Goal: Task Accomplishment & Management: Manage account settings

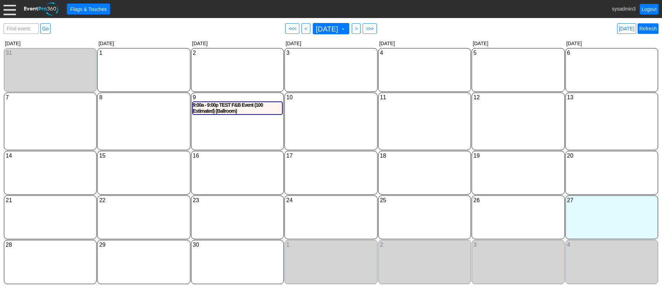
click at [652, 27] on link "Refresh" at bounding box center [648, 28] width 21 height 11
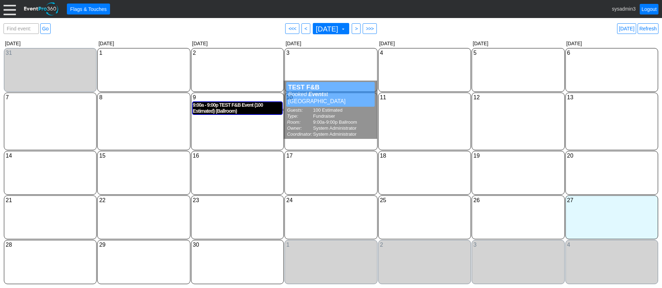
click at [224, 107] on div "9:00a - 9:00p TEST F&B Event (100 Estimated) (Ballroom)" at bounding box center [237, 108] width 89 height 12
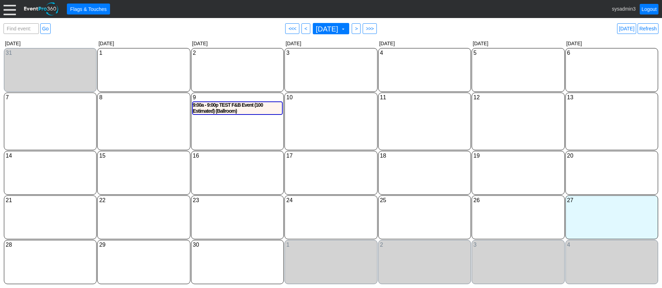
click at [13, 14] on div at bounding box center [10, 9] width 12 height 12
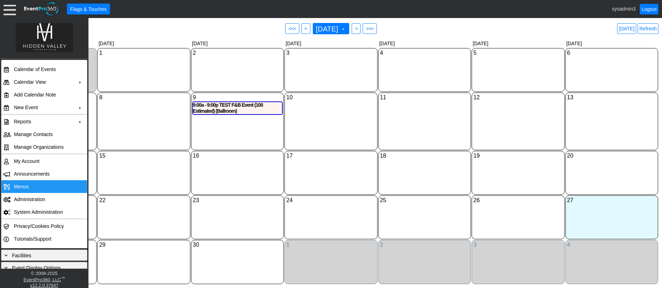
click at [24, 187] on span "Menus" at bounding box center [21, 187] width 15 height 6
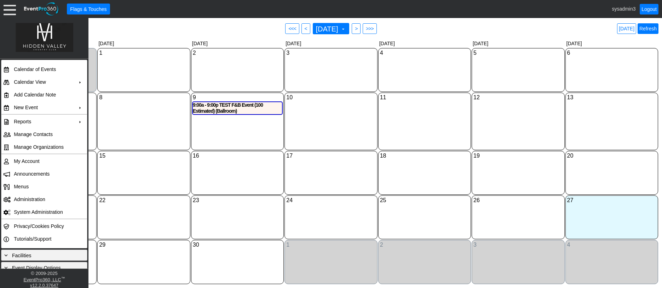
click at [650, 30] on link "Refresh" at bounding box center [648, 28] width 21 height 11
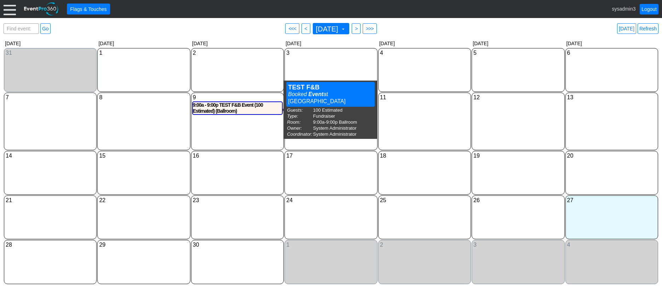
click at [411, 122] on div "11 Thursday" at bounding box center [424, 122] width 93 height 58
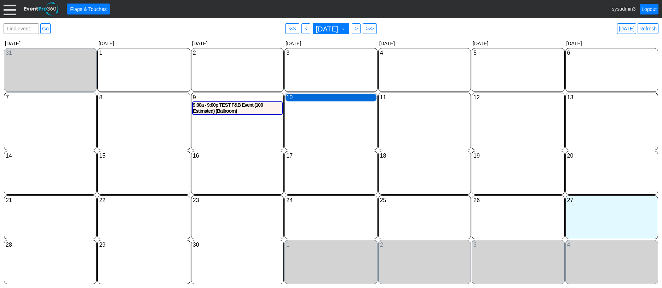
drag, startPoint x: 317, startPoint y: 99, endPoint x: 329, endPoint y: 99, distance: 12.0
click at [329, 99] on div "10 Wednesday" at bounding box center [331, 98] width 91 height 8
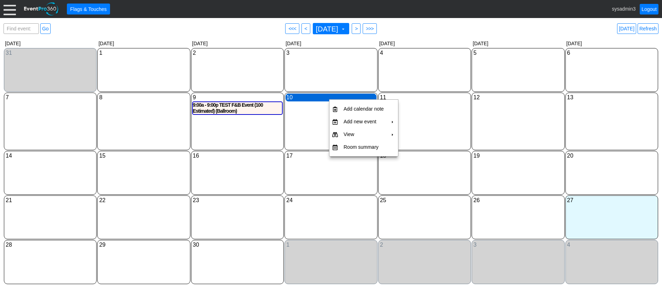
click at [328, 100] on div "10 Wednesday" at bounding box center [331, 98] width 91 height 8
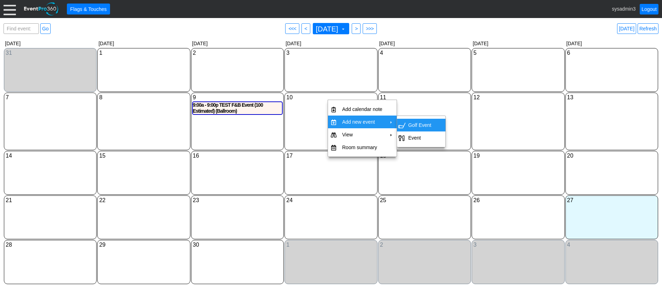
click at [423, 125] on td "Golf Event" at bounding box center [420, 125] width 29 height 13
type input "9/10/2025"
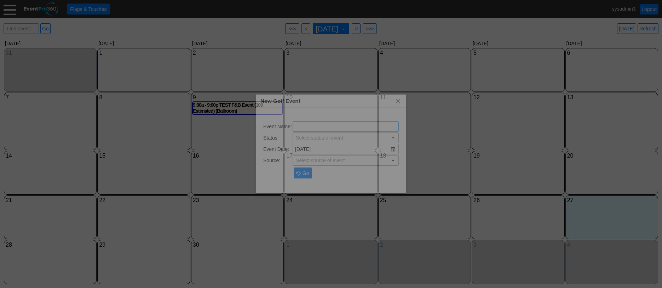
type input "Lead/Inquiry"
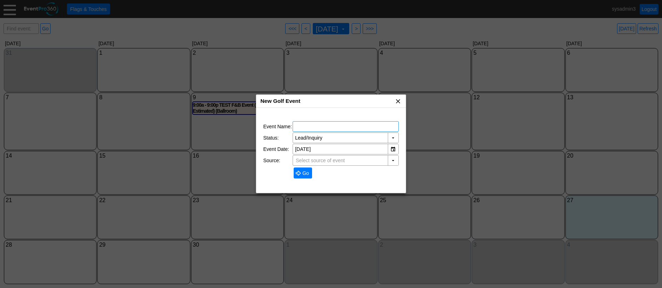
click at [397, 101] on span "x" at bounding box center [398, 101] width 7 height 7
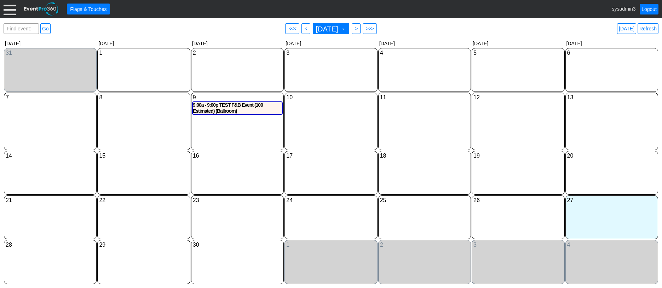
click at [7, 9] on div at bounding box center [10, 9] width 12 height 12
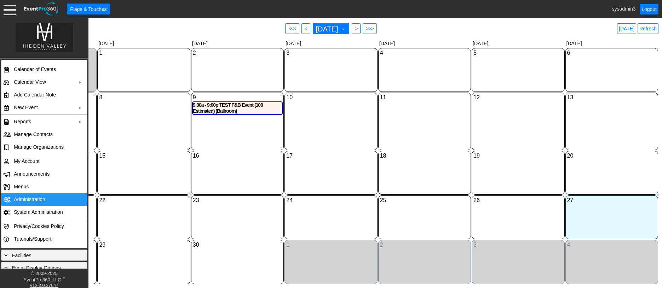
click at [33, 198] on td "Administration" at bounding box center [42, 199] width 63 height 13
click at [439, 132] on div "11 Thursday" at bounding box center [424, 122] width 93 height 58
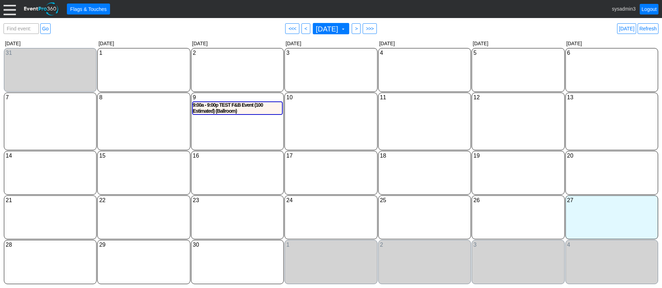
click at [100, 38] on div "Find event: enter title Go ● <<< ● < September 2025 ▼ ● > ● >>> Today Refresh ▼…" at bounding box center [331, 153] width 655 height 263
click at [12, 12] on div at bounding box center [10, 9] width 12 height 12
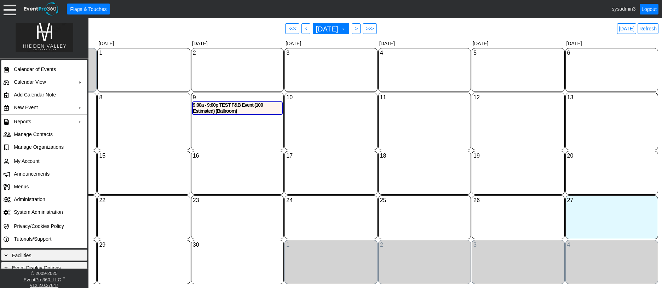
click at [339, 134] on div "10 Wednesday" at bounding box center [331, 122] width 93 height 58
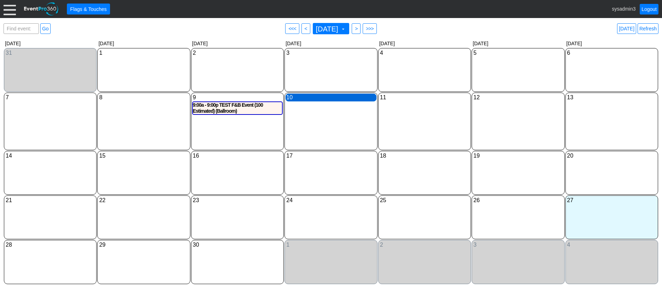
click at [335, 101] on div "10 Wednesday" at bounding box center [331, 98] width 91 height 8
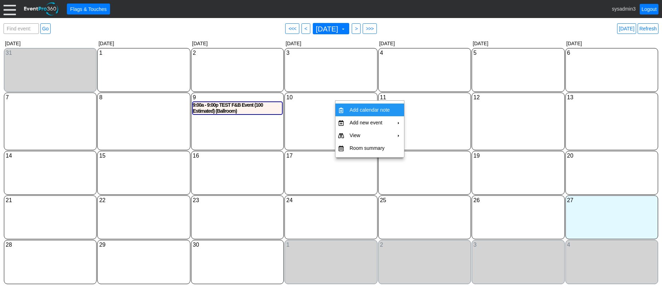
click at [321, 121] on div "10 Wednesday" at bounding box center [331, 122] width 93 height 58
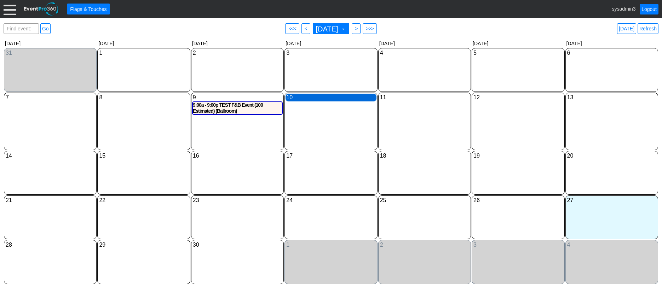
click at [328, 99] on div "10 Wednesday" at bounding box center [331, 98] width 91 height 8
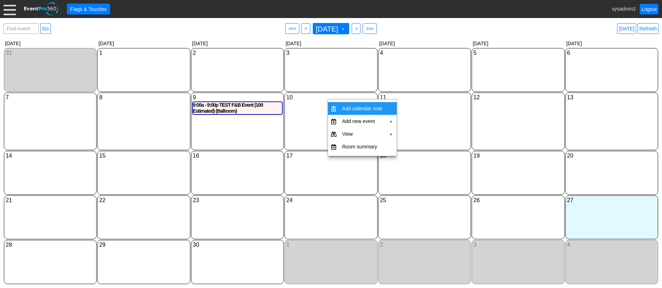
click at [364, 106] on td "Add calendar note" at bounding box center [362, 108] width 46 height 13
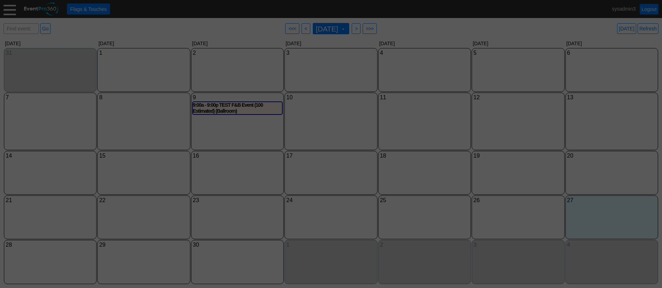
type input "9/10/2025"
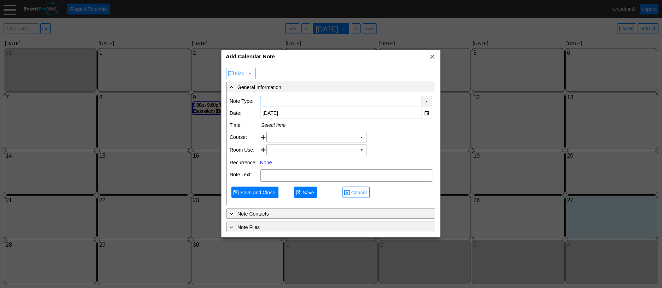
click at [423, 100] on div "▼" at bounding box center [426, 101] width 11 height 10
click at [375, 71] on div "Flag ▼" at bounding box center [331, 73] width 212 height 13
click at [432, 55] on span "x" at bounding box center [432, 56] width 7 height 7
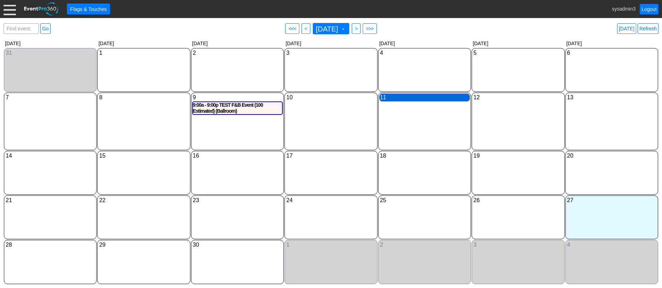
click at [407, 101] on div "11 Thursday" at bounding box center [424, 98] width 91 height 8
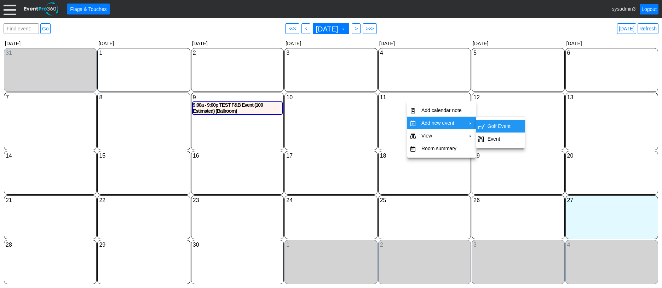
click at [498, 123] on td "Golf Event" at bounding box center [499, 126] width 29 height 13
type input "9/11/2025"
type input "Lead/Inquiry"
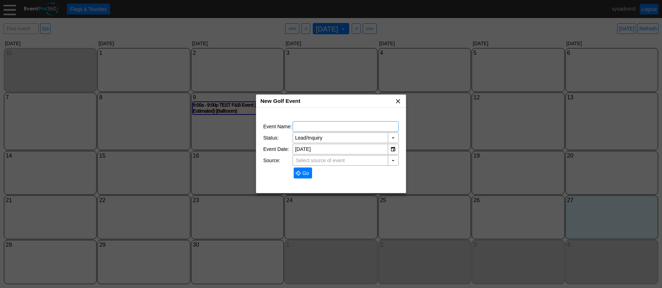
click at [399, 102] on span "x" at bounding box center [398, 101] width 7 height 7
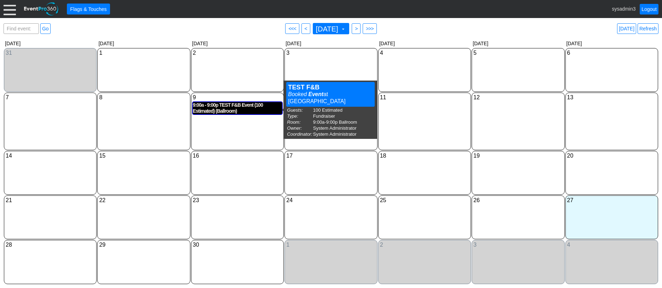
click at [229, 108] on div "9:00a - 9:00p TEST F&B Event (100 Estimated) (Ballroom)" at bounding box center [237, 108] width 89 height 12
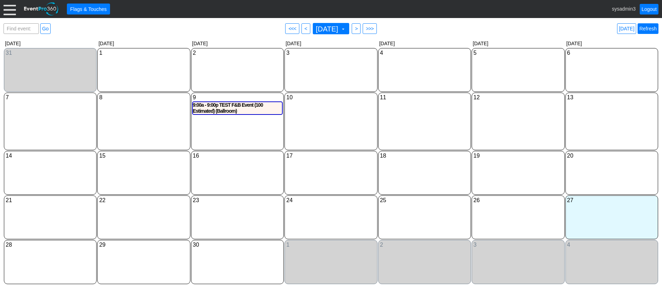
click at [653, 26] on link "Refresh" at bounding box center [648, 28] width 21 height 11
click at [654, 31] on link "Refresh" at bounding box center [648, 28] width 21 height 11
click at [652, 30] on link "Refresh" at bounding box center [648, 28] width 21 height 11
click at [650, 7] on link "Logout" at bounding box center [649, 9] width 19 height 11
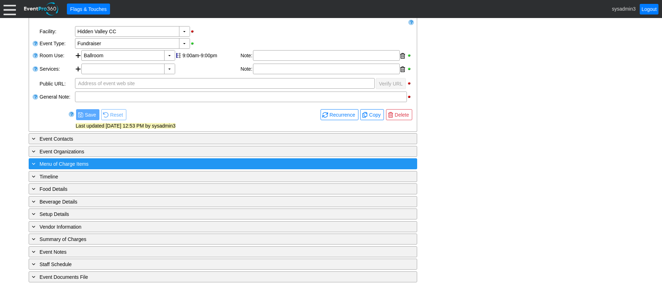
scroll to position [132, 0]
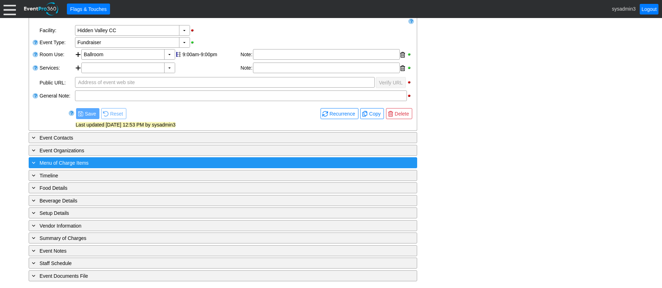
click at [115, 158] on div "+ Menu of Charge Items ▼" at bounding box center [223, 163] width 389 height 11
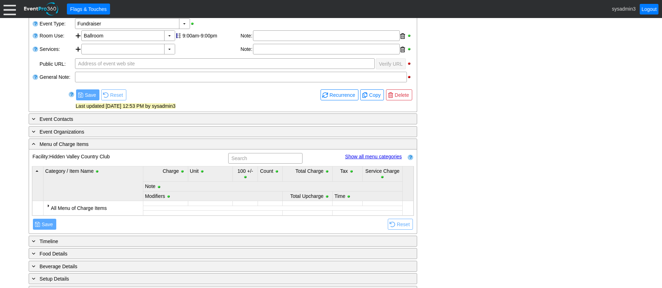
scroll to position [168, 0]
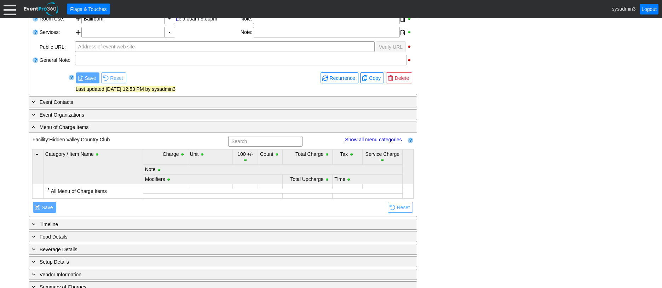
click at [49, 189] on div at bounding box center [48, 189] width 6 height 6
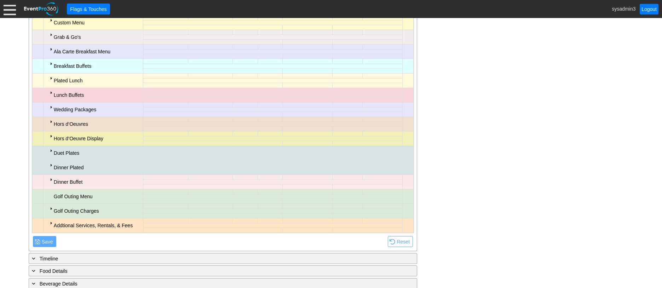
scroll to position [345, 0]
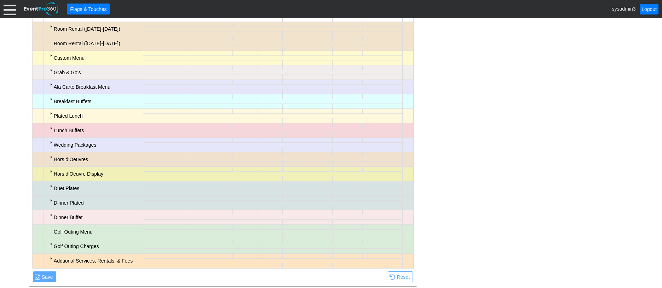
click at [50, 127] on div at bounding box center [51, 128] width 6 height 6
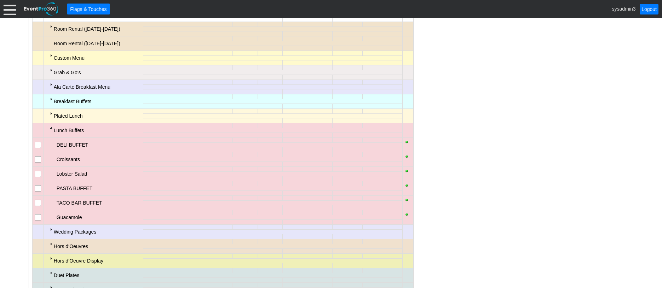
click at [50, 127] on div at bounding box center [51, 128] width 6 height 6
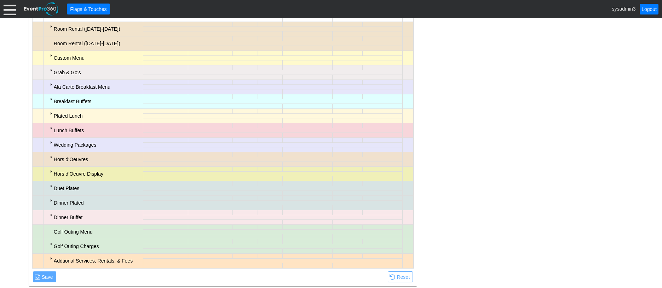
click at [50, 142] on div at bounding box center [51, 143] width 6 height 6
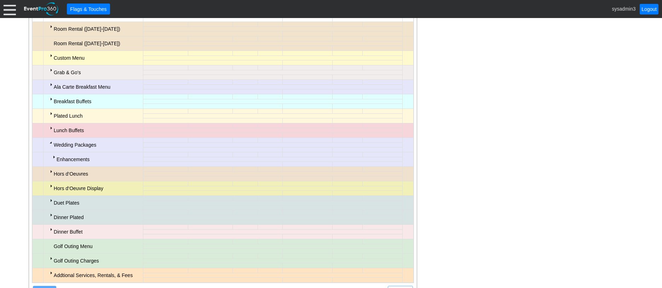
click at [54, 158] on div at bounding box center [54, 157] width 6 height 6
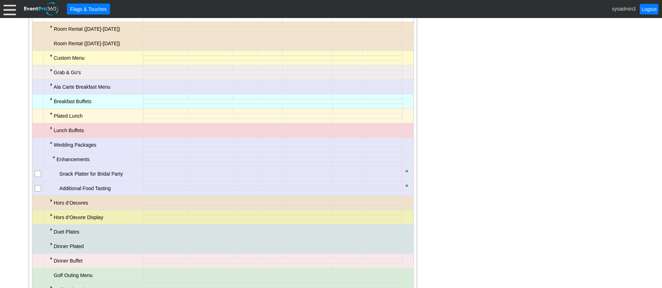
click at [51, 144] on div at bounding box center [51, 143] width 6 height 6
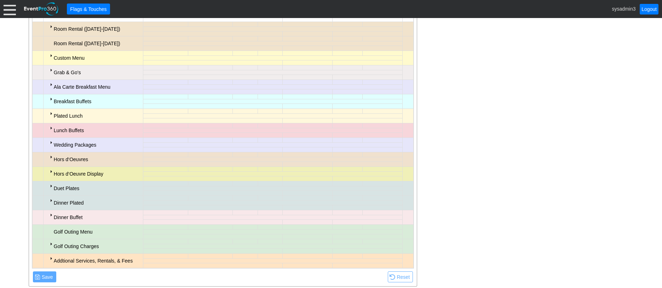
click at [52, 171] on div at bounding box center [51, 172] width 6 height 6
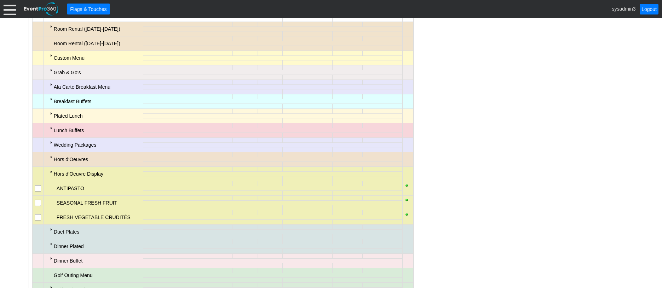
click at [51, 171] on div at bounding box center [51, 172] width 6 height 6
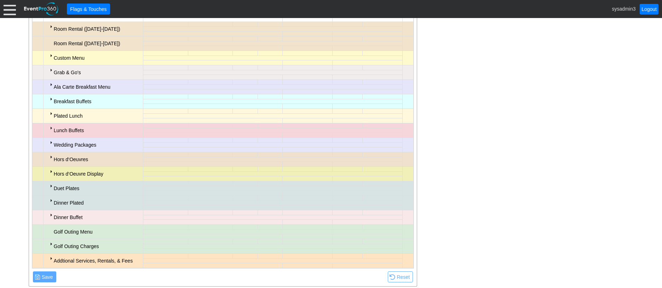
click at [53, 186] on div at bounding box center [51, 186] width 6 height 6
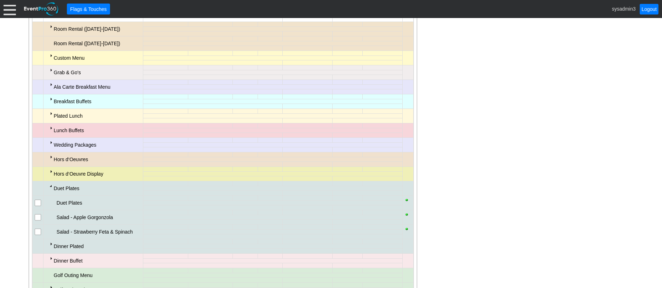
click at [53, 186] on div at bounding box center [51, 186] width 6 height 6
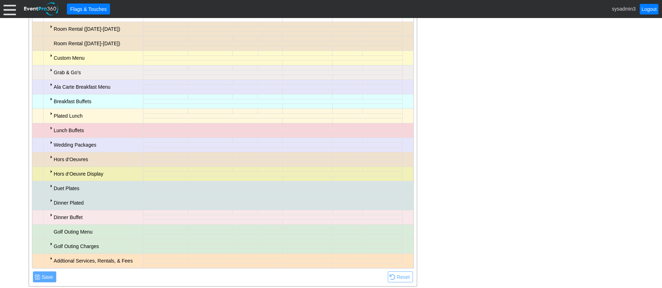
click at [50, 201] on div at bounding box center [51, 201] width 6 height 6
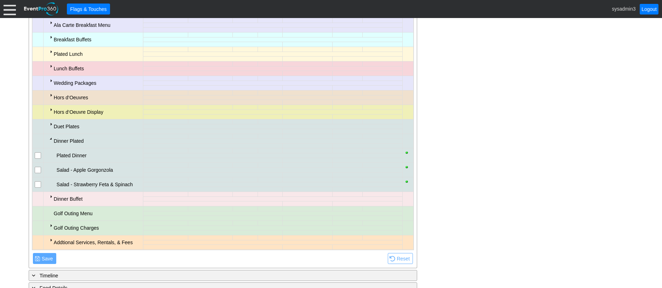
scroll to position [416, 0]
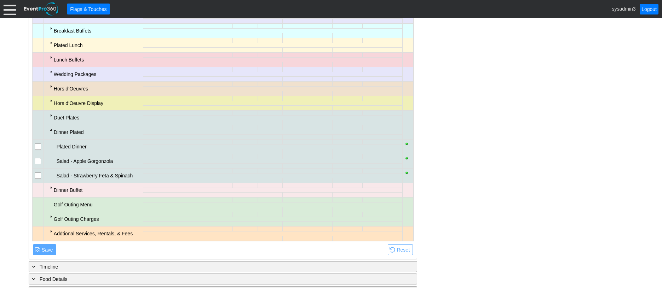
click at [51, 131] on div at bounding box center [51, 130] width 6 height 6
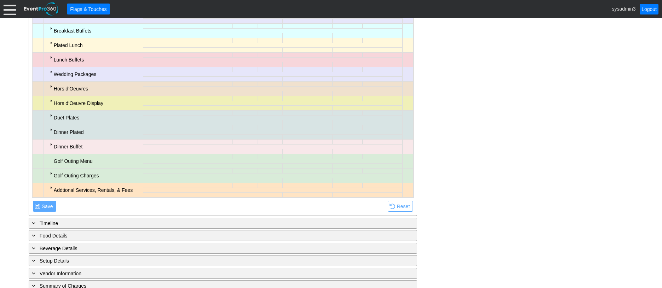
click at [50, 147] on div at bounding box center [51, 145] width 6 height 6
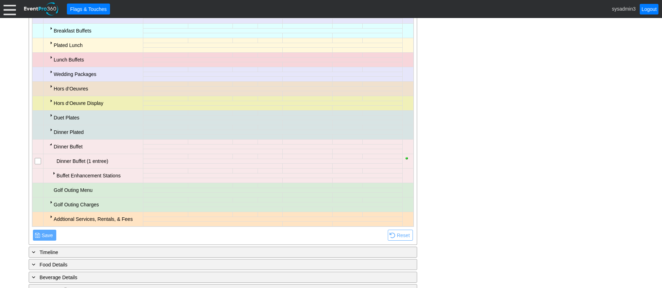
click at [53, 176] on div at bounding box center [54, 174] width 6 height 6
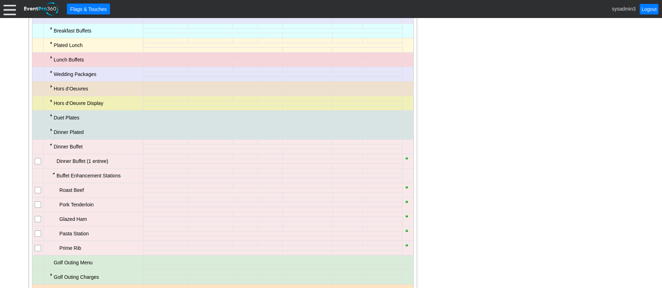
click at [53, 174] on div at bounding box center [54, 174] width 6 height 6
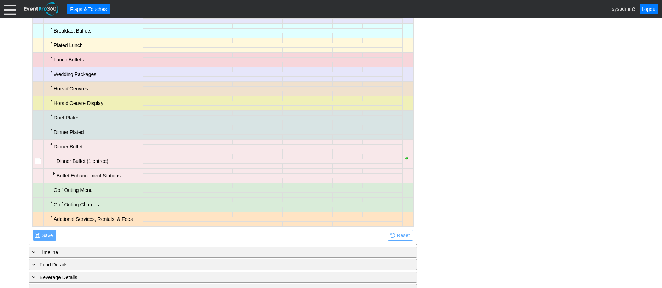
click at [51, 201] on div at bounding box center [51, 203] width 6 height 6
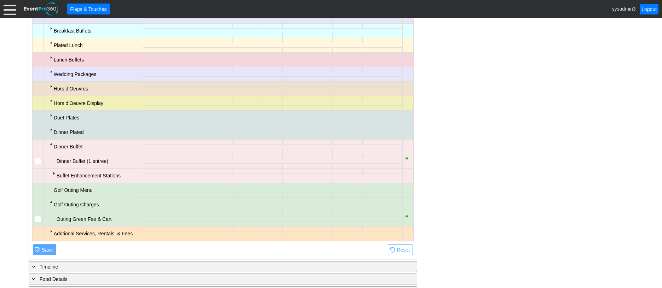
scroll to position [451, 0]
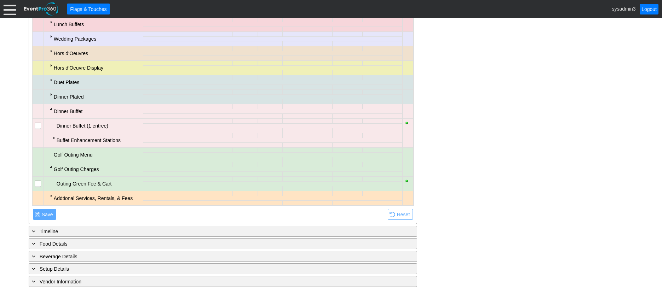
click at [50, 168] on div at bounding box center [51, 167] width 6 height 6
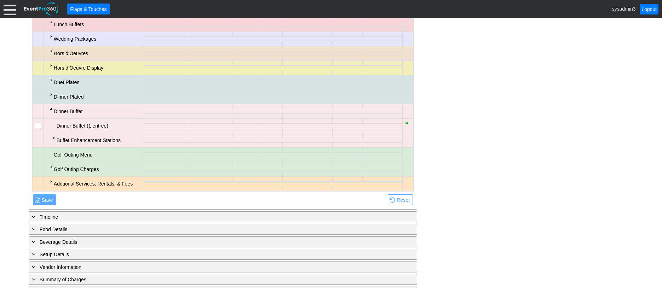
click at [50, 183] on div at bounding box center [51, 182] width 6 height 6
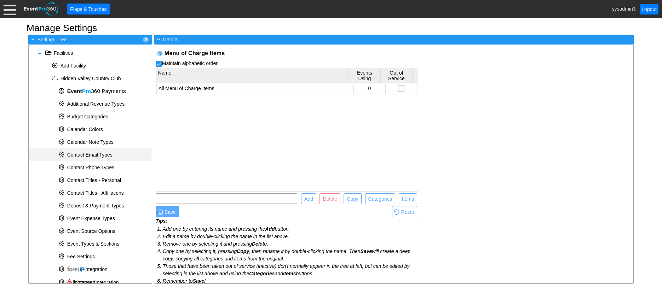
scroll to position [229, 0]
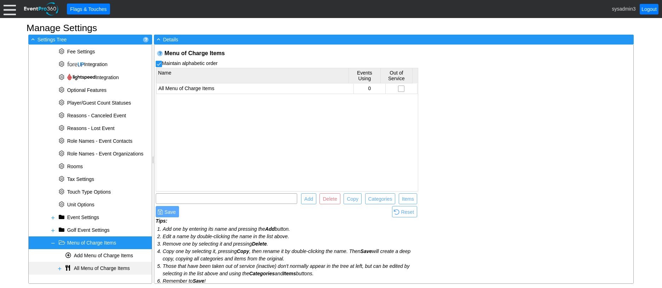
click at [59, 267] on span at bounding box center [60, 269] width 6 height 6
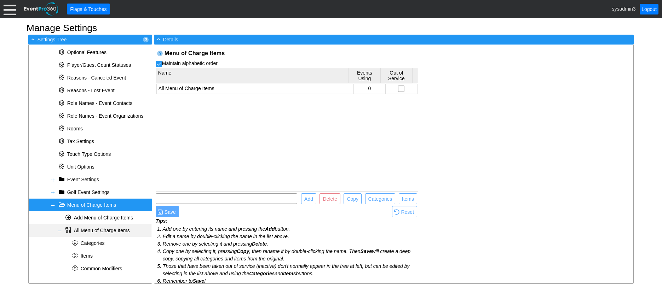
scroll to position [267, 0]
click at [92, 255] on span "Items" at bounding box center [87, 256] width 12 height 6
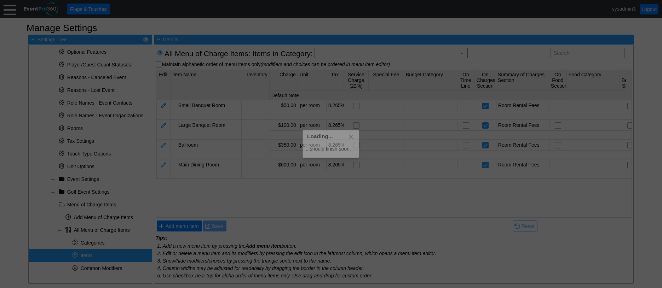
scroll to position [0, 0]
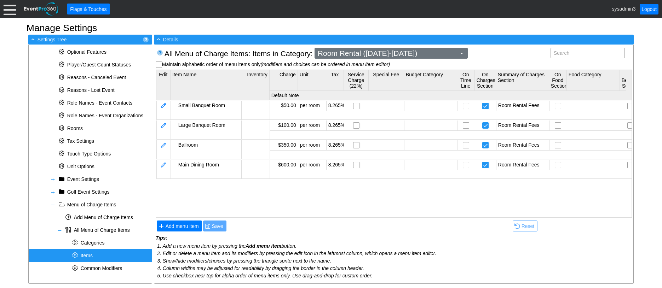
click at [434, 55] on span "Room Rental (Tuesday-Thursday)" at bounding box center [387, 53] width 142 height 7
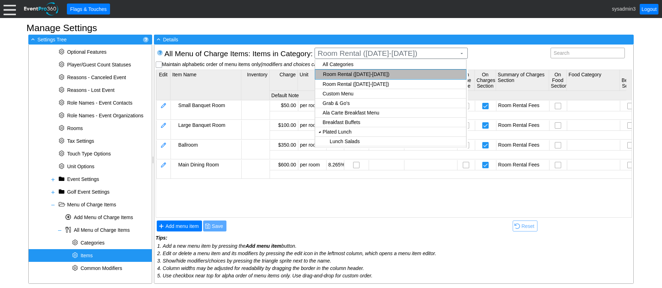
click at [345, 73] on body "Calendar of Events + New Event + Reports + Manage Contacts + Manage Organizatio…" at bounding box center [331, 144] width 662 height 288
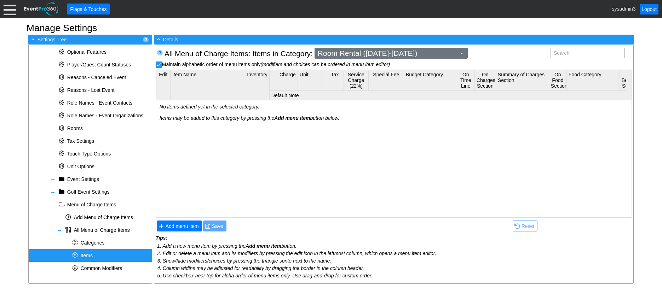
click at [423, 53] on span "Room Rental (Friday-Sunday)" at bounding box center [387, 53] width 142 height 7
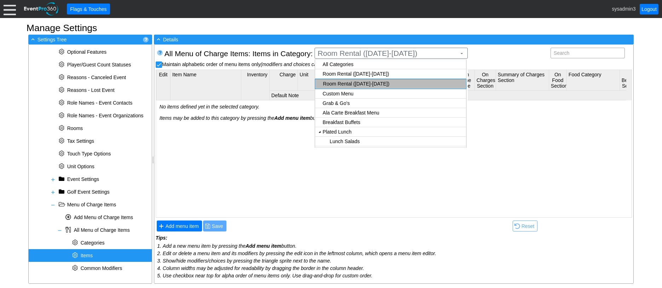
click at [340, 73] on body "Calendar of Events + New Event + Reports + Manage Contacts + Manage Organizatio…" at bounding box center [331, 144] width 662 height 288
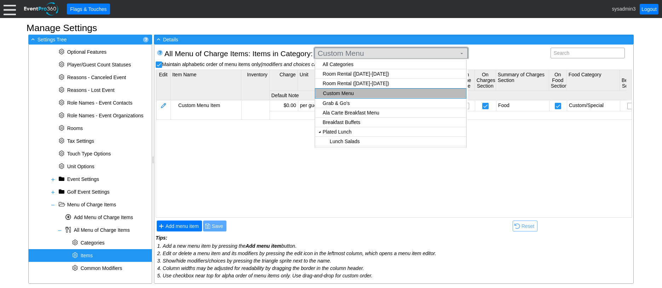
click at [397, 55] on span "Custom Menu" at bounding box center [387, 53] width 142 height 7
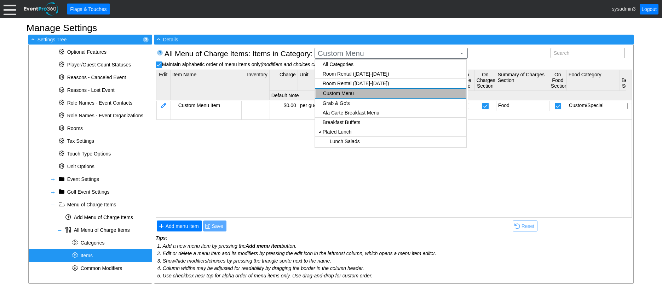
click at [339, 75] on body "Calendar of Events + New Event + Reports + Manage Contacts + Manage Organizatio…" at bounding box center [331, 144] width 662 height 288
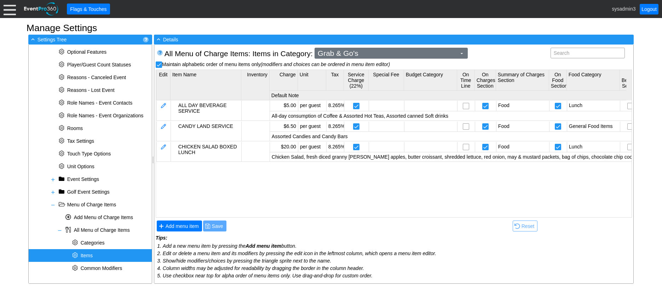
click at [385, 55] on span "Grab & Go's" at bounding box center [387, 53] width 142 height 7
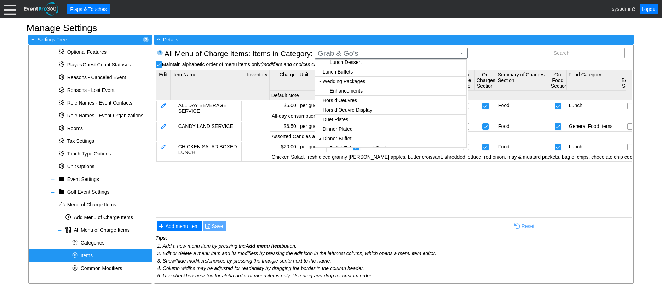
scroll to position [109, 0]
checkbox input "true"
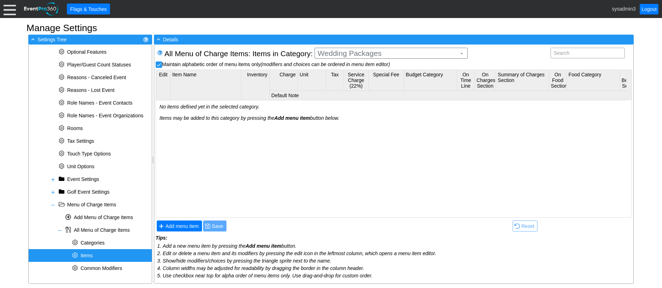
scroll to position [0, 0]
click at [320, 70] on body "Calendar of Events + New Event + Reports + Manage Contacts + Manage Organizatio…" at bounding box center [331, 144] width 662 height 288
click at [185, 224] on span "Add menu item" at bounding box center [182, 226] width 36 height 7
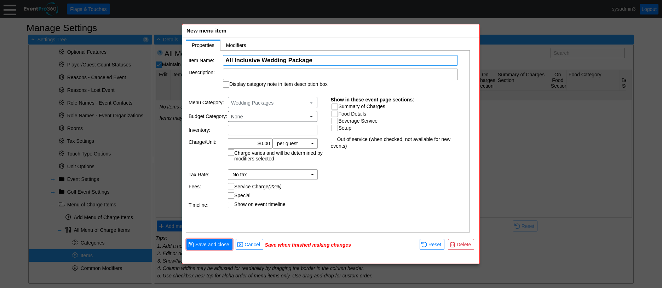
type input "All Inclusive Wedding Package"
click at [272, 69] on div at bounding box center [340, 75] width 235 height 12
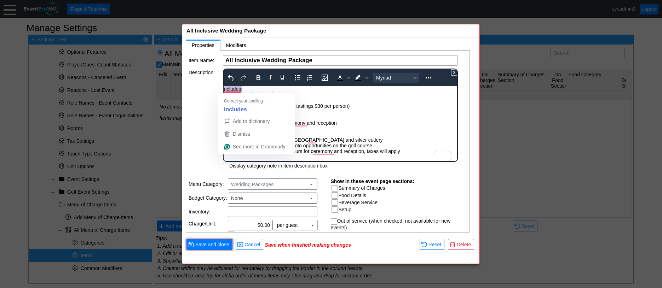
drag, startPoint x: 242, startPoint y: 91, endPoint x: 447, endPoint y: 176, distance: 221.2
click at [224, 90] on html "ncludes:  Rehearsal (one hour)  Wooden wedding arch  Food tasting for two (a…" at bounding box center [341, 122] width 234 height 72
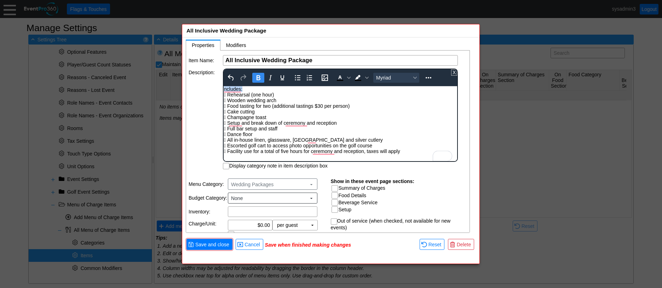
click at [258, 77] on icon "Bold" at bounding box center [258, 78] width 8 height 8
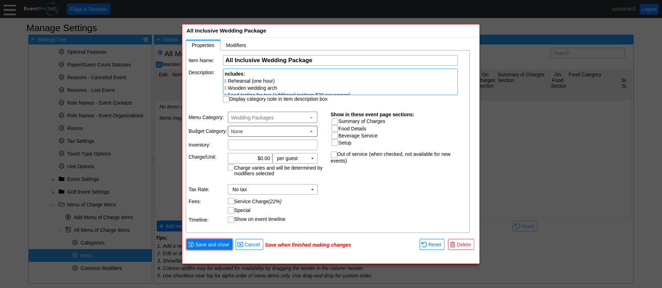
click at [215, 101] on td "Description:" at bounding box center [206, 86] width 34 height 34
click at [226, 100] on input "Display category note in item description box" at bounding box center [226, 100] width 7 height 7
checkbox input "true"
click at [264, 158] on input "0.00" at bounding box center [250, 159] width 40 height 10
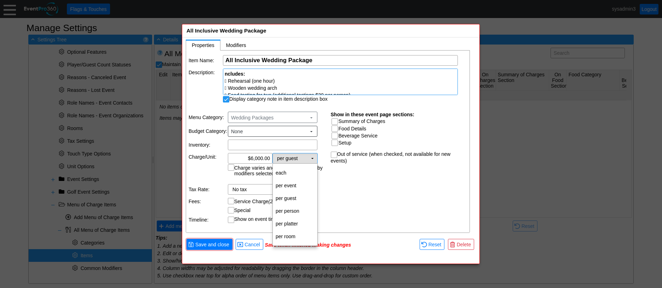
click at [312, 158] on td "▼" at bounding box center [313, 159] width 10 height 10
type input "$6,000.00"
click at [294, 188] on td "per event" at bounding box center [295, 185] width 45 height 13
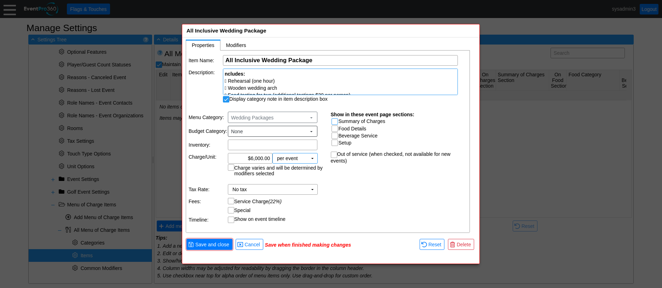
click at [336, 125] on input "Summary of Charges" at bounding box center [335, 122] width 7 height 7
checkbox input "true"
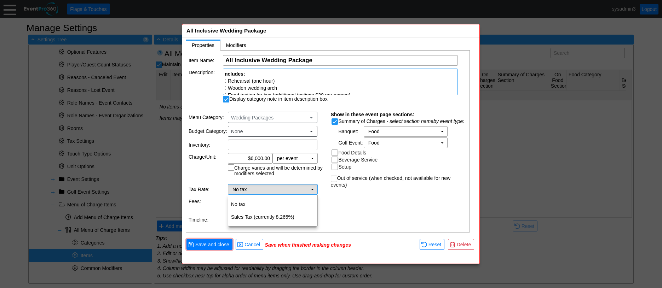
click at [316, 190] on td "▼" at bounding box center [313, 190] width 10 height 10
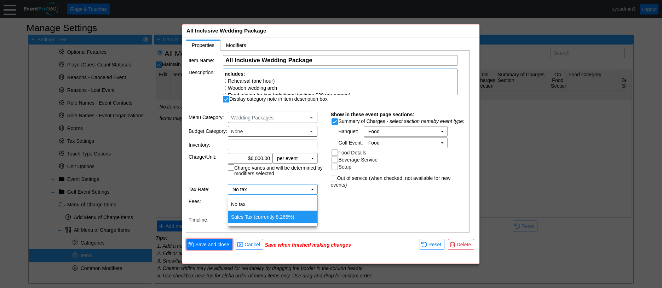
click at [275, 216] on td "Sales Tax (currently 8.265%)" at bounding box center [272, 217] width 89 height 13
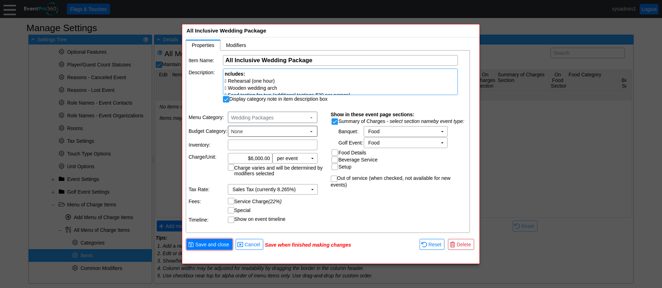
click at [230, 201] on input "Service Charge (22%)" at bounding box center [231, 202] width 7 height 7
checkbox input "true"
click at [215, 244] on span "Save and close" at bounding box center [212, 244] width 37 height 7
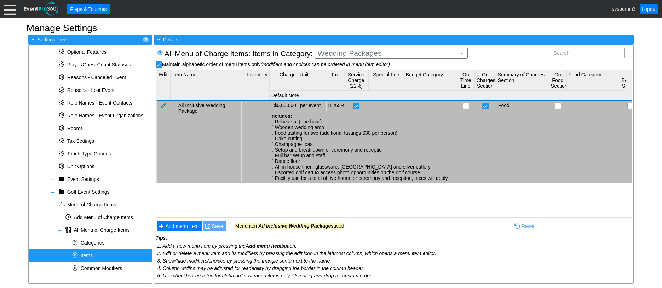
click at [287, 115] on strong "ncludes:" at bounding box center [282, 116] width 21 height 6
click at [161, 103] on div at bounding box center [163, 106] width 6 height 7
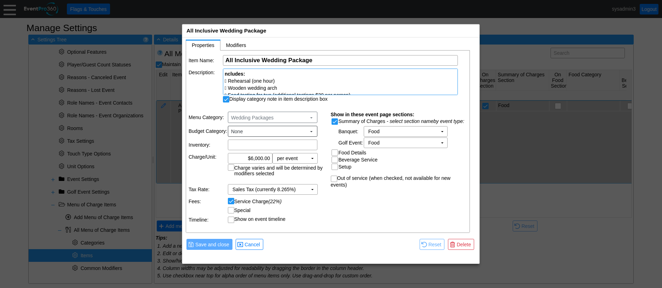
click at [225, 73] on strong "ncludes:" at bounding box center [235, 74] width 21 height 6
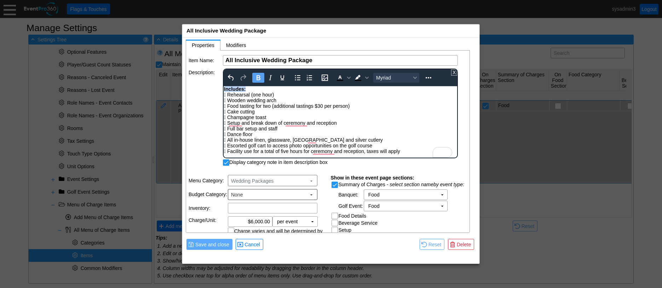
drag, startPoint x: 250, startPoint y: 87, endPoint x: 222, endPoint y: 89, distance: 28.0
click at [224, 89] on html "Includes:  Rehearsal (one hour)  Wooden wedding arch  Food tasting for two (…" at bounding box center [341, 122] width 234 height 72
click at [427, 77] on icon "Reveal or hide additional toolbar items" at bounding box center [428, 78] width 8 height 8
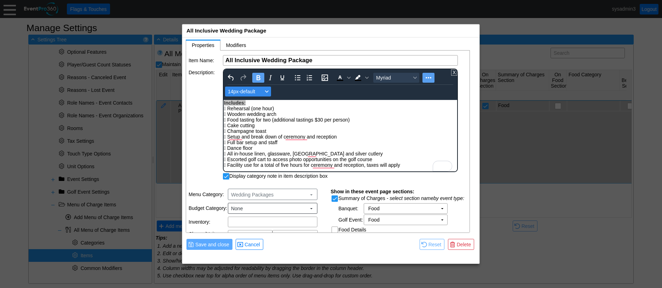
click at [264, 90] on button "14px-default" at bounding box center [248, 92] width 46 height 10
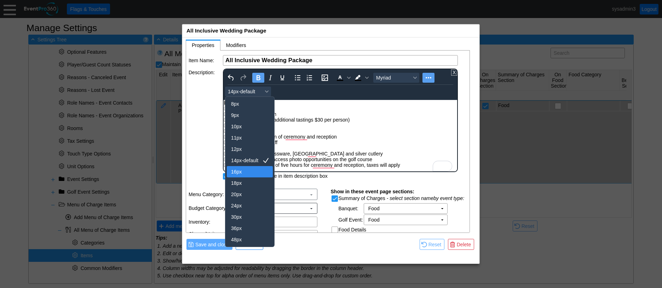
click at [242, 171] on div "16px" at bounding box center [245, 172] width 28 height 8
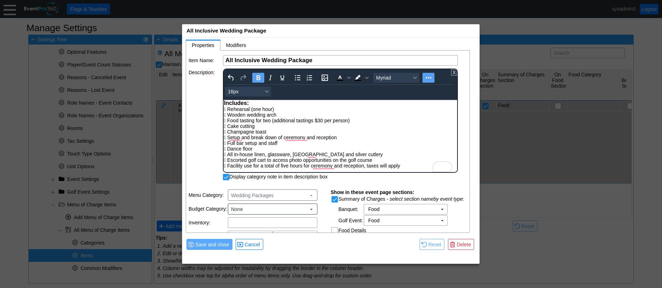
click at [352, 102] on div "Includes:  Rehearsal (one hour)  Wooden wedding arch  Food tasting for two (…" at bounding box center [340, 134] width 233 height 69
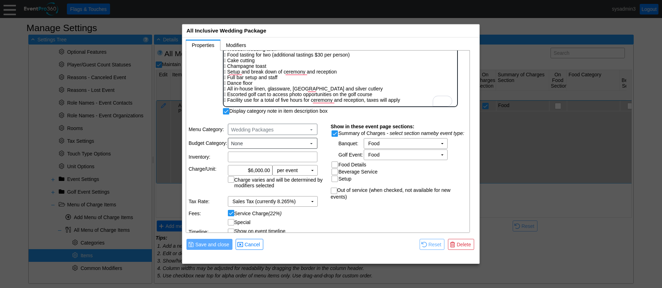
scroll to position [72, 0]
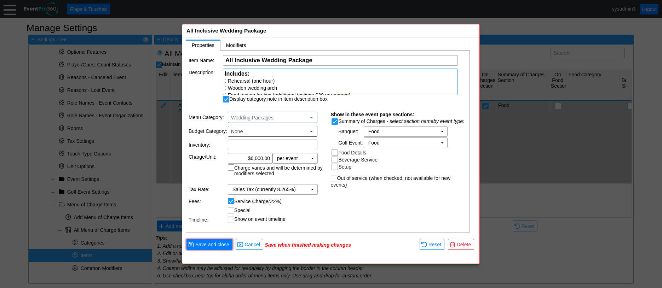
click at [310, 216] on table "Menu Category: Wedding Packages ▼ Budget Category: None ▼ Inventory: Χ Charge/U…" at bounding box center [257, 167] width 142 height 120
click at [217, 246] on span "Save and close" at bounding box center [212, 244] width 37 height 7
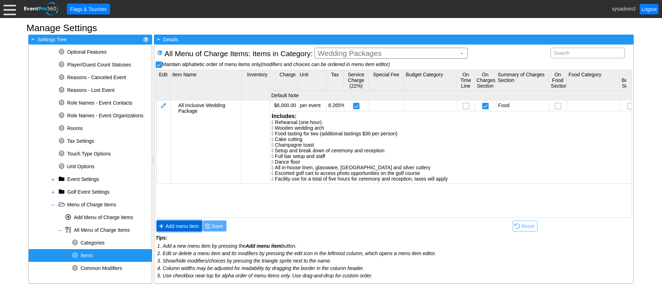
click at [190, 227] on span "Add menu item" at bounding box center [182, 226] width 36 height 7
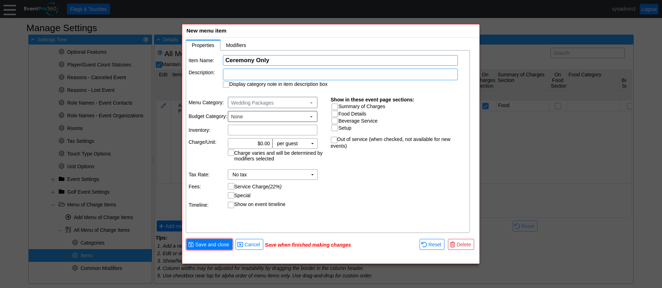
type input "Ceremony Only"
click at [270, 73] on div at bounding box center [340, 75] width 235 height 12
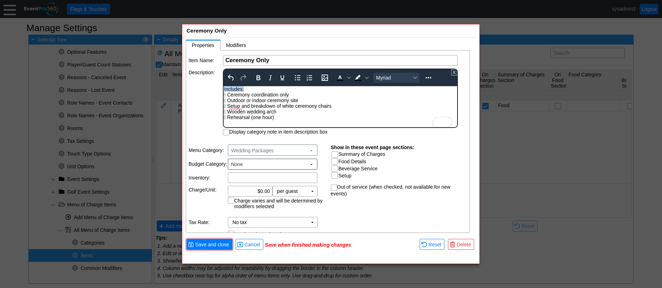
drag, startPoint x: 247, startPoint y: 89, endPoint x: 472, endPoint y: 169, distance: 238.4
click at [224, 91] on html "Includes:  Ceremony coordination only  Outdoor or indoor ceremony site  Setu…" at bounding box center [341, 105] width 234 height 38
click at [257, 78] on icon "Bold" at bounding box center [259, 77] width 4 height 5
click at [427, 75] on icon "Reveal or hide additional toolbar items" at bounding box center [428, 78] width 8 height 8
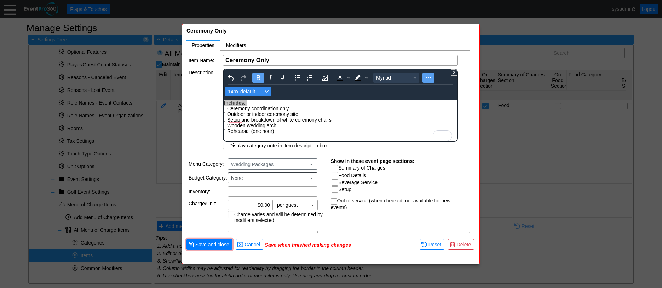
click at [244, 93] on span "14px-default" at bounding box center [245, 92] width 35 height 6
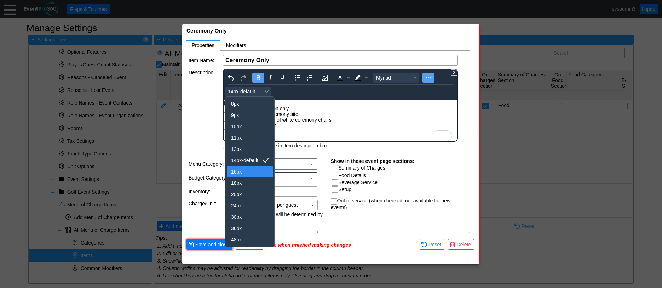
click at [239, 172] on div "16px" at bounding box center [245, 172] width 28 height 8
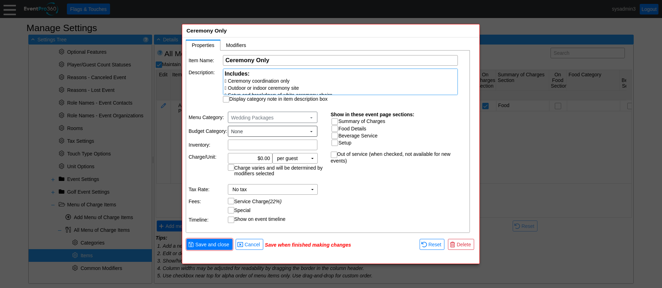
click at [226, 145] on div "Item Name: Χ Ceremony Only Name of the menu item Description: Includes:  Cerem…" at bounding box center [328, 142] width 284 height 183
click at [225, 101] on input "Display category note in item description box" at bounding box center [226, 100] width 7 height 7
checkbox input "true"
click at [312, 156] on td "▼" at bounding box center [313, 159] width 10 height 10
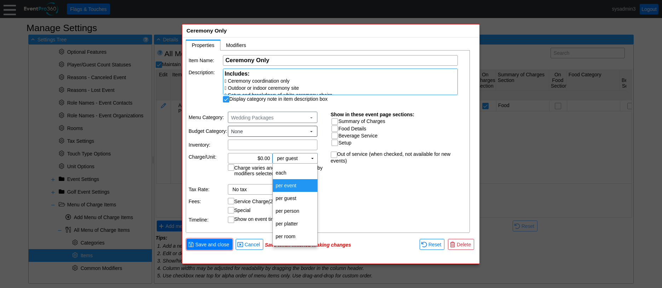
click at [295, 187] on td "per event" at bounding box center [295, 185] width 45 height 13
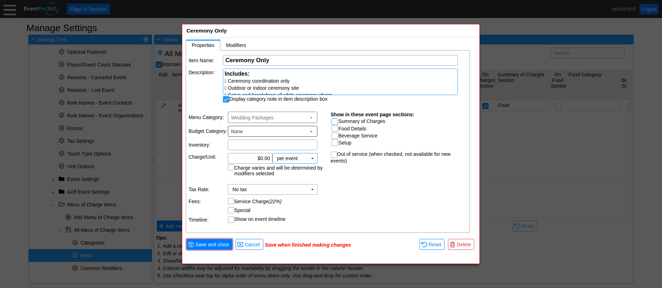
click at [337, 119] on input "Summary of Charges" at bounding box center [335, 122] width 7 height 7
checkbox input "true"
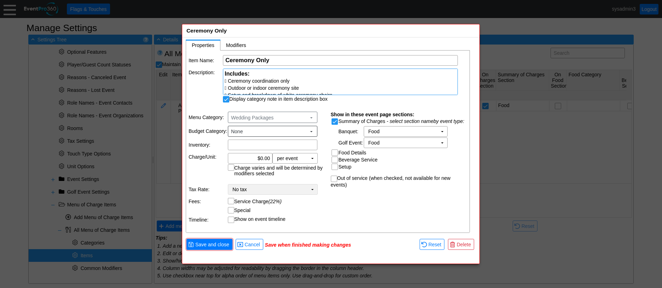
click at [314, 190] on td "▼" at bounding box center [313, 190] width 10 height 10
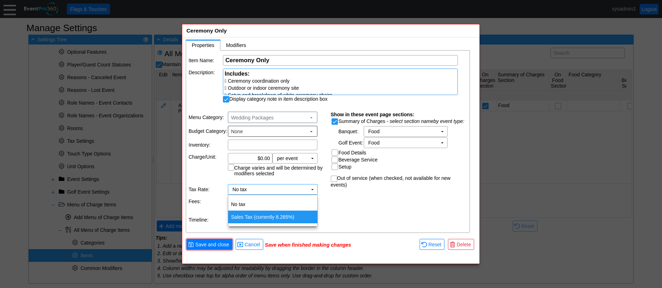
click at [256, 215] on td "Sales Tax (currently 8.265%)" at bounding box center [272, 217] width 89 height 13
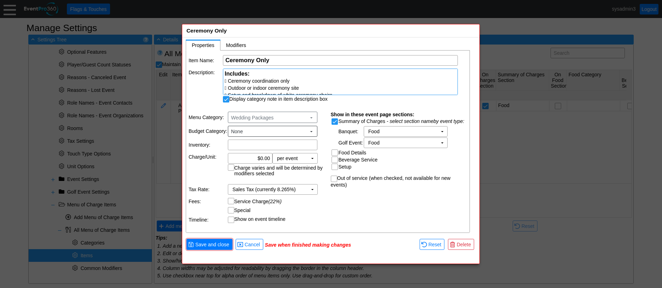
click at [233, 201] on input "Service Charge (22%)" at bounding box center [231, 202] width 7 height 7
checkbox input "true"
click at [216, 243] on span "Save and close" at bounding box center [212, 244] width 37 height 7
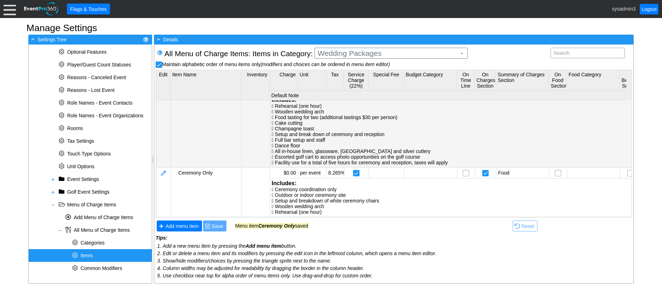
scroll to position [22, 0]
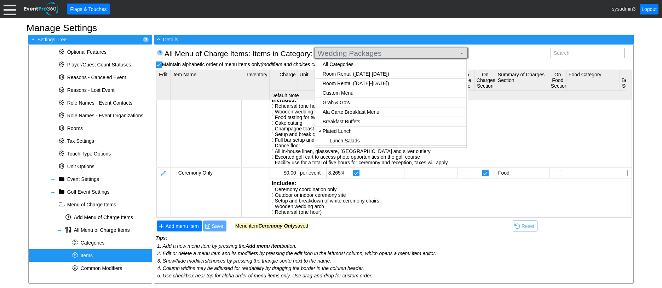
click at [387, 53] on span "Wedding Packages" at bounding box center [387, 53] width 142 height 7
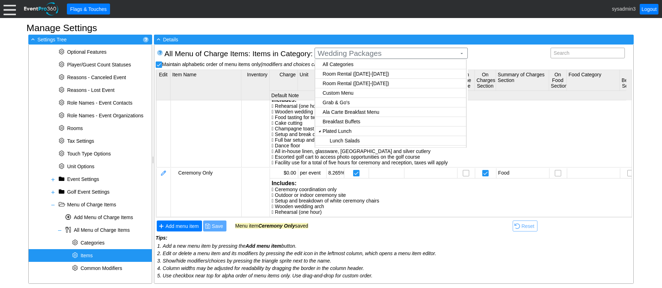
checkbox input "false"
click at [350, 72] on body "Calendar of Events + New Event + Reports + Manage Contacts + Manage Organizatio…" at bounding box center [331, 144] width 662 height 288
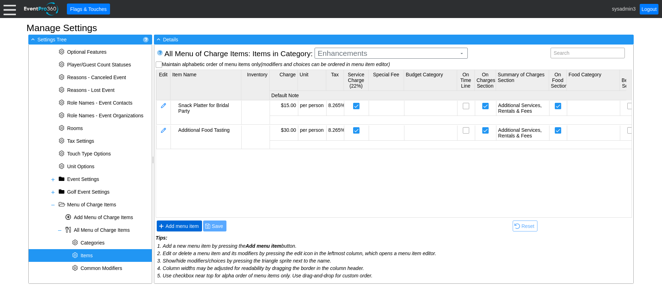
click at [178, 224] on span "Add menu item" at bounding box center [182, 226] width 36 height 7
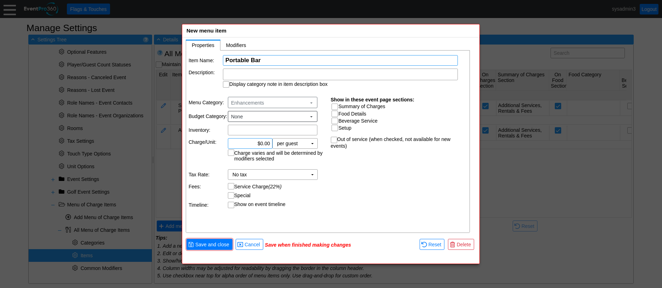
type input "Portable Bar"
click at [262, 143] on input "0.00" at bounding box center [250, 144] width 40 height 10
type input "$200.00"
drag, startPoint x: 329, startPoint y: 181, endPoint x: 328, endPoint y: 154, distance: 26.6
click at [329, 178] on div "Item Name: Χ Portable Bar Name of the menu item Description: Display category n…" at bounding box center [328, 142] width 284 height 183
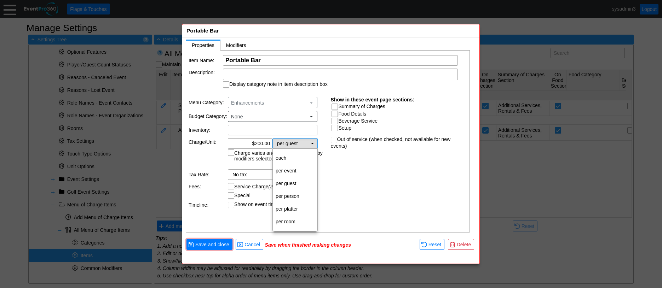
click at [314, 141] on td "▼" at bounding box center [313, 144] width 10 height 10
click at [296, 170] on td "per event" at bounding box center [295, 171] width 45 height 13
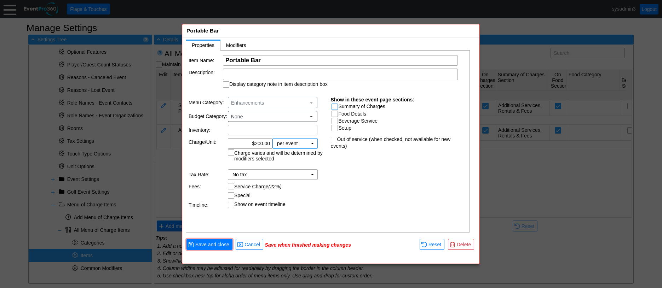
click at [335, 105] on input "Summary of Charges" at bounding box center [335, 107] width 7 height 7
checkbox input "true"
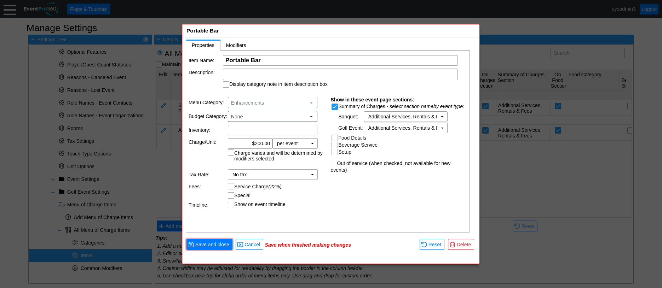
click at [338, 145] on input "Beverage Service" at bounding box center [335, 145] width 7 height 7
checkbox input "true"
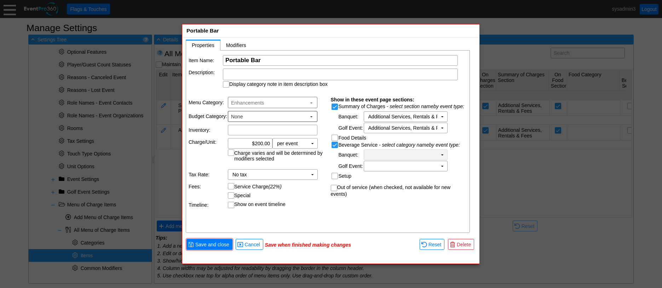
click at [408, 155] on td "Χ" at bounding box center [400, 155] width 73 height 10
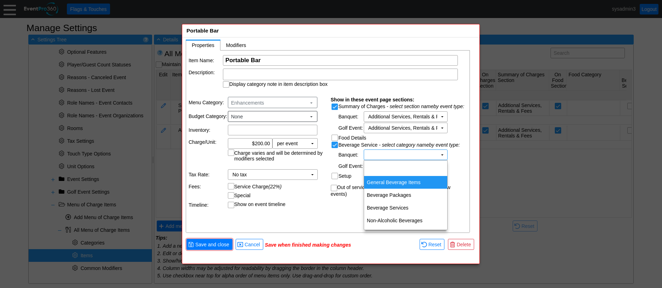
click at [403, 182] on td "General Beverage Items" at bounding box center [405, 182] width 83 height 13
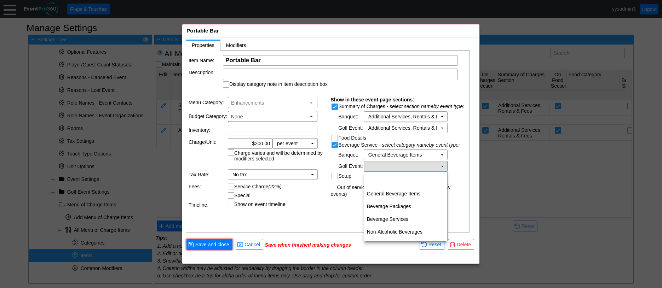
click at [412, 167] on td "Χ" at bounding box center [400, 166] width 73 height 10
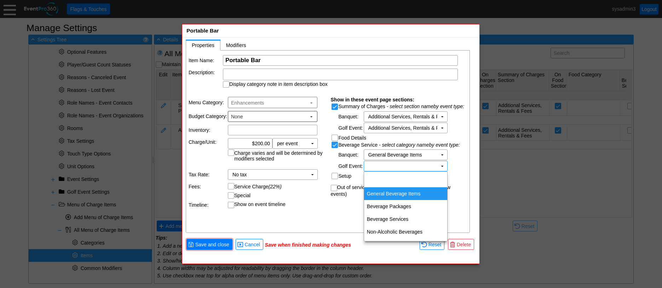
click at [403, 191] on td "General Beverage Items" at bounding box center [405, 194] width 83 height 13
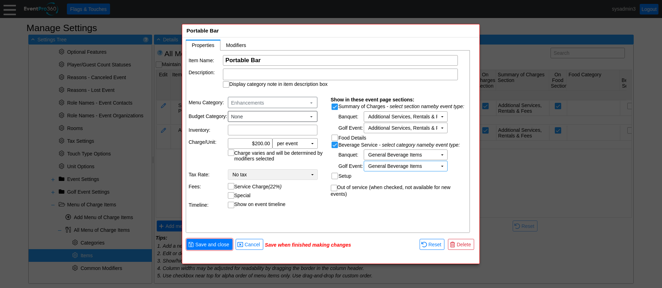
click at [279, 174] on td "No tax Χ" at bounding box center [267, 175] width 79 height 10
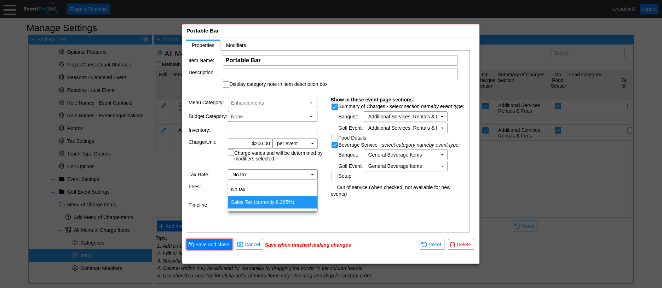
click at [259, 201] on td "Sales Tax (currently 8.265%)" at bounding box center [272, 202] width 89 height 13
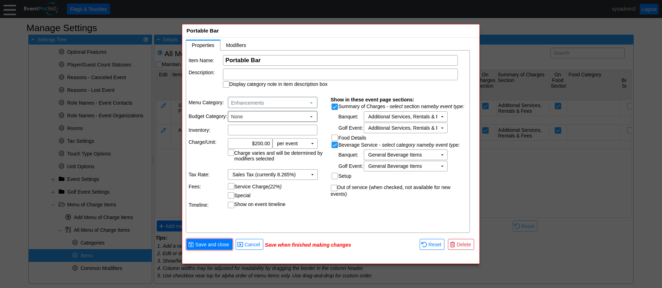
click at [231, 187] on input "Service Charge (22%)" at bounding box center [231, 187] width 7 height 7
checkbox input "true"
click at [220, 246] on span "Save and close" at bounding box center [212, 244] width 37 height 7
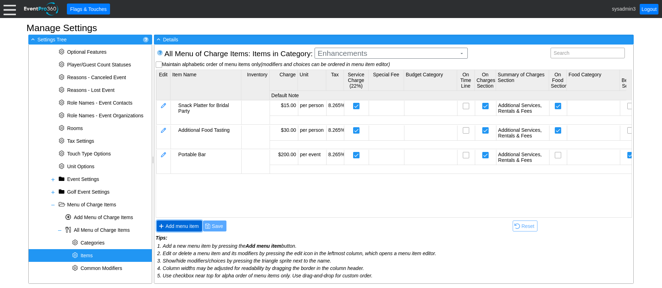
click at [191, 224] on span "Add menu item" at bounding box center [182, 226] width 36 height 7
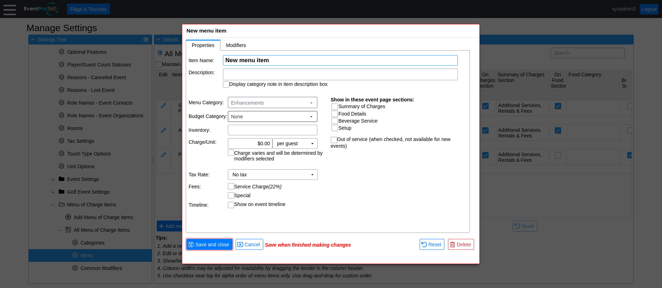
paste input "Speaker/Microphone"
type input "Speaker/Microphone"
click at [262, 146] on input "0.00" at bounding box center [250, 144] width 40 height 10
type input "$300.00"
drag, startPoint x: 364, startPoint y: 177, endPoint x: 355, endPoint y: 137, distance: 40.6
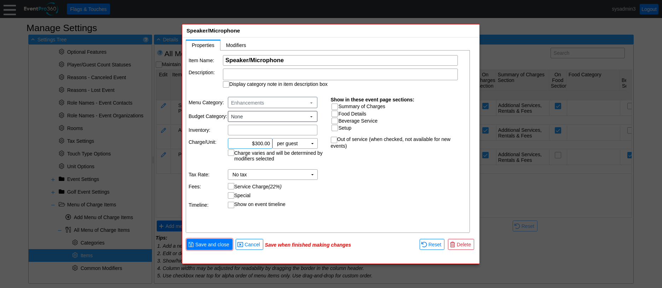
click at [364, 173] on div "Item Name: Χ Speaker/Microphone Name of the menu item Description: Display cate…" at bounding box center [328, 142] width 284 height 183
click at [336, 106] on input "Summary of Charges" at bounding box center [335, 107] width 7 height 7
checkbox input "true"
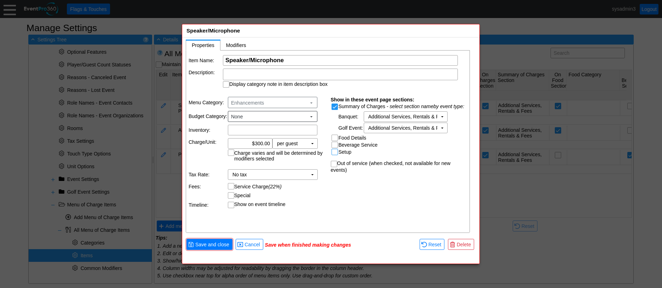
click at [336, 152] on input "Setup" at bounding box center [335, 152] width 7 height 7
checkbox input "true"
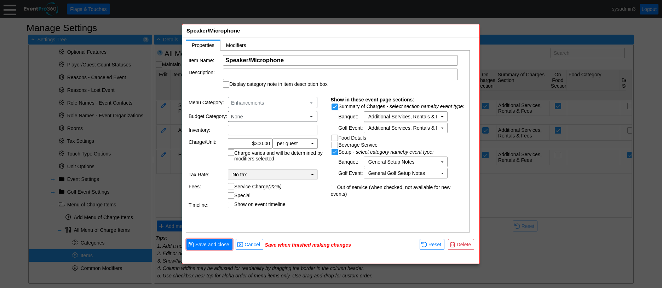
click at [312, 175] on td "▼" at bounding box center [313, 175] width 10 height 10
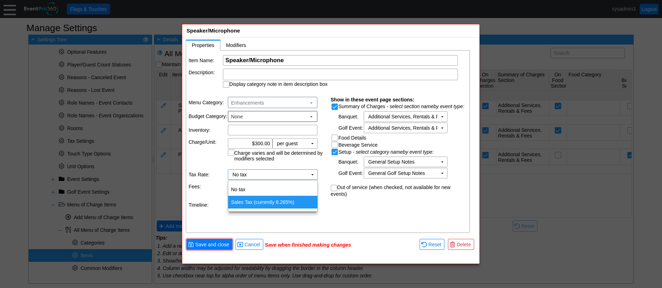
click at [275, 204] on td "Sales Tax (currently 8.265%)" at bounding box center [272, 202] width 89 height 13
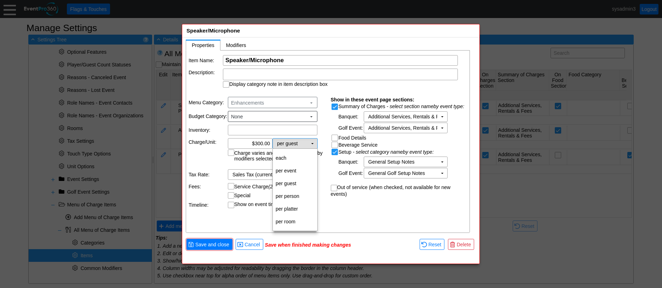
click at [314, 143] on td "▼" at bounding box center [313, 144] width 10 height 10
click at [298, 169] on td "per event" at bounding box center [295, 171] width 45 height 13
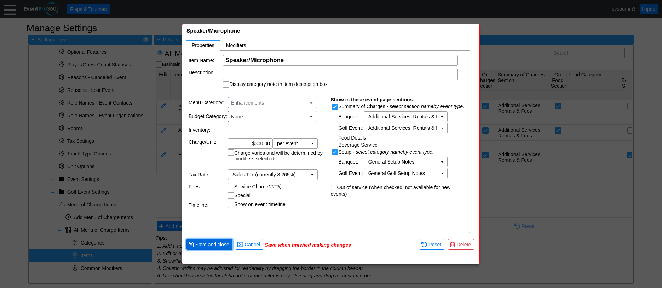
click at [213, 247] on span "Save and close" at bounding box center [212, 244] width 37 height 7
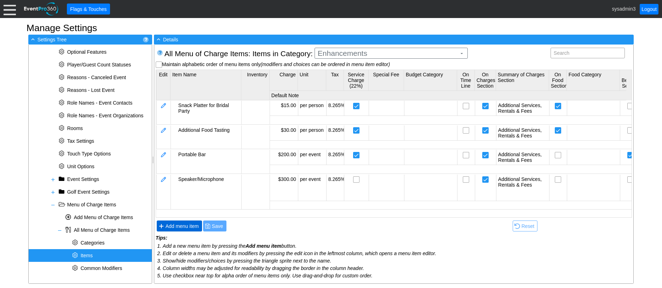
click at [190, 227] on span "Add menu item" at bounding box center [182, 226] width 36 height 7
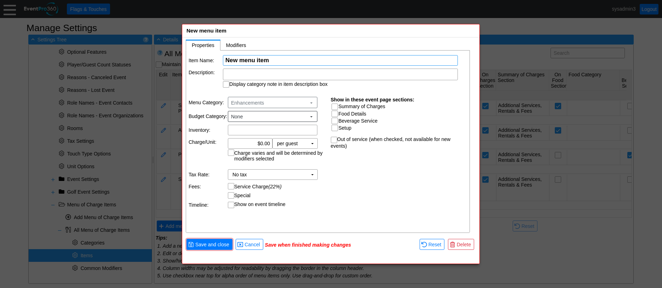
paste input "Miscellaneous Decorations/Centerpieces"
type input "Miscellaneous Decorations/Centerpieces"
click at [335, 107] on input "Summary of Charges" at bounding box center [335, 107] width 7 height 7
checkbox input "true"
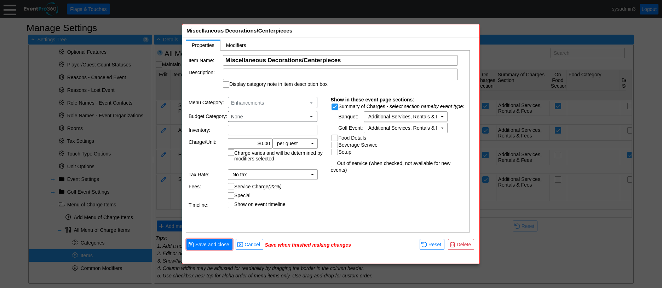
click at [336, 152] on input "Setup" at bounding box center [335, 152] width 7 height 7
checkbox input "true"
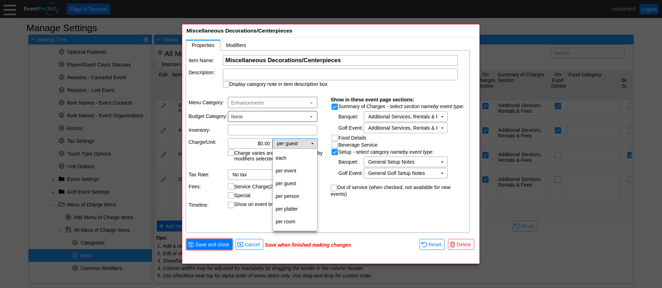
click at [314, 145] on td "▼" at bounding box center [313, 144] width 10 height 10
click at [295, 169] on td "per event" at bounding box center [295, 171] width 45 height 13
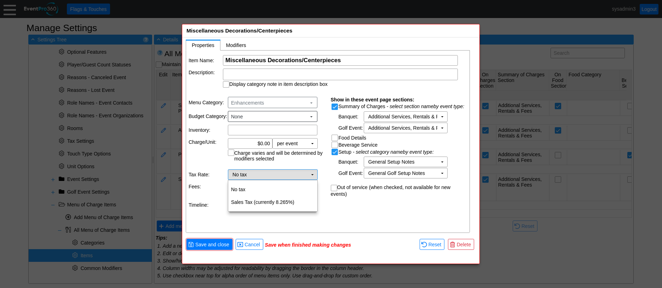
click at [294, 178] on td "No tax Χ" at bounding box center [267, 175] width 79 height 10
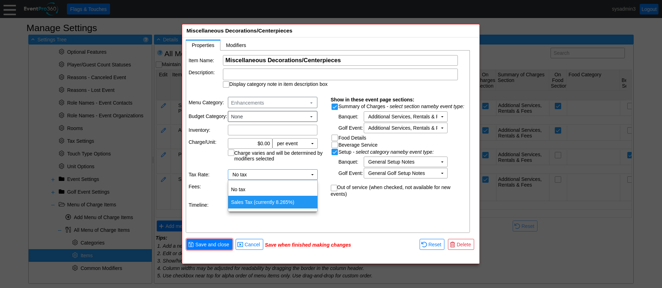
click at [274, 205] on td "Sales Tax (currently 8.265%)" at bounding box center [272, 202] width 89 height 13
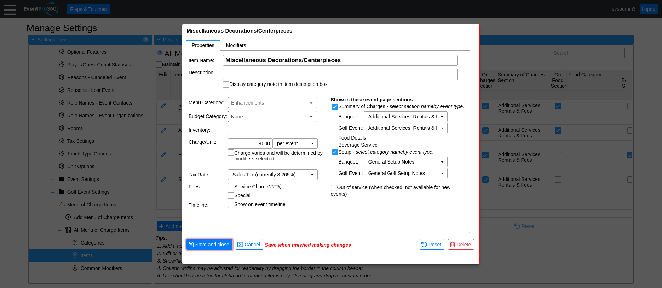
click at [228, 84] on input "Display category note in item description box" at bounding box center [226, 85] width 7 height 7
checkbox input "true"
click at [217, 243] on span "Save and close" at bounding box center [212, 244] width 37 height 7
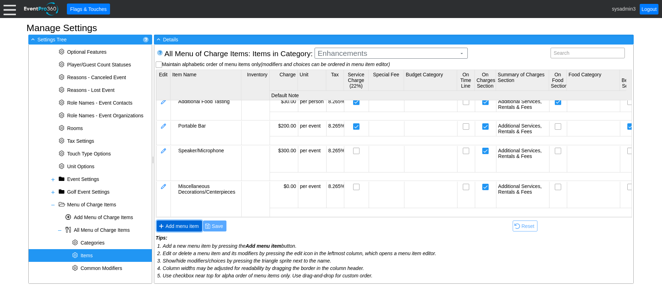
click at [192, 225] on span "Add menu item" at bounding box center [182, 226] width 36 height 7
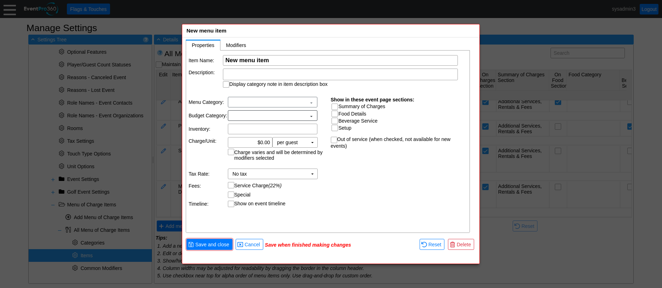
scroll to position [0, 0]
paste input "Extra hours for reception"
click at [313, 142] on td "▼" at bounding box center [313, 144] width 10 height 10
type input "Extra hours for reception"
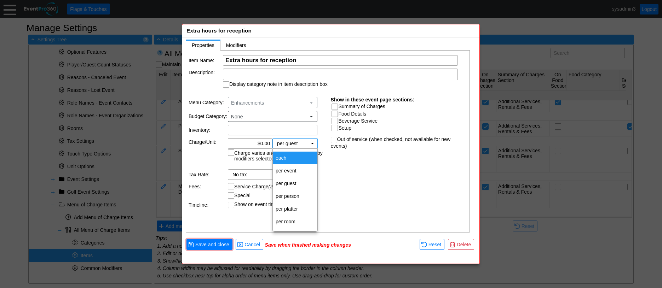
click at [292, 161] on td "each" at bounding box center [295, 158] width 45 height 13
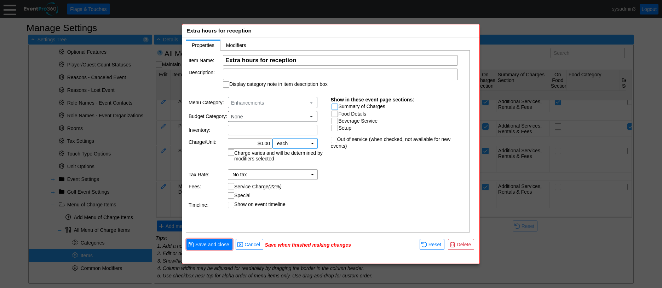
click at [335, 105] on input "Summary of Charges" at bounding box center [335, 107] width 7 height 7
checkbox input "true"
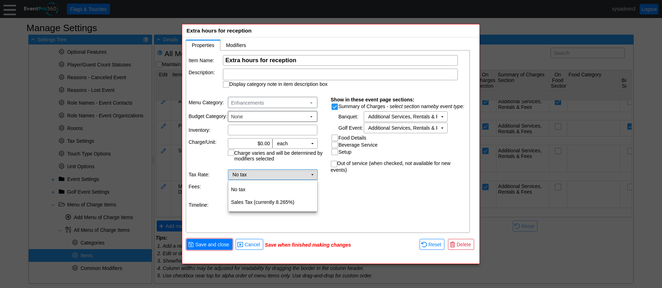
click at [313, 175] on td "▼" at bounding box center [313, 175] width 10 height 10
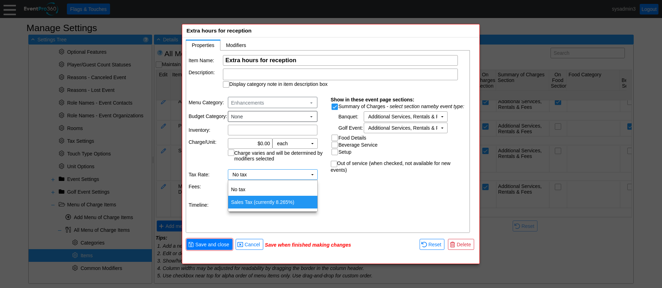
click at [284, 202] on td "Sales Tax (currently 8.265%)" at bounding box center [272, 202] width 89 height 13
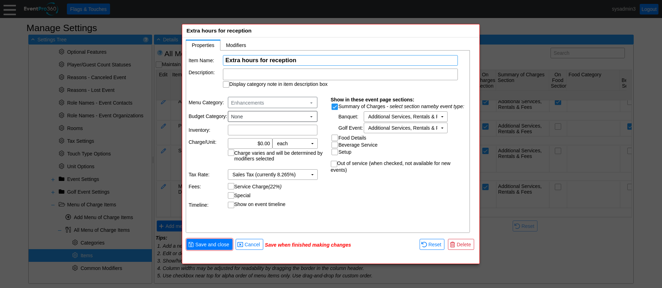
click at [273, 58] on input "Extra hours for reception" at bounding box center [340, 61] width 230 height 10
click at [245, 58] on input "Extra hours for Reception" at bounding box center [340, 61] width 230 height 10
type input "Extra Hours for Reception"
click at [316, 187] on td "Service Charge (22%)" at bounding box center [277, 186] width 98 height 7
click at [212, 245] on span "Save and close" at bounding box center [212, 244] width 37 height 7
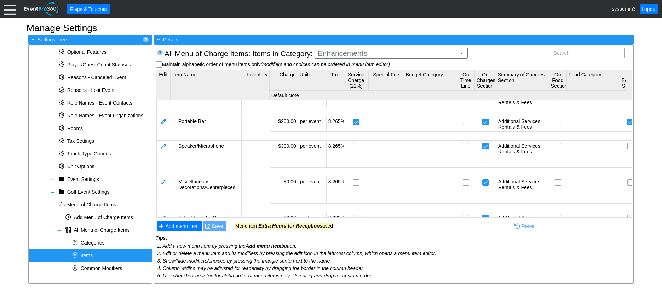
scroll to position [58, 0]
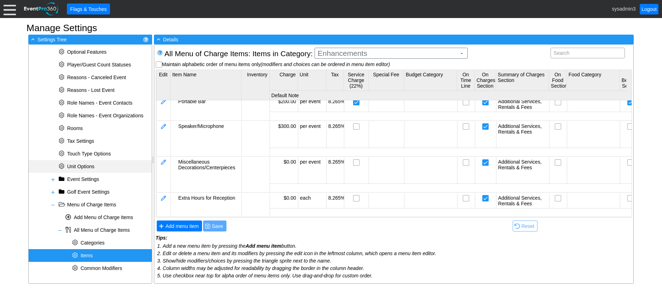
click at [76, 165] on span "Unit Options" at bounding box center [80, 167] width 27 height 6
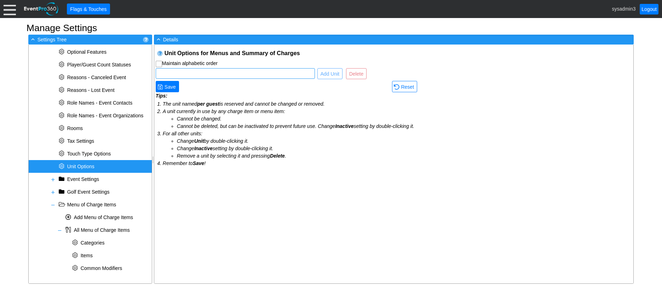
click at [200, 76] on input "text" at bounding box center [235, 74] width 154 height 10
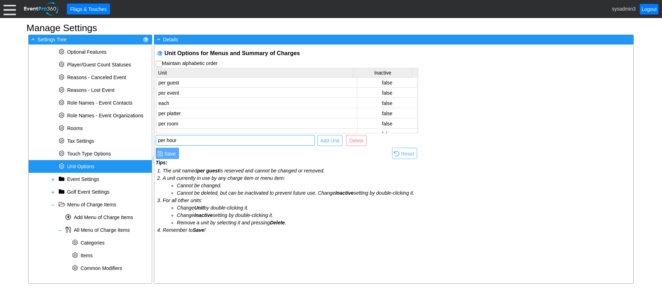
type input "per hour"
click at [333, 143] on span "Add Unit" at bounding box center [330, 140] width 22 height 7
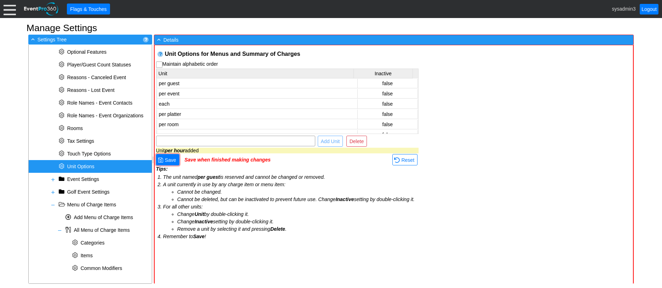
scroll to position [17, 0]
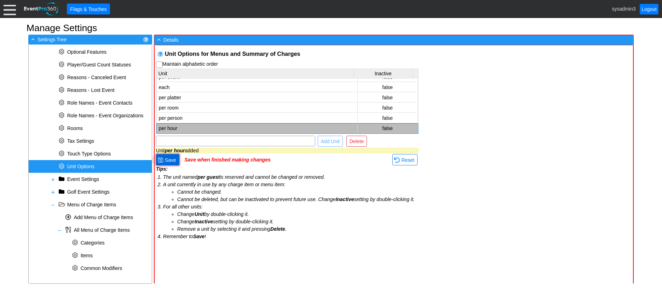
click at [172, 158] on span "Save" at bounding box center [171, 160] width 14 height 7
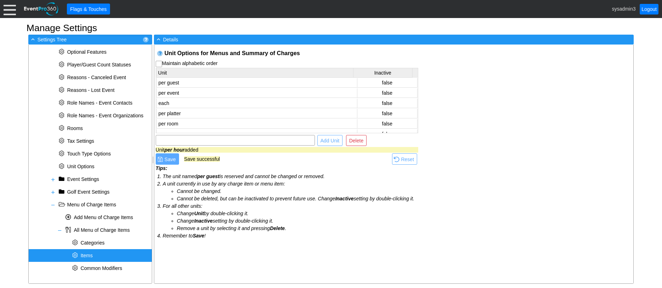
click at [91, 257] on span "Items" at bounding box center [87, 256] width 12 height 6
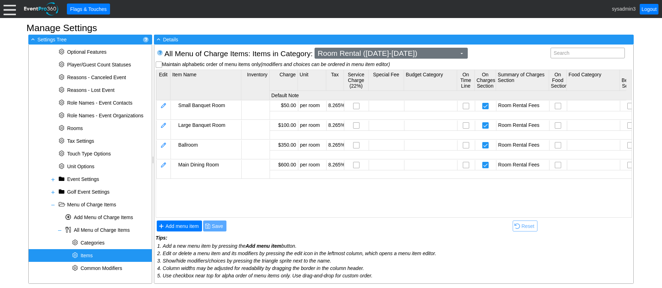
scroll to position [0, 0]
click at [427, 52] on span "Room Rental (Tuesday-Thursday)" at bounding box center [387, 53] width 142 height 7
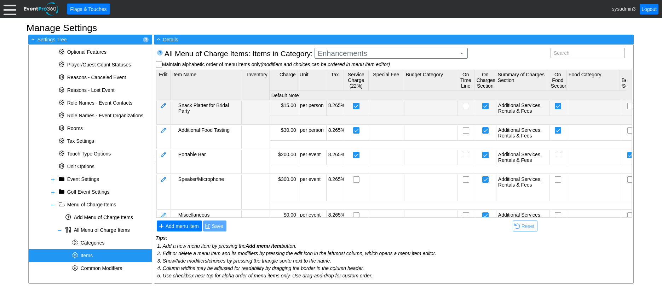
click at [350, 109] on body "Calendar of Events + New Event + Reports + Manage Contacts + Manage Organizatio…" at bounding box center [331, 144] width 662 height 288
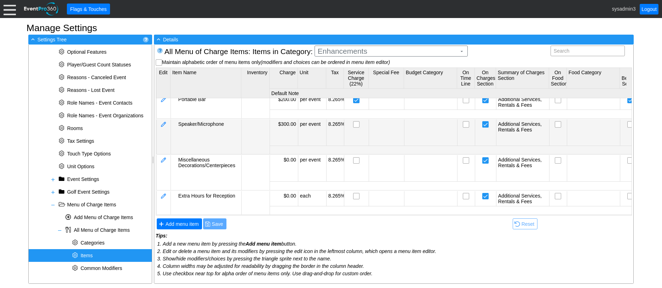
scroll to position [2, 0]
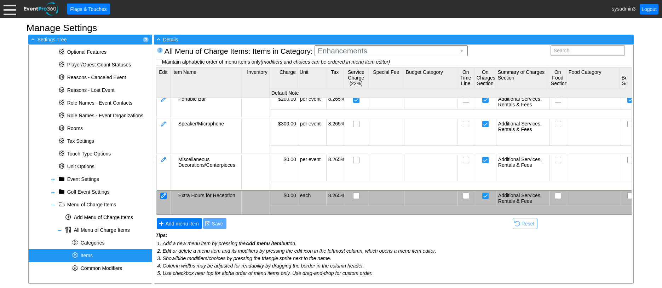
click at [165, 193] on div at bounding box center [163, 196] width 6 height 7
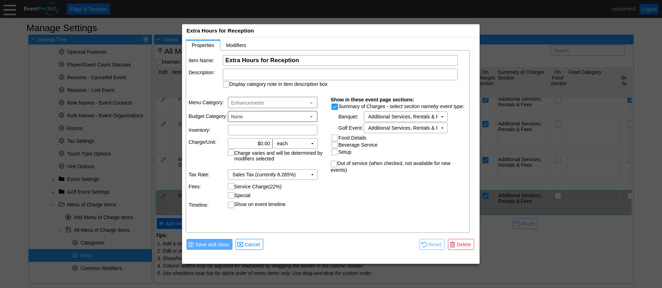
scroll to position [0, 0]
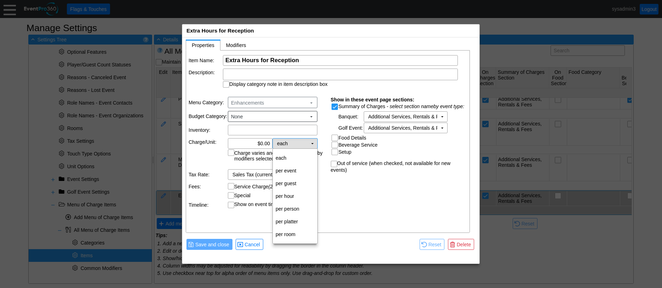
click at [312, 146] on td "▼" at bounding box center [313, 144] width 10 height 10
click at [291, 193] on td "per hour" at bounding box center [295, 196] width 45 height 13
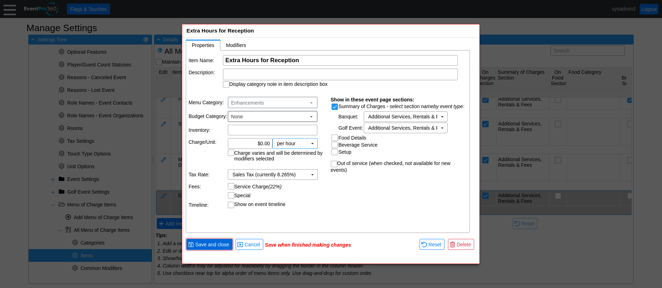
click at [212, 244] on span "Save and close" at bounding box center [212, 244] width 37 height 7
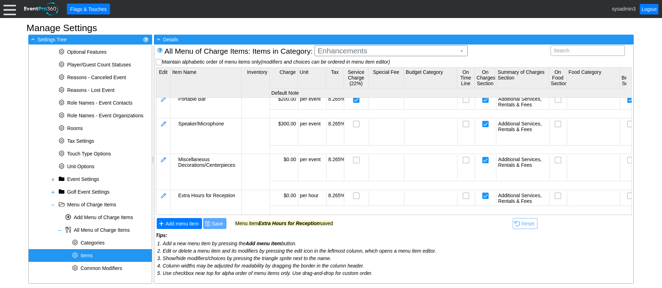
scroll to position [58, 0]
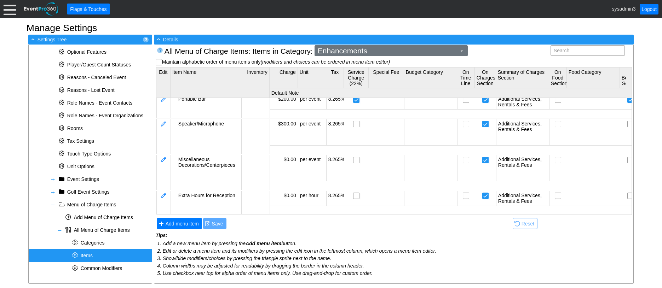
click at [385, 50] on span "Enhancements" at bounding box center [387, 50] width 142 height 7
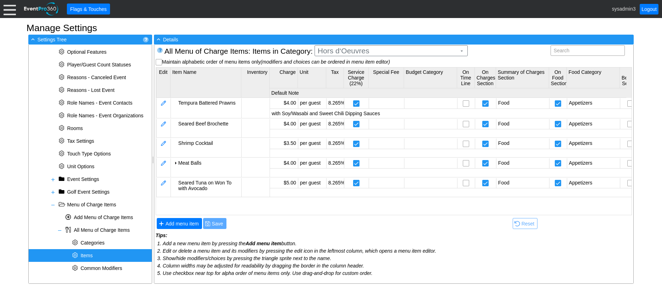
scroll to position [0, 0]
click at [355, 71] on body "Calendar of Events + New Event + Reports + Manage Contacts + Manage Organizatio…" at bounding box center [331, 144] width 662 height 288
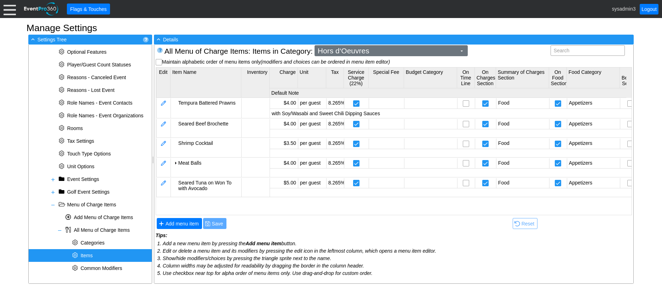
click at [370, 51] on span "Hors d‘Oeuvres" at bounding box center [387, 50] width 142 height 7
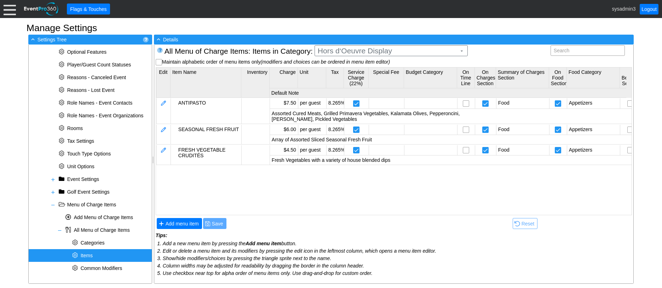
click at [348, 74] on body "Calendar of Events + New Event + Reports + Manage Contacts + Manage Organizatio…" at bounding box center [331, 144] width 662 height 288
click at [187, 222] on span "Add menu item" at bounding box center [182, 224] width 36 height 7
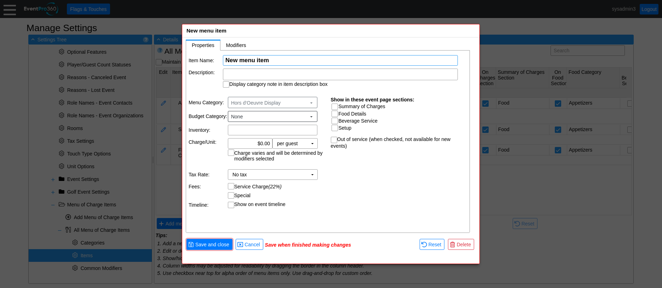
paste input "DOMESTIC CHEESE"
type input "DOMESTIC CHEESE"
click at [336, 107] on input "Summary of Charges" at bounding box center [335, 107] width 7 height 7
checkbox input "true"
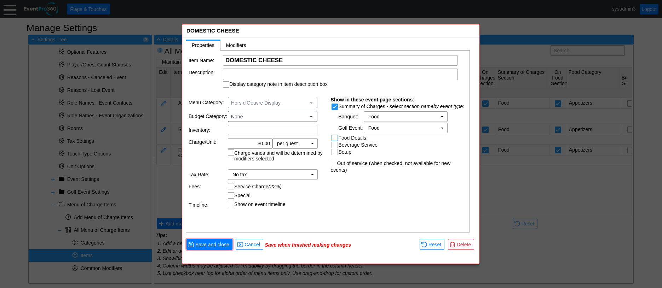
click at [335, 137] on input "Food Details" at bounding box center [335, 138] width 7 height 7
checkbox input "true"
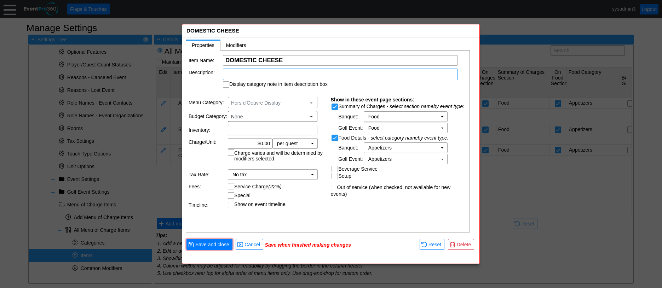
drag, startPoint x: 281, startPoint y: 73, endPoint x: 253, endPoint y: 76, distance: 27.8
click at [253, 76] on div at bounding box center [340, 75] width 235 height 12
click at [209, 85] on td "Description:" at bounding box center [206, 78] width 34 height 19
click at [226, 86] on input "Display category note in item description box" at bounding box center [226, 85] width 7 height 7
checkbox input "true"
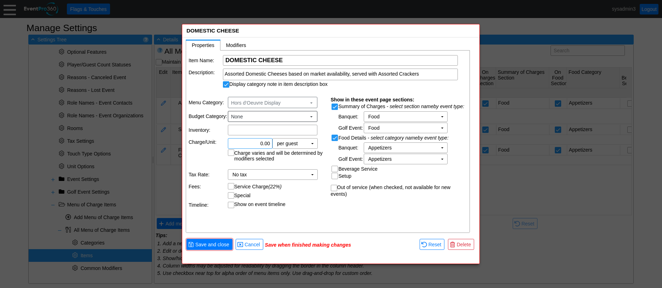
click at [267, 139] on input "0.00" at bounding box center [250, 144] width 40 height 10
click at [304, 173] on td "No tax Χ" at bounding box center [267, 175] width 79 height 10
type input "$6.50"
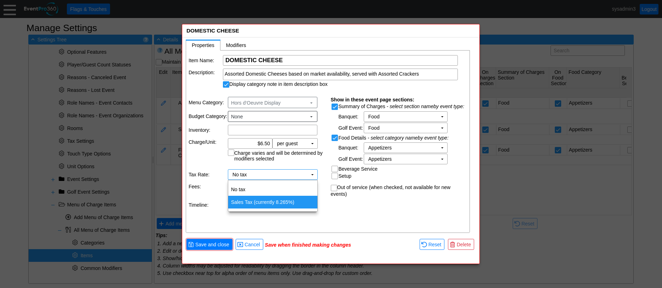
click at [268, 200] on td "Sales Tax (currently 8.265%)" at bounding box center [272, 202] width 89 height 13
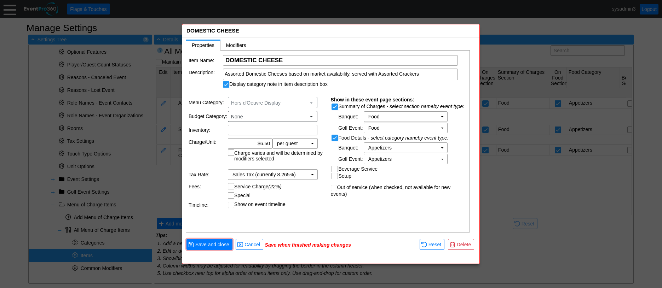
click at [232, 187] on input "Service Charge (22%)" at bounding box center [231, 187] width 7 height 7
checkbox input "true"
click at [213, 246] on span "Save and close" at bounding box center [212, 244] width 37 height 7
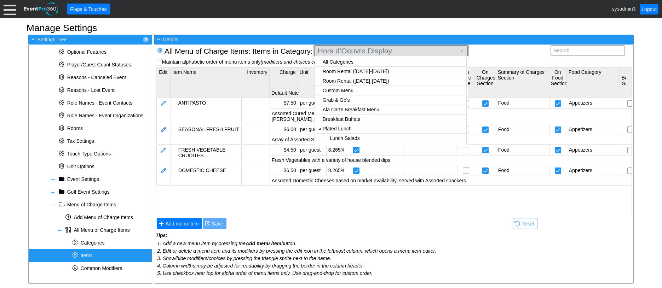
click at [384, 52] on span "Hors d‘Oeuvre Display" at bounding box center [387, 50] width 142 height 7
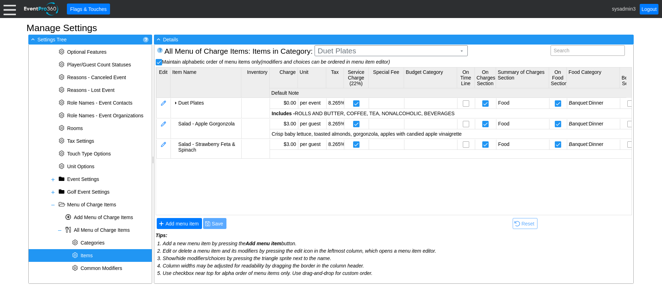
click at [348, 72] on body "Calendar of Events + New Event + Reports + Manage Contacts + Manage Organizatio…" at bounding box center [331, 144] width 662 height 288
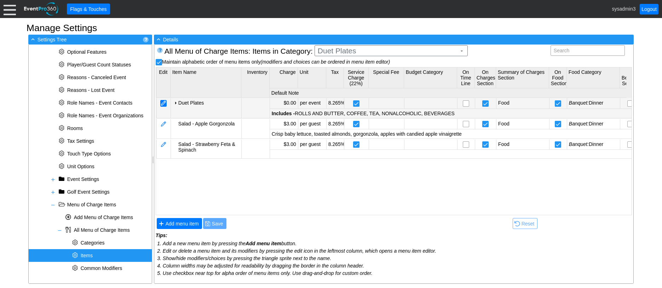
click at [167, 103] on div at bounding box center [163, 103] width 6 height 7
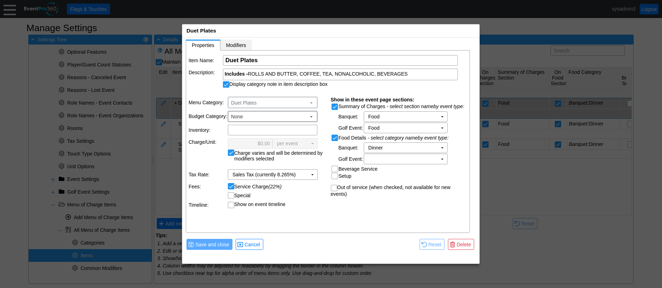
click at [242, 46] on span "Modifiers" at bounding box center [236, 45] width 20 height 6
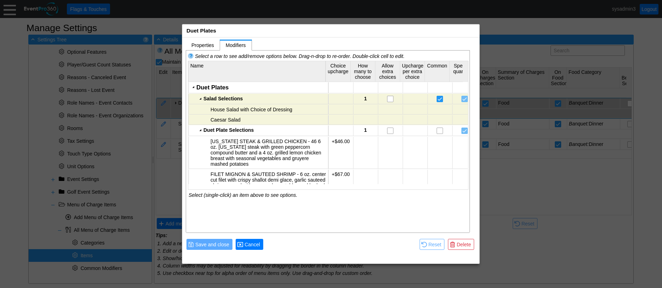
click at [256, 241] on span "Cancel" at bounding box center [252, 244] width 18 height 7
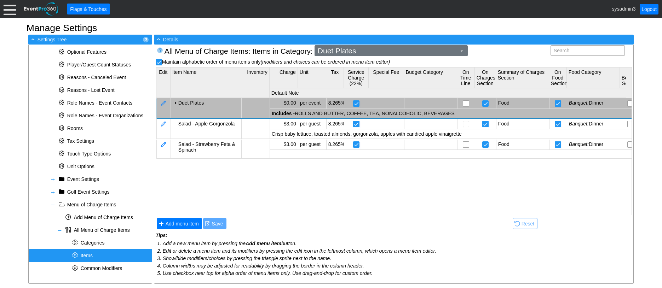
click at [373, 48] on span "Duet Plates" at bounding box center [387, 50] width 142 height 7
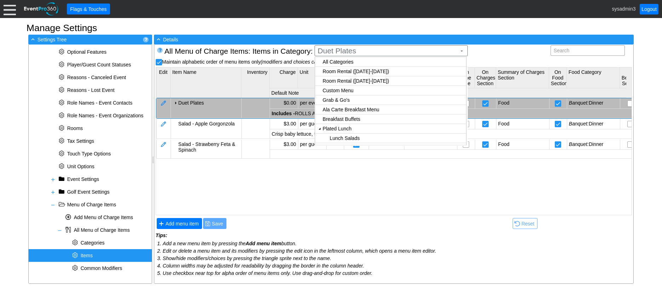
click at [338, 81] on body "Calendar of Events + New Event + Reports + Manage Contacts + Manage Organizatio…" at bounding box center [331, 144] width 662 height 288
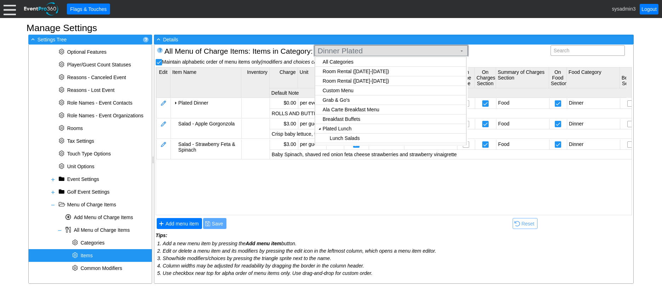
click at [384, 53] on span "Dinner Plated" at bounding box center [387, 50] width 142 height 7
click at [320, 92] on body "Calendar of Events + New Event + Reports + Manage Contacts + Manage Organizatio…" at bounding box center [331, 144] width 662 height 288
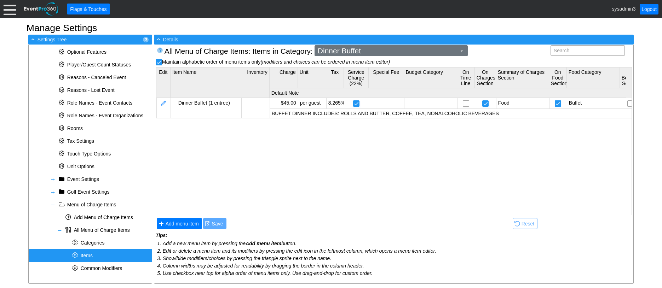
click at [367, 48] on span "Dinner Buffet" at bounding box center [387, 50] width 142 height 7
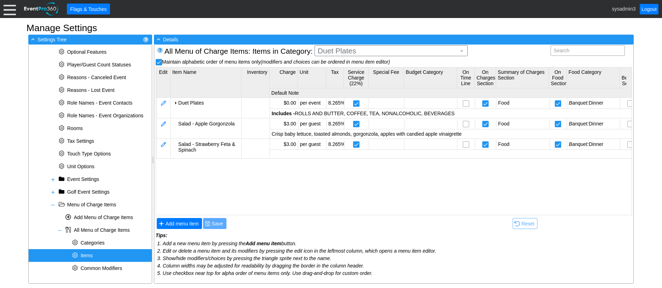
click at [349, 73] on body "Calendar of Events + New Event + Reports + Manage Contacts + Manage Organizatio…" at bounding box center [331, 144] width 662 height 288
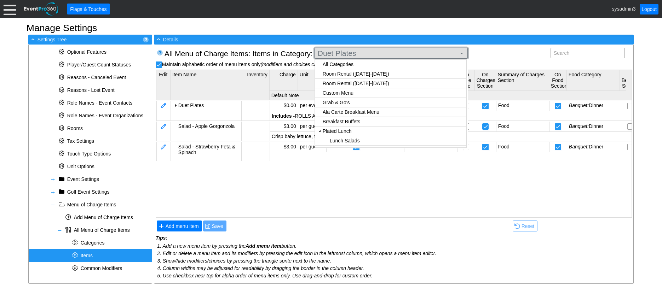
click at [358, 51] on span "Duet Plates" at bounding box center [387, 53] width 142 height 7
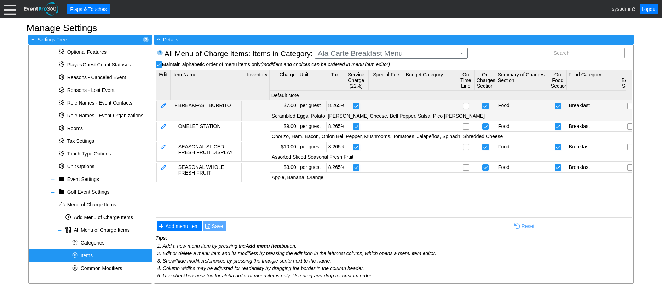
click at [352, 109] on body "Calendar of Events + New Event + Reports + Manage Contacts + Manage Organizatio…" at bounding box center [331, 144] width 662 height 288
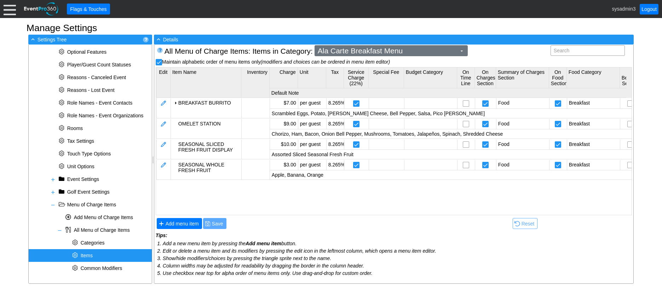
click at [393, 51] on span "Ala Carte Breakfast Menu" at bounding box center [387, 50] width 142 height 7
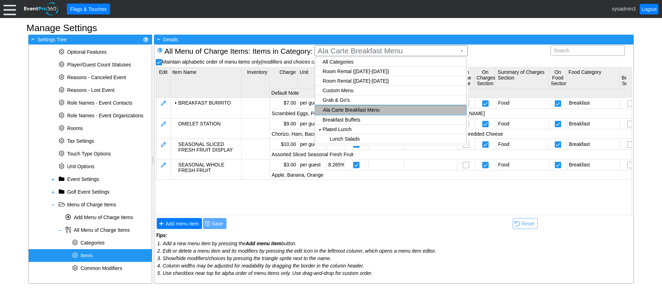
scroll to position [0, 0]
click at [348, 72] on body "Calendar of Events + New Event + Reports + Manage Contacts + Manage Organizatio…" at bounding box center [331, 144] width 662 height 288
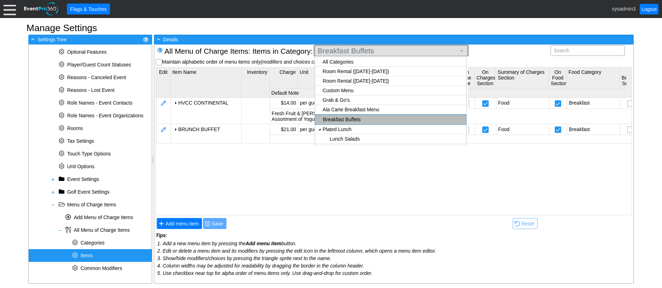
click at [382, 51] on span "Breakfast Buffets" at bounding box center [387, 50] width 142 height 7
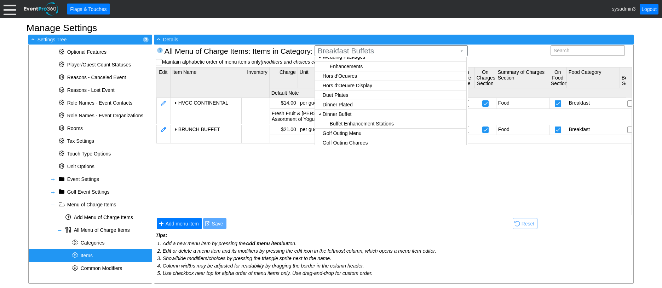
scroll to position [128, 0]
click at [351, 68] on body "Calendar of Events + New Event + Reports + Manage Contacts + Manage Organizatio…" at bounding box center [331, 144] width 662 height 288
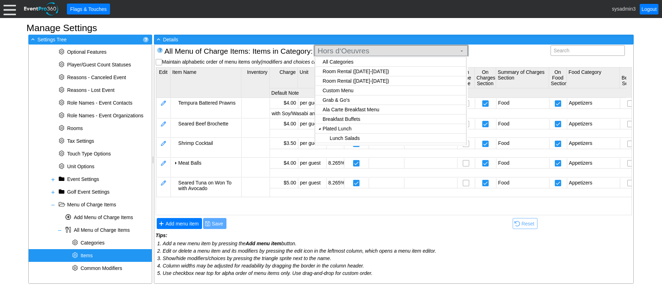
click at [387, 48] on span "Hors d‘Oeuvres" at bounding box center [387, 50] width 142 height 7
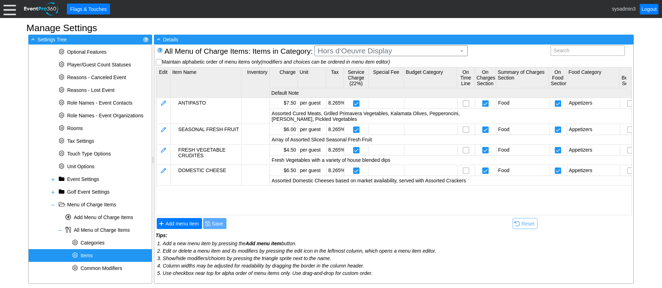
click at [352, 73] on body "Calendar of Events + New Event + Reports + Manage Contacts + Manage Organizatio…" at bounding box center [331, 144] width 662 height 288
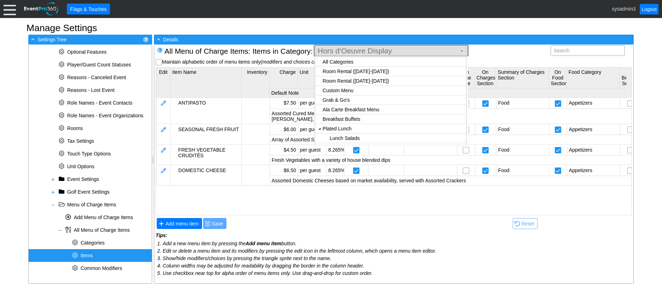
click at [388, 51] on span "Hors d‘Oeuvre Display" at bounding box center [387, 50] width 142 height 7
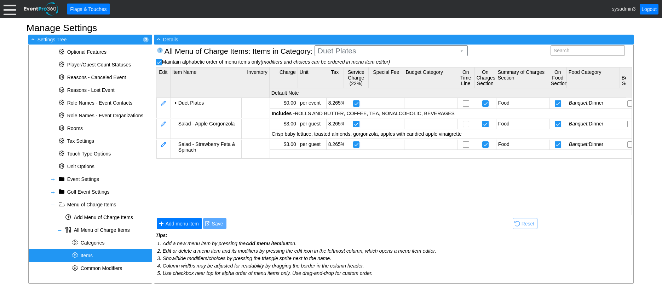
click at [353, 71] on body "Calendar of Events + New Event + Reports + Manage Contacts + Manage Organizatio…" at bounding box center [331, 144] width 662 height 288
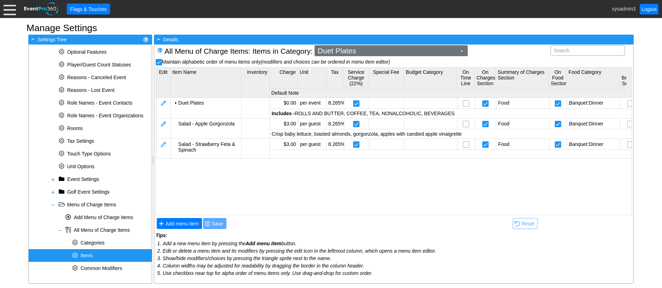
click at [378, 49] on span "Duet Plates" at bounding box center [387, 50] width 142 height 7
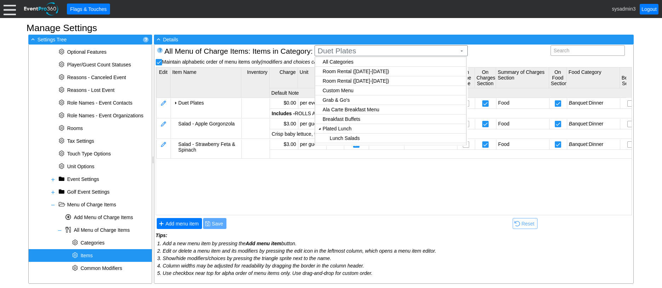
click at [351, 84] on body "Calendar of Events + New Event + Reports + Manage Contacts + Manage Organizatio…" at bounding box center [331, 144] width 662 height 288
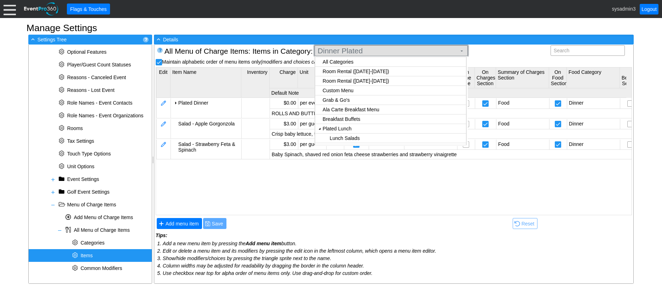
click at [381, 52] on span "Dinner Plated" at bounding box center [387, 50] width 142 height 7
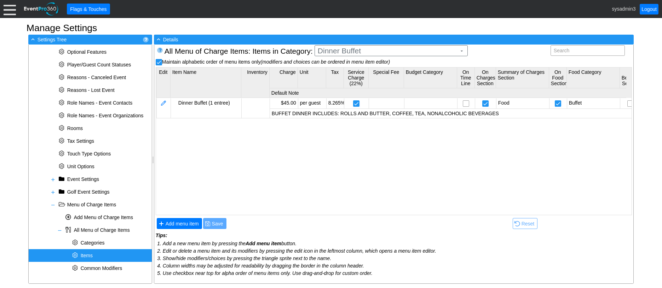
click at [341, 92] on body "Calendar of Events + New Event + Reports + Manage Contacts + Manage Organizatio…" at bounding box center [331, 144] width 662 height 288
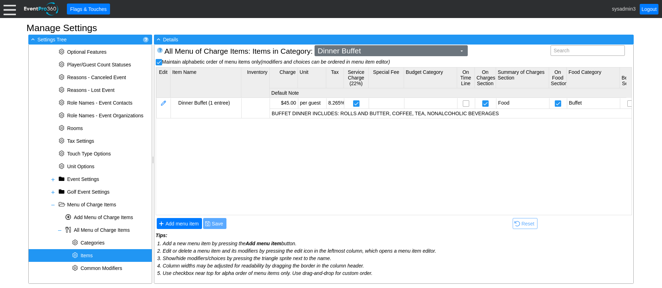
click at [404, 53] on span "Dinner Buffet" at bounding box center [387, 50] width 142 height 7
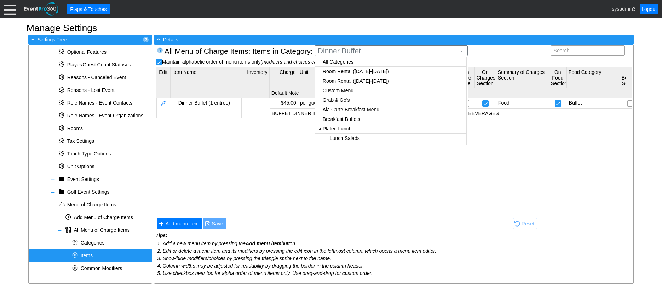
click at [356, 81] on body "Calendar of Events + New Event + Reports + Manage Contacts + Manage Organizatio…" at bounding box center [331, 144] width 662 height 288
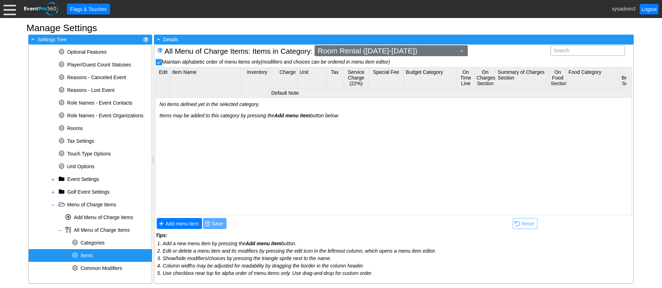
click at [385, 52] on span "Room Rental (Friday-Sunday)" at bounding box center [387, 50] width 142 height 7
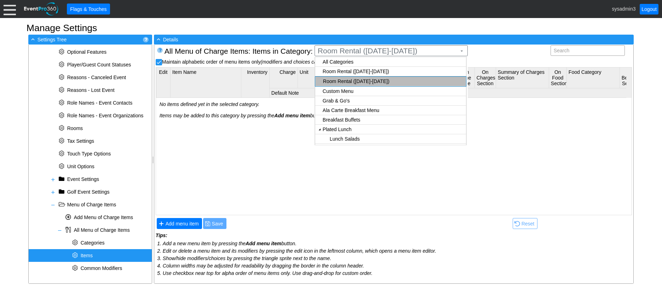
checkbox input "false"
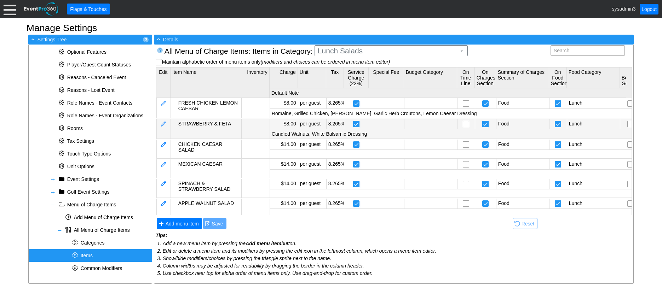
click at [362, 121] on body "Calendar of Events + New Event + Reports + Manage Contacts + Manage Organizatio…" at bounding box center [331, 144] width 662 height 288
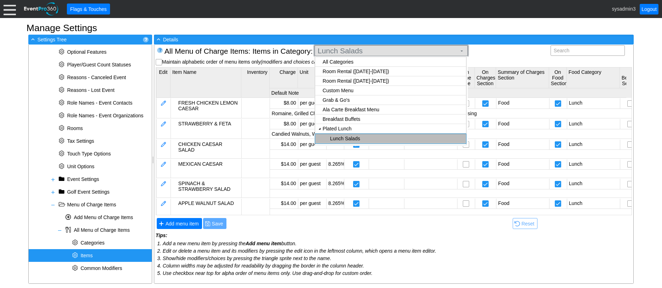
click at [388, 51] on span "Lunch Salads" at bounding box center [387, 50] width 142 height 7
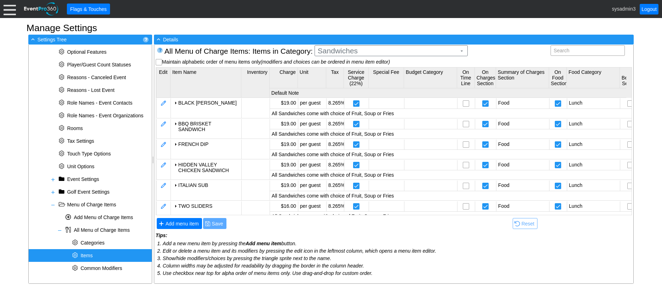
click at [365, 70] on body "Calendar of Events + New Event + Reports + Manage Contacts + Manage Organizatio…" at bounding box center [331, 144] width 662 height 288
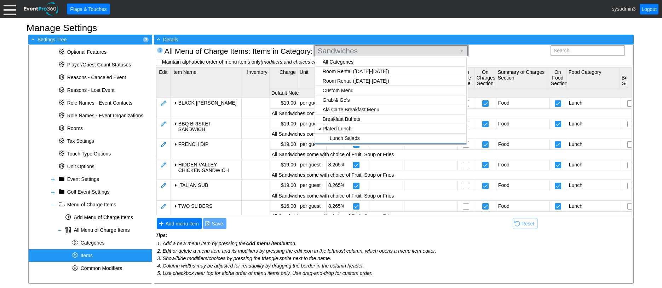
click at [384, 51] on span "Sandwiches" at bounding box center [387, 50] width 142 height 7
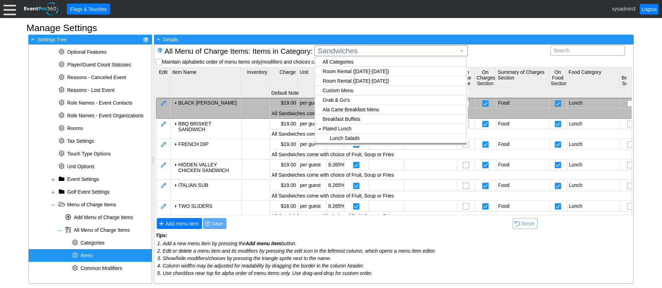
click at [176, 102] on div at bounding box center [176, 103] width 6 height 6
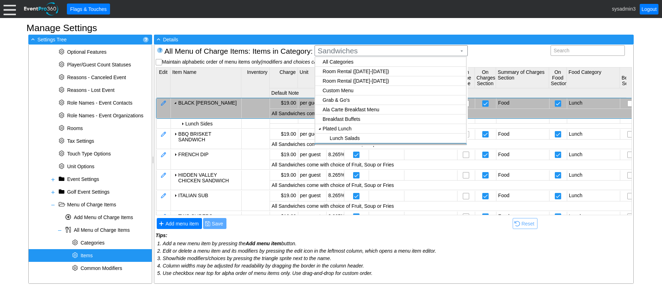
click at [176, 102] on div at bounding box center [176, 103] width 6 height 6
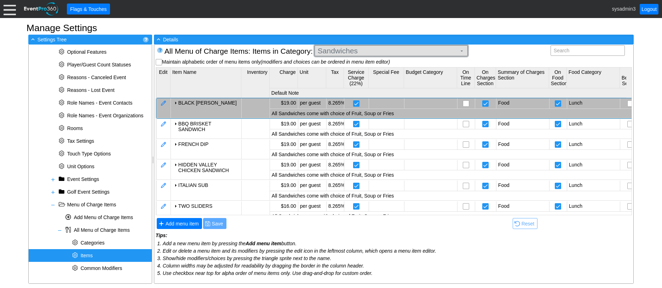
click at [373, 50] on span "Sandwiches" at bounding box center [387, 50] width 142 height 7
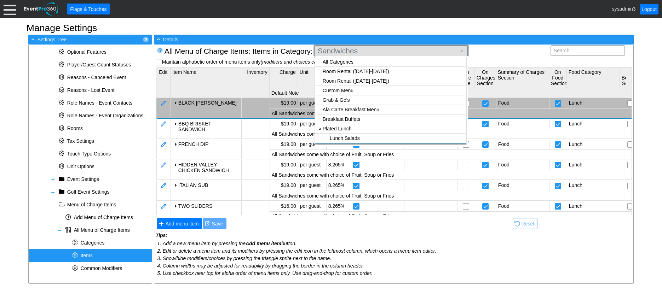
click at [372, 53] on span "Sandwiches" at bounding box center [387, 50] width 142 height 7
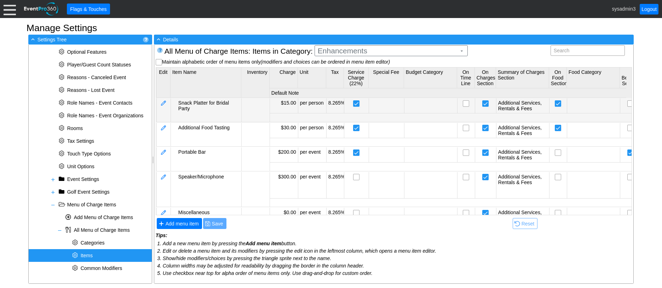
click at [347, 101] on body "Calendar of Events + New Event + Reports + Manage Contacts + Manage Organizatio…" at bounding box center [331, 144] width 662 height 288
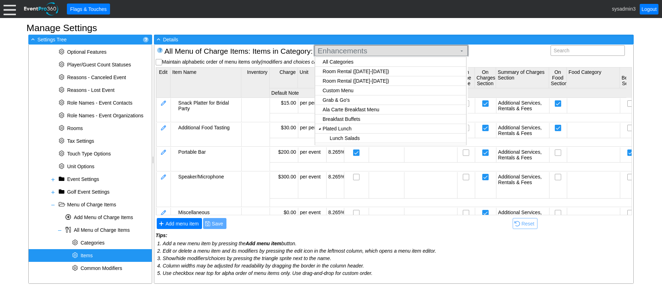
click at [386, 51] on span "Enhancements" at bounding box center [387, 50] width 142 height 7
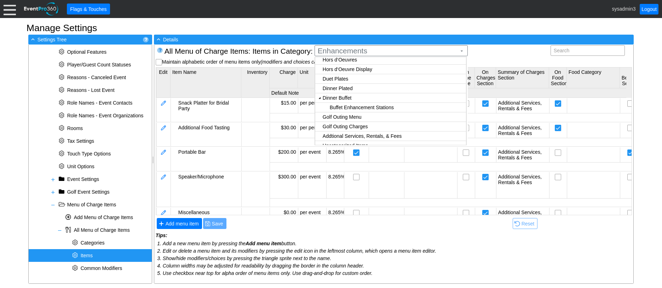
scroll to position [142, 0]
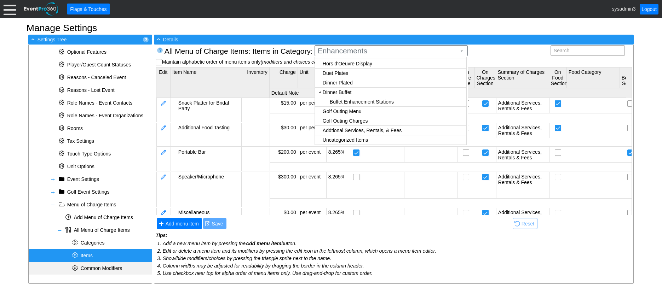
click at [97, 268] on span "Common Modifiers" at bounding box center [101, 269] width 41 height 6
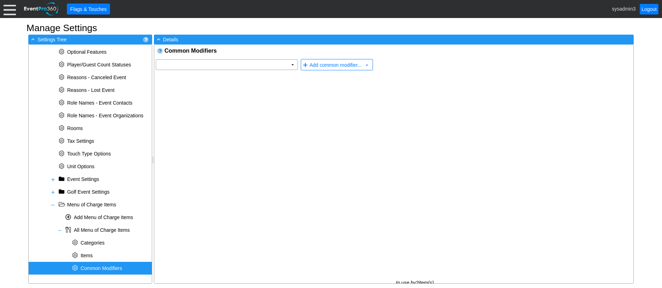
scroll to position [0, 0]
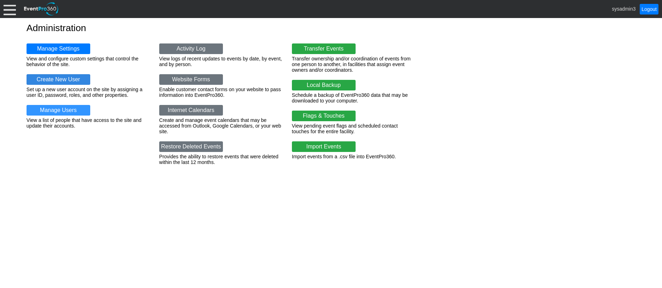
click at [65, 83] on link "Create New User" at bounding box center [59, 79] width 64 height 11
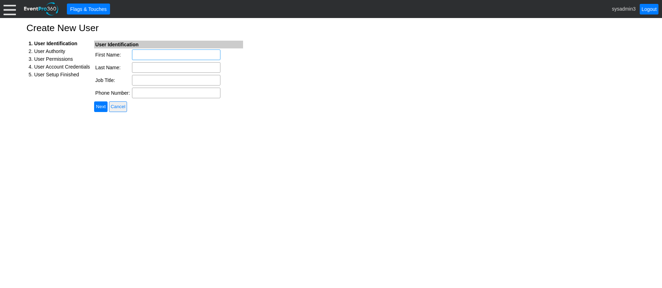
click at [162, 56] on input "First Name:" at bounding box center [176, 55] width 88 height 11
type input "[PERSON_NAME]"
click at [149, 81] on input "Job Title:" at bounding box center [176, 80] width 88 height 11
type input "Events Director"
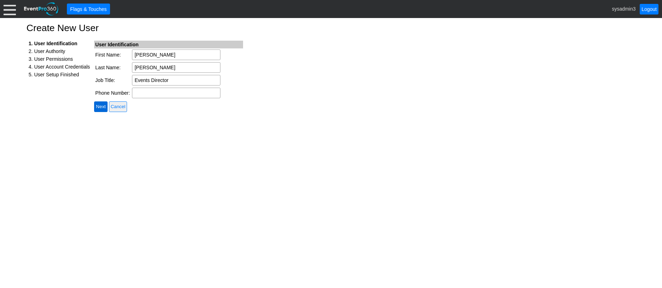
click at [102, 107] on input "Next" at bounding box center [100, 107] width 13 height 11
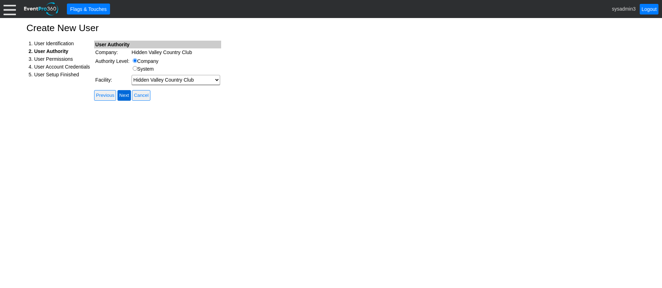
click at [127, 94] on input "Next" at bounding box center [124, 95] width 13 height 11
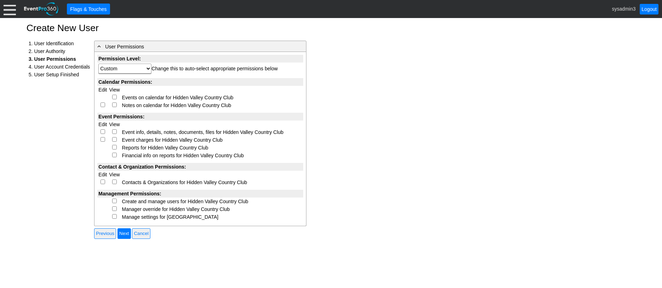
click at [114, 96] on input "checkbox" at bounding box center [114, 97] width 5 height 5
checkbox input "true"
select select "Custom"
click at [104, 105] on input "checkbox" at bounding box center [103, 105] width 5 height 5
checkbox input "true"
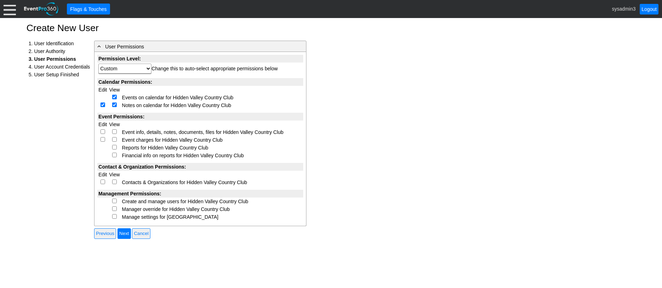
select select "Custom"
checkbox input "true"
click at [103, 132] on input "checkbox" at bounding box center [103, 132] width 5 height 5
checkbox input "true"
select select "Custom"
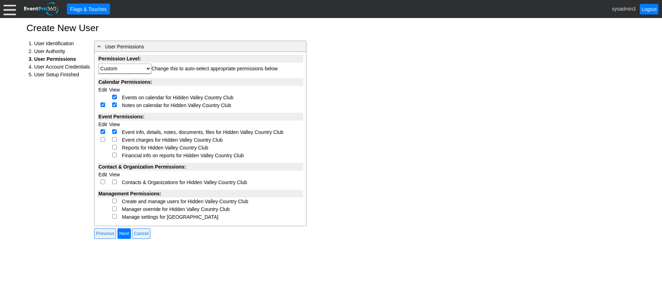
checkbox input "true"
click at [103, 142] on td at bounding box center [102, 140] width 11 height 8
click at [104, 140] on input "checkbox" at bounding box center [103, 139] width 5 height 5
checkbox input "true"
select select "Custom"
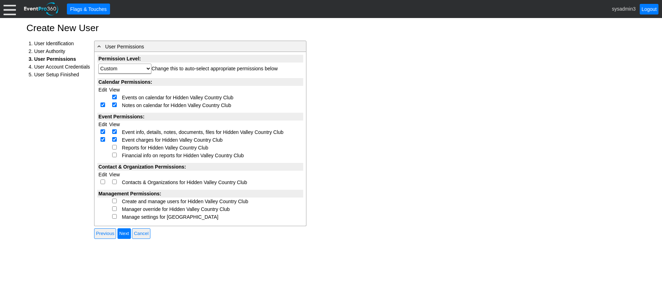
checkbox input "true"
click at [114, 147] on input "checkbox" at bounding box center [114, 147] width 5 height 5
checkbox input "true"
select select "Custom"
click at [115, 156] on input "checkbox" at bounding box center [114, 155] width 5 height 5
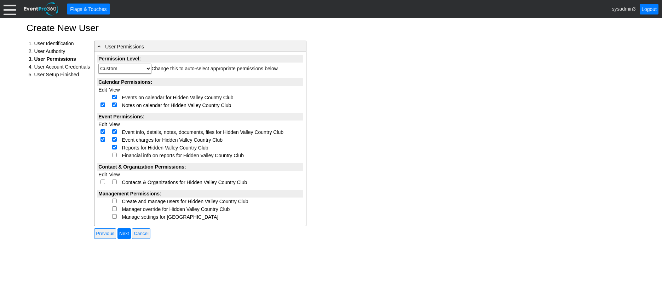
checkbox input "true"
select select "Custom"
click at [103, 183] on input "checkbox" at bounding box center [103, 182] width 5 height 5
checkbox input "true"
select select "Custom"
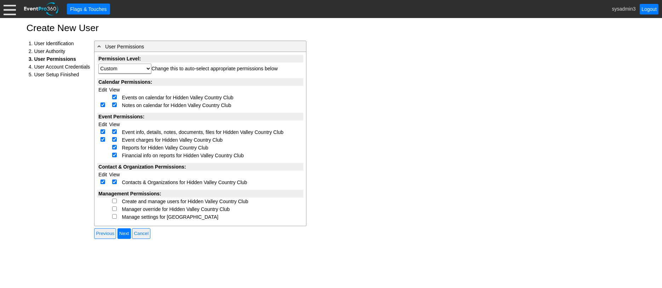
checkbox input "true"
click at [115, 200] on input "checkbox" at bounding box center [114, 201] width 5 height 5
checkbox input "true"
select select "Custom"
click at [116, 209] on input "checkbox" at bounding box center [114, 209] width 5 height 5
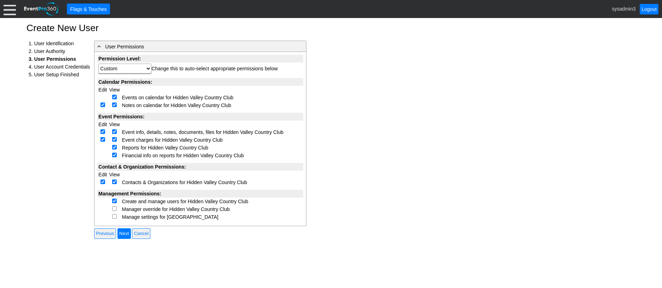
checkbox input "true"
select select "Custom"
click at [115, 215] on input "checkbox" at bounding box center [114, 217] width 5 height 5
checkbox input "true"
select select "Custom"
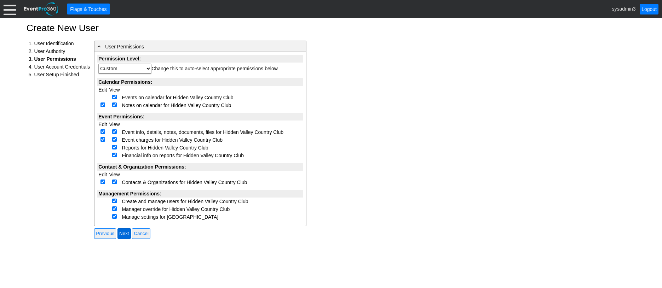
click at [128, 234] on input "Next" at bounding box center [124, 234] width 13 height 11
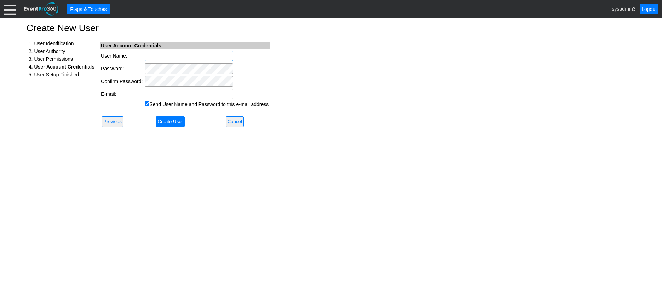
click at [175, 51] on input "User Name:" at bounding box center [189, 56] width 88 height 11
type input "[PERSON_NAME].[PERSON_NAME]"
click at [162, 95] on input "E-mail:" at bounding box center [189, 94] width 88 height 11
paste input "[PERSON_NAME] <[PERSON_NAME][EMAIL_ADDRESS][DOMAIN_NAME]>"
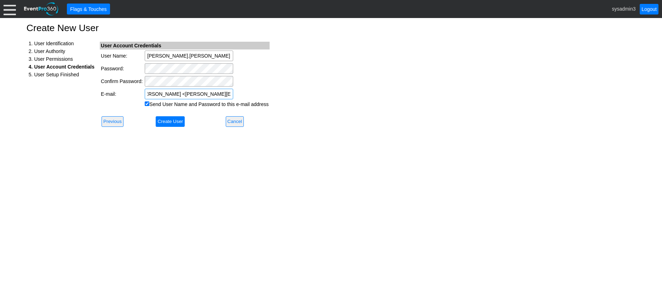
click at [176, 92] on input "[PERSON_NAME] <[PERSON_NAME][EMAIL_ADDRESS][DOMAIN_NAME]>" at bounding box center [189, 94] width 88 height 11
drag, startPoint x: 203, startPoint y: 97, endPoint x: 214, endPoint y: 96, distance: 11.0
click at [203, 97] on input "[PERSON_NAME][EMAIL_ADDRESS][DOMAIN_NAME]>" at bounding box center [189, 94] width 88 height 11
type input "[PERSON_NAME][EMAIL_ADDRESS][DOMAIN_NAME]"
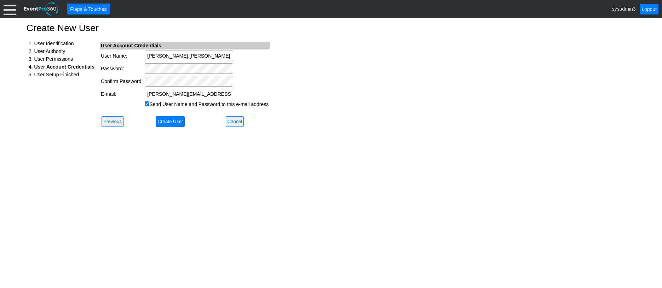
click at [148, 104] on input "Send User Name and Password to this e-mail address" at bounding box center [147, 104] width 5 height 5
checkbox input "false"
click at [170, 120] on input "Create User" at bounding box center [170, 121] width 29 height 11
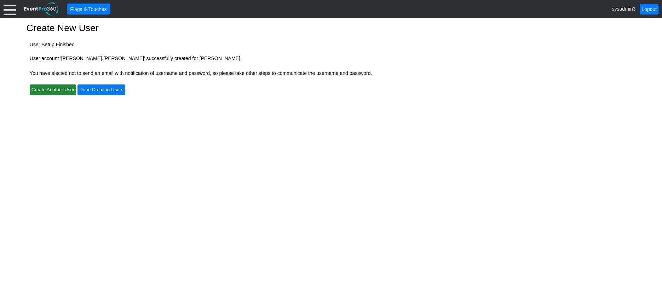
click at [60, 90] on input "Create Another User" at bounding box center [53, 90] width 47 height 11
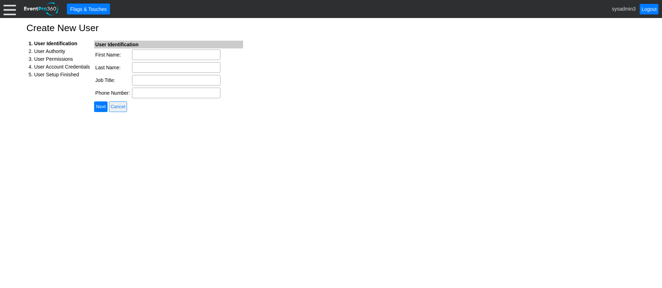
click at [9, 12] on div at bounding box center [10, 9] width 12 height 12
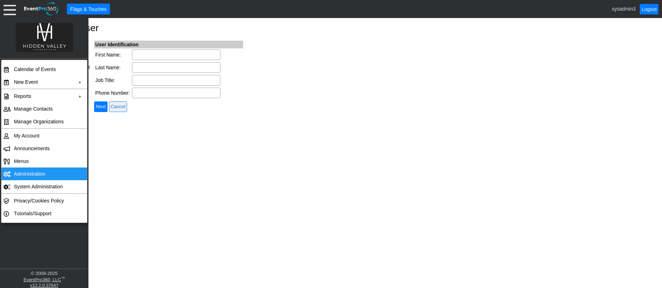
click at [28, 176] on td "Administration" at bounding box center [42, 174] width 63 height 13
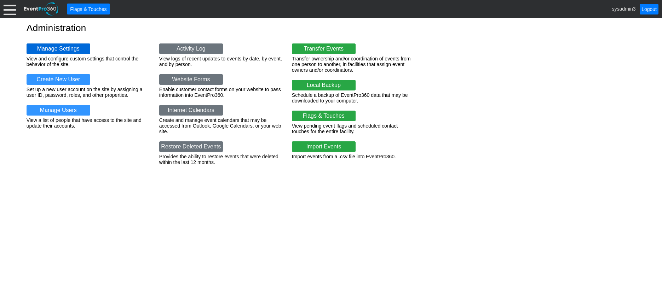
click at [62, 48] on link "Manage Settings" at bounding box center [59, 49] width 64 height 11
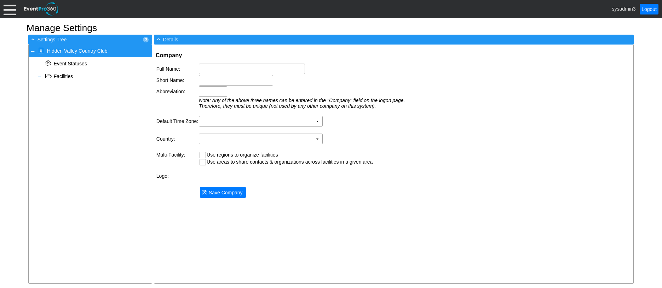
type input "Hidden Valley Country Club"
type input "HVCC"
type input "(GMT-08:00) Pacific Time (US & Canada)"
type input "United States (English)"
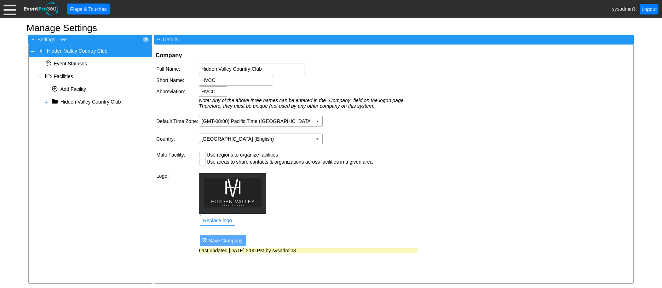
click at [8, 11] on div at bounding box center [10, 9] width 12 height 12
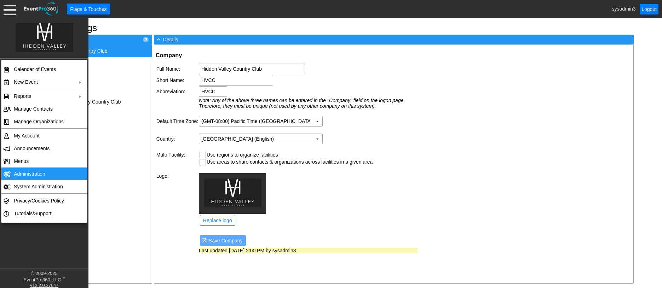
click at [34, 173] on td "Administration" at bounding box center [42, 174] width 63 height 13
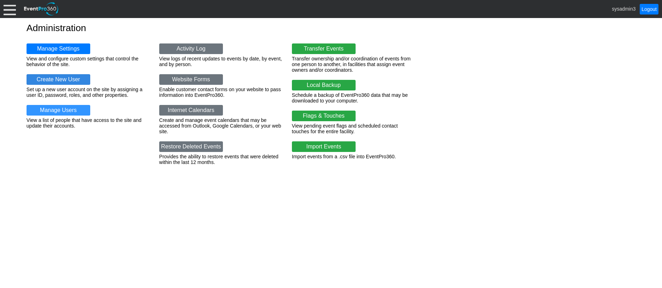
click at [67, 79] on link "Create New User" at bounding box center [59, 79] width 64 height 11
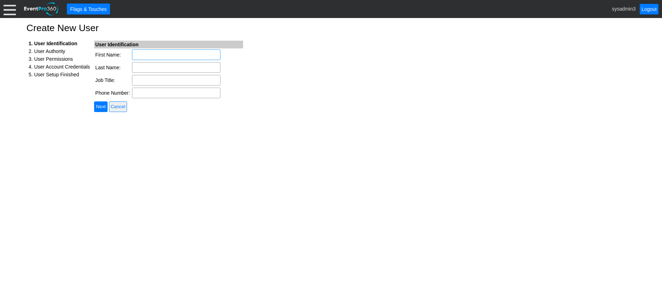
click at [153, 53] on input "First Name:" at bounding box center [176, 55] width 88 height 11
type input "Jennifer"
type input "Brodzinski"
click at [144, 80] on input "Job Title:" at bounding box center [176, 80] width 88 height 11
type input "Management"
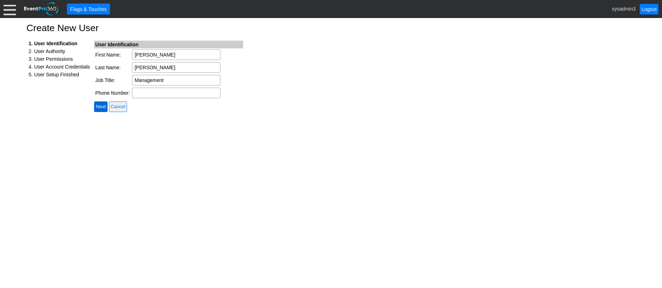
click at [105, 107] on input "Next" at bounding box center [100, 107] width 13 height 11
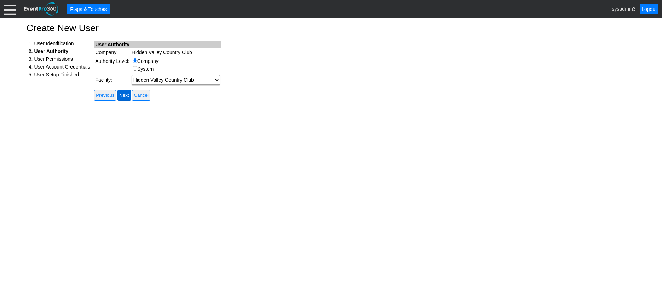
click at [125, 95] on input "Next" at bounding box center [124, 95] width 13 height 11
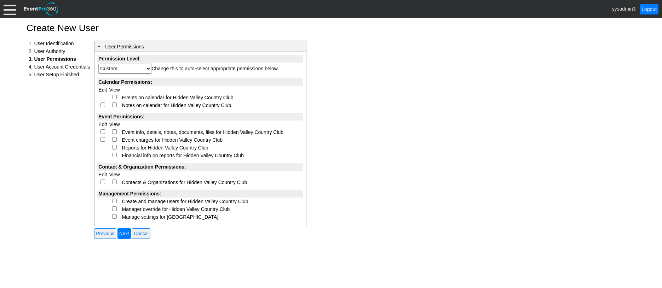
click at [115, 97] on input "checkbox" at bounding box center [114, 97] width 5 height 5
checkbox input "true"
select select "Custom"
click at [103, 105] on input "checkbox" at bounding box center [103, 105] width 5 height 5
checkbox input "true"
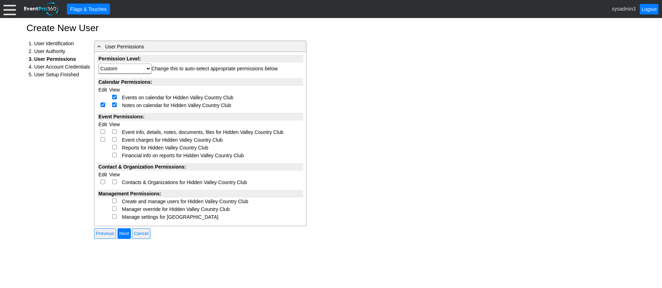
select select "Custom"
checkbox input "true"
click at [103, 131] on input "checkbox" at bounding box center [103, 132] width 5 height 5
checkbox input "true"
select select "Custom"
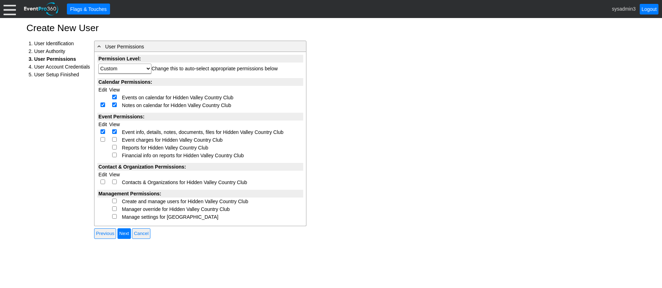
checkbox input "true"
click at [103, 139] on input "checkbox" at bounding box center [103, 139] width 5 height 5
checkbox input "true"
select select "Custom"
checkbox input "true"
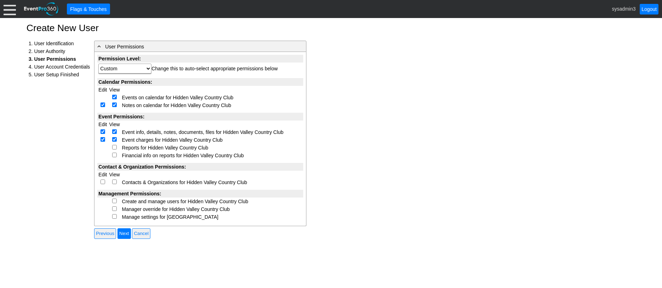
click at [114, 148] on input "checkbox" at bounding box center [114, 147] width 5 height 5
checkbox input "true"
select select "Custom"
drag, startPoint x: 116, startPoint y: 156, endPoint x: 115, endPoint y: 160, distance: 4.0
click at [116, 157] on input "checkbox" at bounding box center [114, 155] width 5 height 5
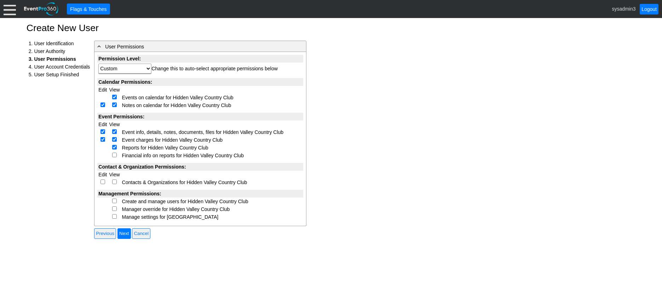
checkbox input "true"
select select "Custom"
click at [104, 182] on input "checkbox" at bounding box center [103, 182] width 5 height 5
checkbox input "true"
select select "Custom"
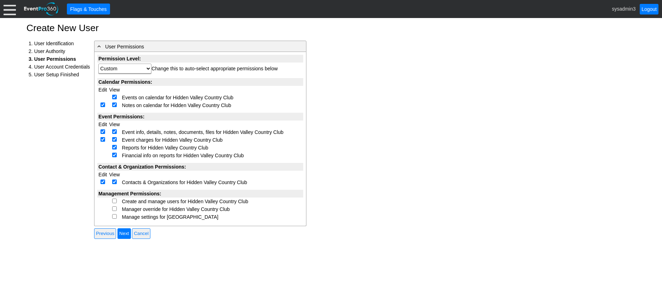
checkbox input "true"
click at [115, 200] on input "checkbox" at bounding box center [114, 201] width 5 height 5
checkbox input "true"
select select "Custom"
click at [114, 207] on input "checkbox" at bounding box center [114, 209] width 5 height 5
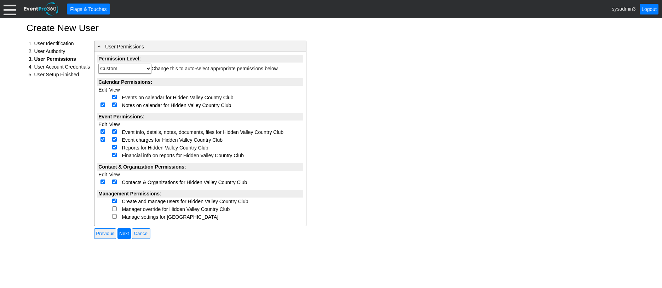
checkbox input "true"
select select "Custom"
click at [115, 216] on input "checkbox" at bounding box center [114, 217] width 5 height 5
checkbox input "true"
select select "Custom"
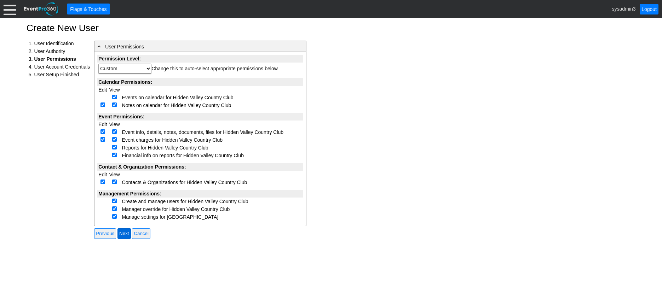
click at [127, 233] on input "Next" at bounding box center [124, 234] width 13 height 11
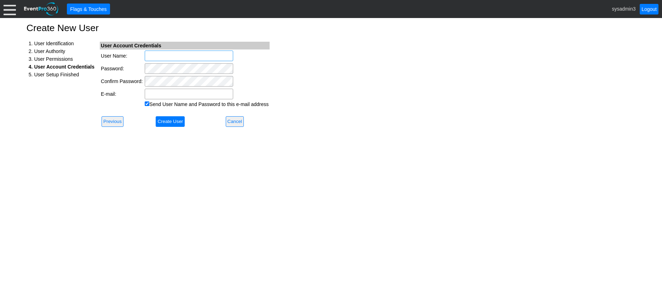
click at [170, 53] on input "User Name:" at bounding box center [189, 56] width 88 height 11
type input "[PERSON_NAME].b"
paste input "[EMAIL_ADDRESS][DOMAIN_NAME]"
click at [148, 94] on input "JenniferB@hvccreno.com" at bounding box center [189, 94] width 88 height 11
click at [208, 92] on input "JenniferB@hvccreno.com" at bounding box center [189, 94] width 88 height 11
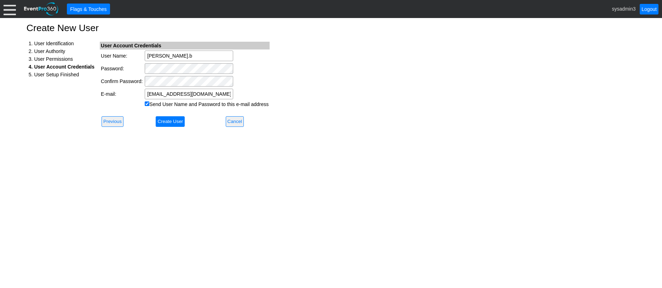
type input "JenniferB@hvccreno.com"
click at [145, 102] on input "Send User Name and Password to this e-mail address" at bounding box center [147, 104] width 5 height 5
checkbox input "false"
click at [163, 121] on input "Create User" at bounding box center [170, 121] width 29 height 11
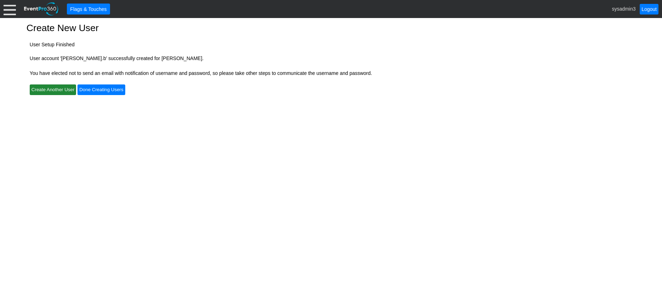
click at [55, 91] on input "Create Another User" at bounding box center [53, 90] width 47 height 11
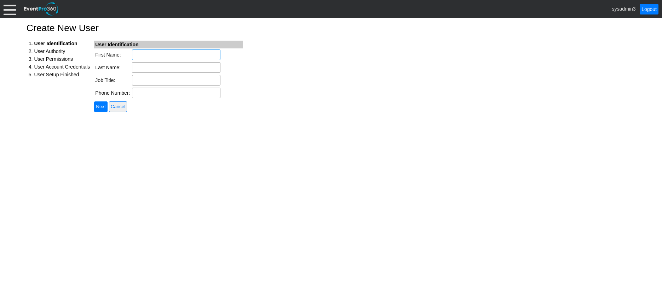
click at [157, 52] on input "First Name:" at bounding box center [176, 55] width 88 height 11
click at [162, 54] on input "First Name:" at bounding box center [176, 55] width 88 height 11
type input "Ken"
type input "Kaifas"
click at [142, 82] on input "Job Title:" at bounding box center [176, 80] width 88 height 11
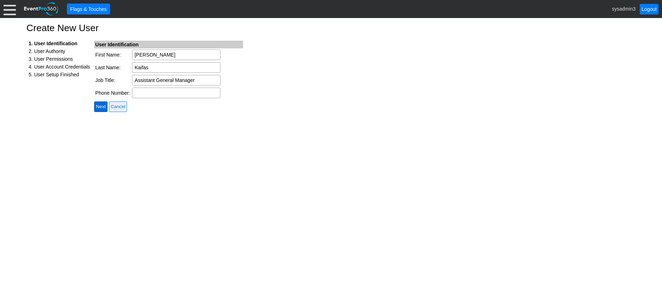
type input "Assistant General Manager"
click at [101, 108] on input "Next" at bounding box center [100, 107] width 13 height 11
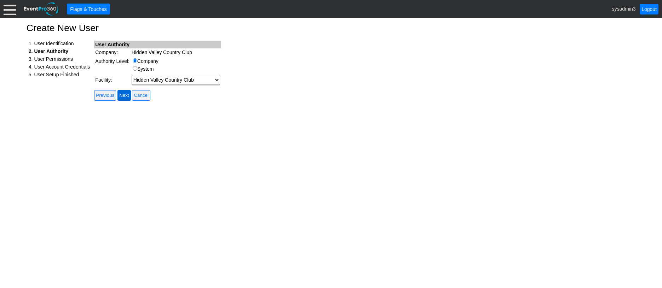
click at [127, 93] on input "Next" at bounding box center [124, 95] width 13 height 11
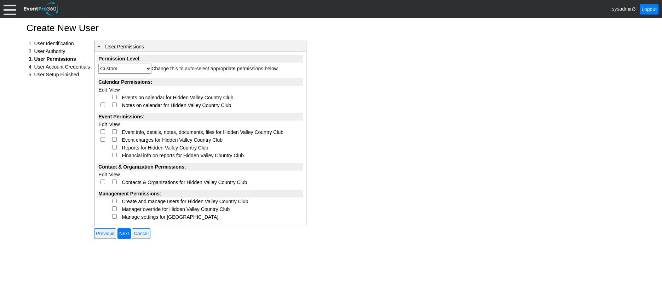
click at [116, 97] on input "checkbox" at bounding box center [114, 97] width 5 height 5
checkbox input "true"
select select "Custom"
click at [103, 105] on input "checkbox" at bounding box center [103, 105] width 5 height 5
checkbox input "true"
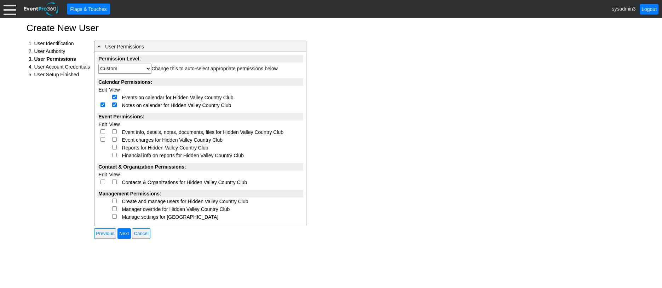
select select "Custom"
checkbox input "true"
click at [102, 131] on input "checkbox" at bounding box center [103, 132] width 5 height 5
checkbox input "true"
select select "Custom"
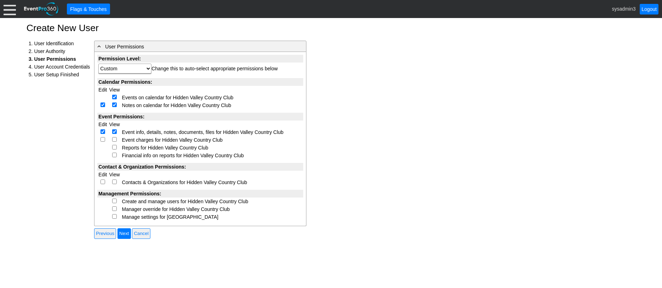
checkbox input "true"
click at [102, 140] on input "checkbox" at bounding box center [103, 139] width 5 height 5
checkbox input "true"
select select "Custom"
checkbox input "true"
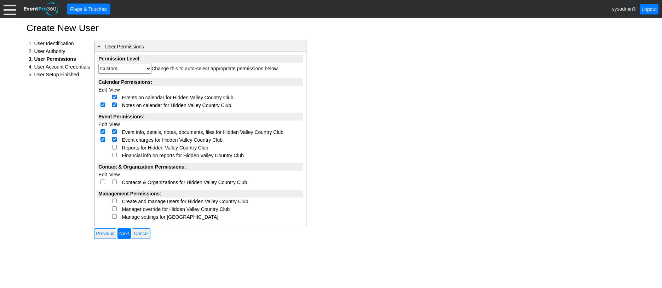
click at [114, 148] on input "checkbox" at bounding box center [114, 147] width 5 height 5
checkbox input "true"
select select "Custom"
click at [114, 155] on input "checkbox" at bounding box center [114, 155] width 5 height 5
checkbox input "true"
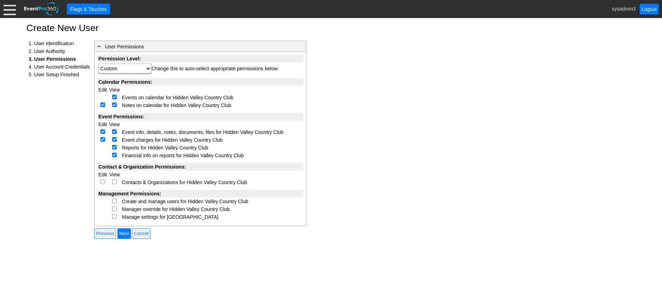
select select "Custom"
click at [103, 183] on input "checkbox" at bounding box center [103, 182] width 5 height 5
checkbox input "true"
select select "Custom"
checkbox input "true"
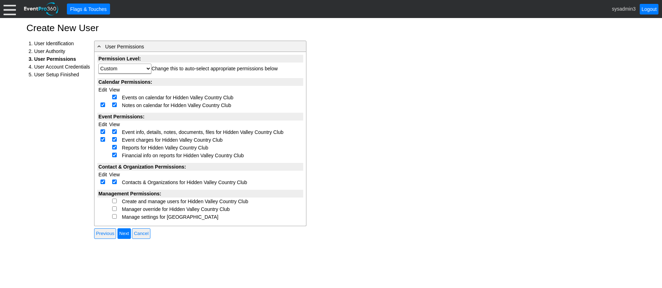
click at [113, 203] on input "checkbox" at bounding box center [114, 201] width 5 height 5
checkbox input "true"
select select "Custom"
click at [114, 208] on input "checkbox" at bounding box center [114, 209] width 5 height 5
checkbox input "true"
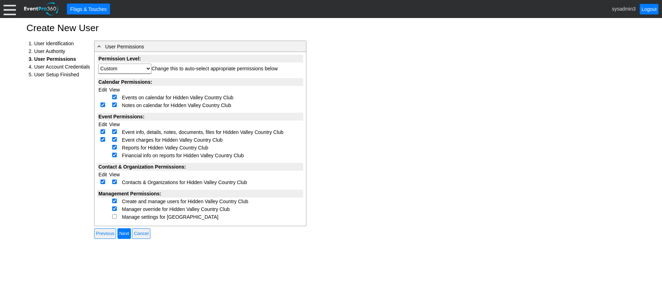
select select "Custom"
click at [113, 216] on input "checkbox" at bounding box center [114, 217] width 5 height 5
checkbox input "true"
select select "Custom"
click at [128, 234] on input "Next" at bounding box center [124, 234] width 13 height 11
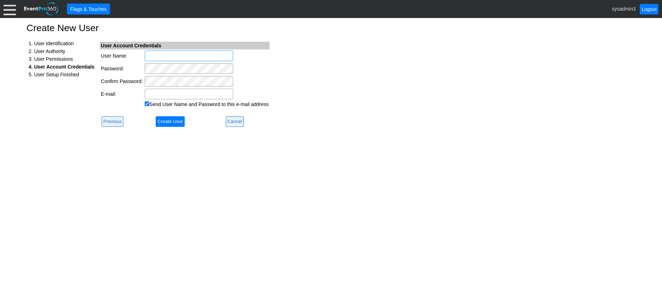
click at [172, 56] on input "User Name:" at bounding box center [189, 56] width 88 height 11
type input "[PERSON_NAME].[PERSON_NAME]"
click at [156, 93] on input "E-mail:" at bounding box center [189, 94] width 88 height 11
paste input "KenKaifas@hvccreno.com"
click at [149, 95] on input "KenKaifas@hvccreno.com" at bounding box center [189, 94] width 88 height 11
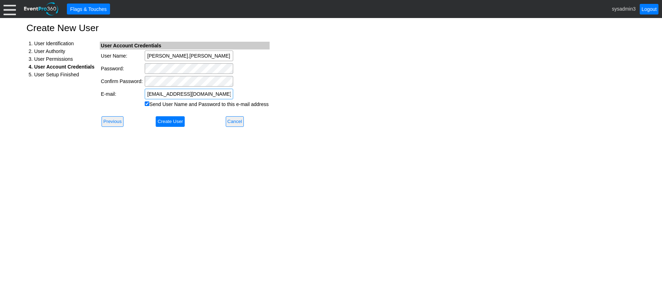
click at [148, 94] on input "KenKaifas@hvccreno.com" at bounding box center [189, 94] width 88 height 11
type input "KenKaifas@hvccreno.com"
click at [365, 85] on div "Create New User 1. User Identification 2. User Authority 3. User Permissions 4.…" at bounding box center [331, 153] width 662 height 270
click at [147, 103] on input "Send User Name and Password to this e-mail address" at bounding box center [147, 104] width 5 height 5
checkbox input "false"
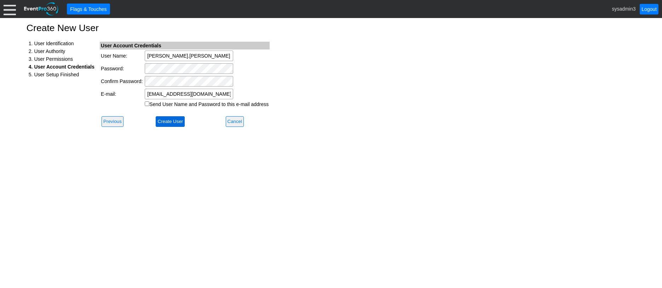
click at [166, 120] on input "Create User" at bounding box center [170, 121] width 29 height 11
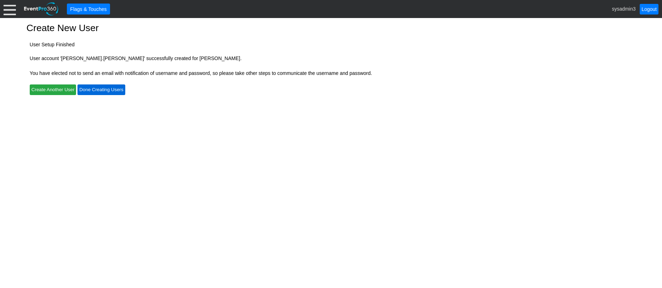
click at [103, 88] on input "Done Creating Users" at bounding box center [101, 90] width 47 height 11
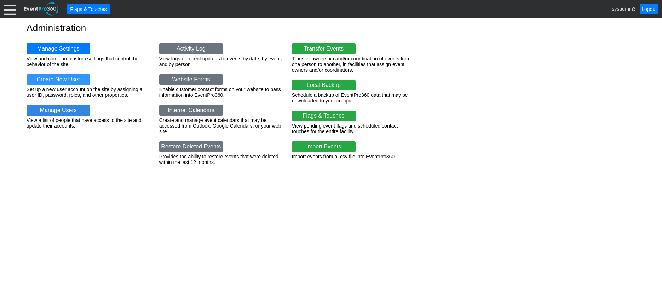
click at [56, 110] on link "Manage Users" at bounding box center [59, 110] width 64 height 11
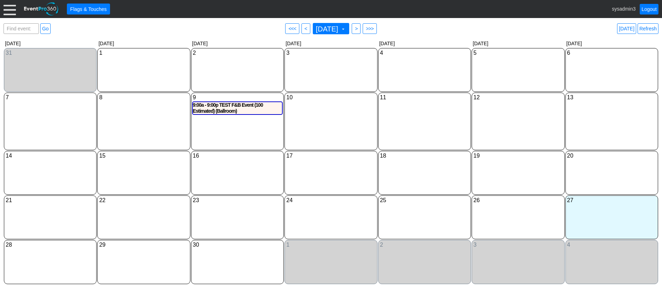
click at [650, 27] on link "Refresh" at bounding box center [648, 28] width 21 height 11
click at [8, 8] on div at bounding box center [10, 9] width 12 height 12
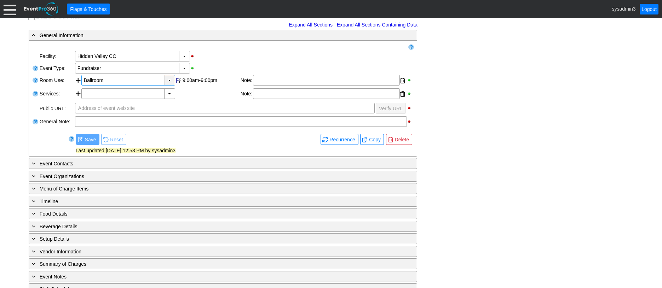
click at [168, 81] on div "▼" at bounding box center [169, 80] width 11 height 10
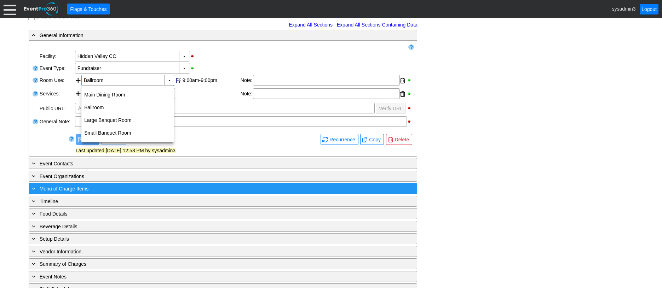
click at [122, 188] on div "+ Menu of Charge Items" at bounding box center [208, 189] width 356 height 8
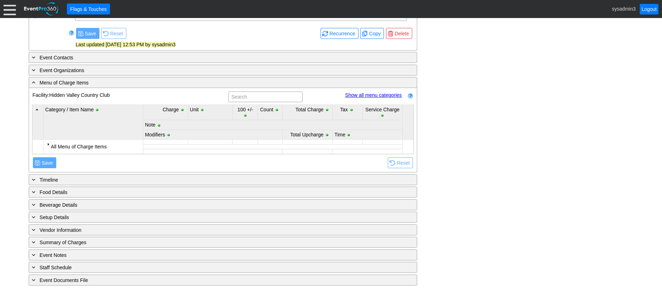
scroll to position [217, 0]
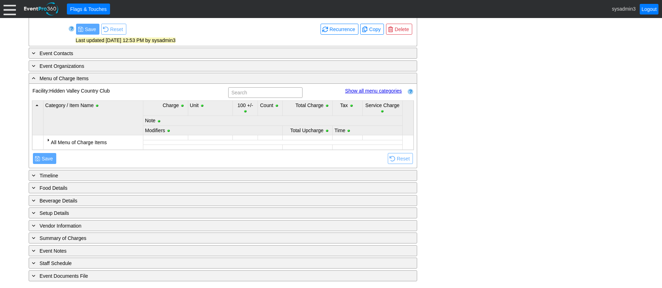
click at [47, 140] on div at bounding box center [48, 140] width 6 height 6
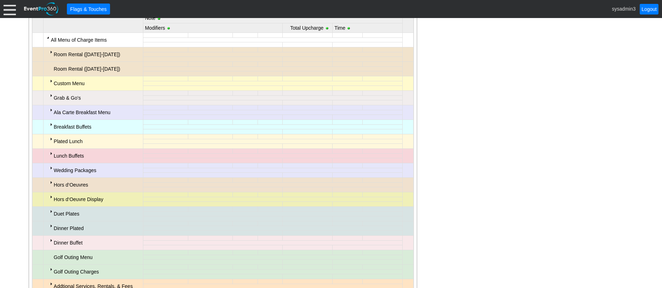
scroll to position [323, 0]
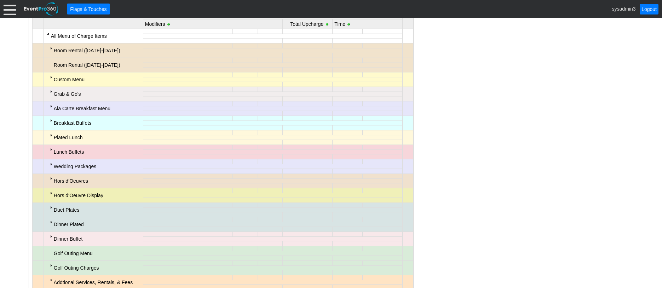
click at [52, 178] on div at bounding box center [51, 179] width 6 height 6
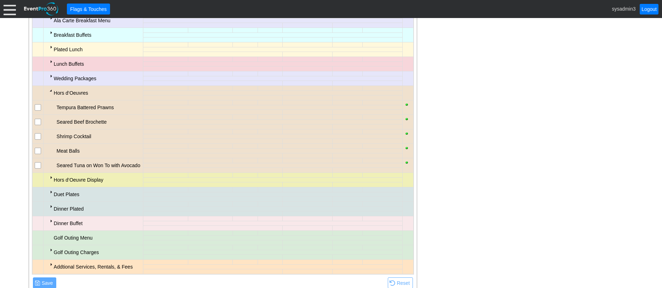
scroll to position [429, 0]
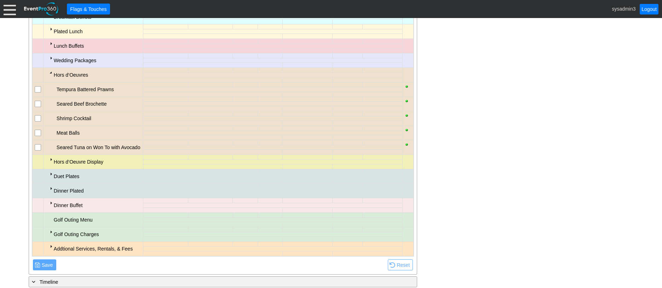
click at [51, 73] on div at bounding box center [51, 73] width 6 height 6
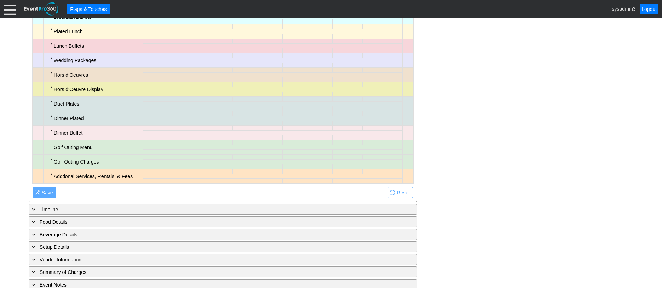
click at [51, 59] on div at bounding box center [51, 58] width 6 height 6
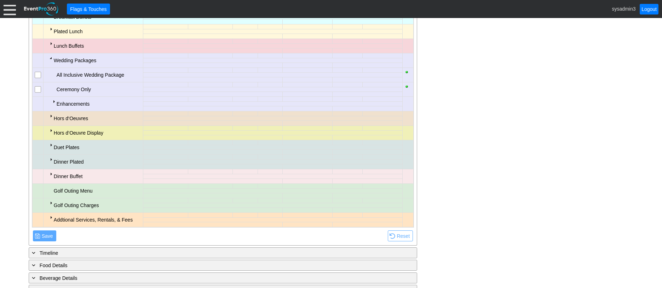
click at [38, 74] on input "checkbox" at bounding box center [38, 75] width 7 height 7
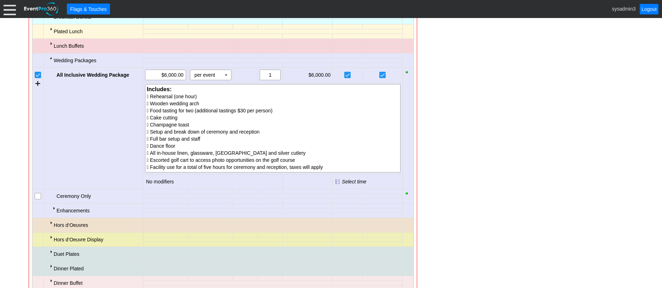
click at [38, 74] on input "checkbox" at bounding box center [38, 75] width 7 height 7
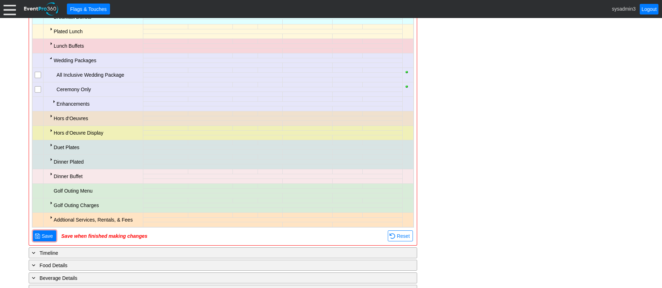
click at [54, 101] on div at bounding box center [54, 102] width 6 height 6
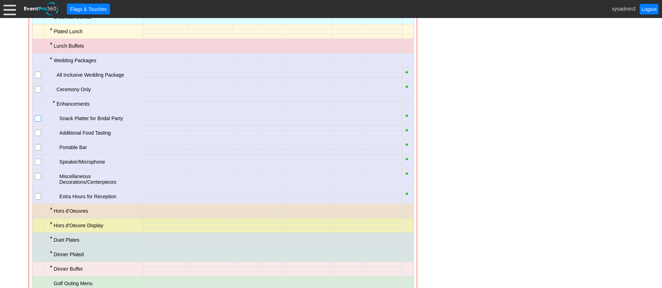
click at [38, 120] on input "checkbox" at bounding box center [38, 119] width 7 height 7
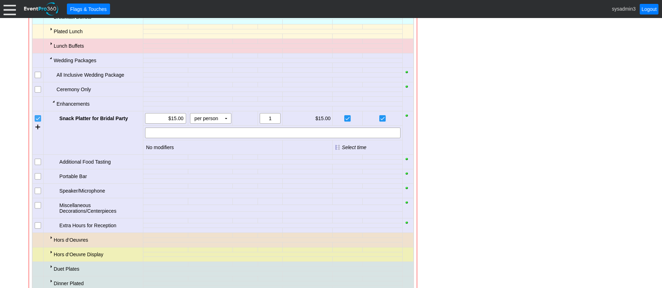
click at [38, 120] on input "checkbox" at bounding box center [38, 119] width 7 height 7
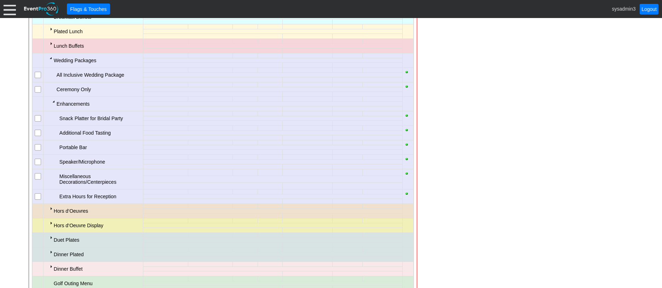
click at [50, 57] on div at bounding box center [51, 58] width 6 height 6
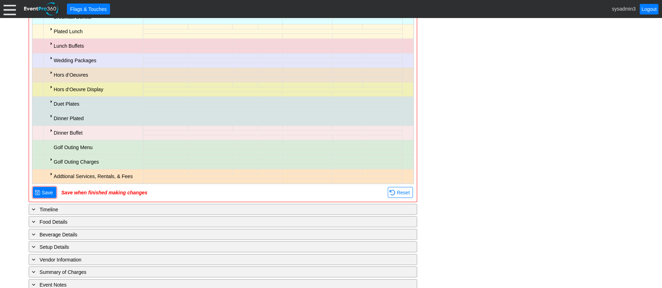
click at [50, 116] on div at bounding box center [51, 116] width 6 height 6
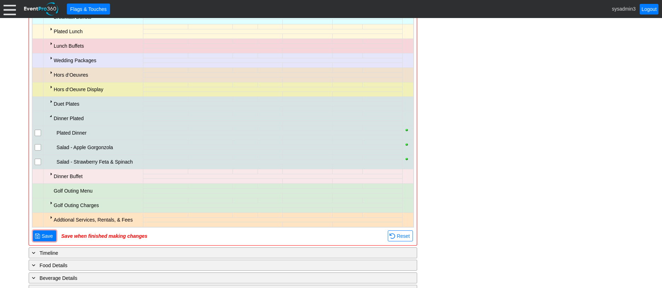
click at [51, 116] on div at bounding box center [51, 116] width 6 height 6
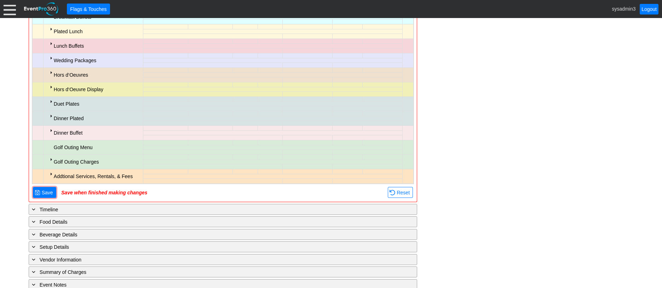
click at [50, 101] on div at bounding box center [51, 102] width 6 height 6
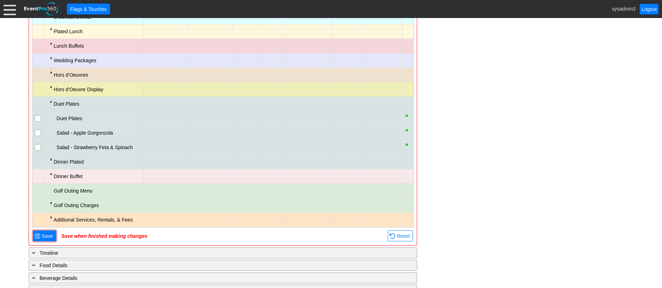
click at [52, 103] on div at bounding box center [51, 102] width 6 height 6
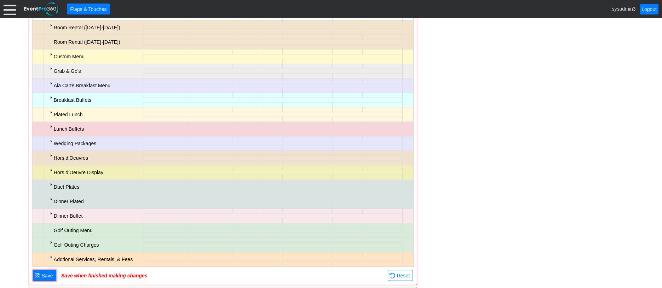
scroll to position [359, 0]
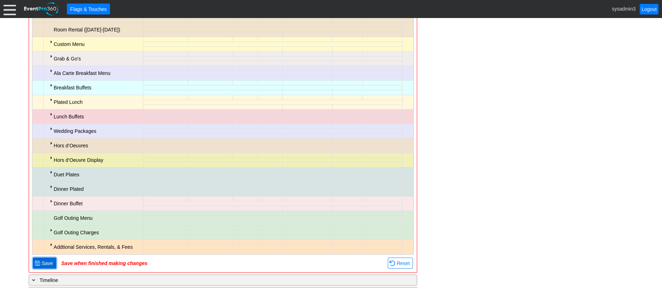
click at [52, 265] on span "Save" at bounding box center [47, 263] width 14 height 7
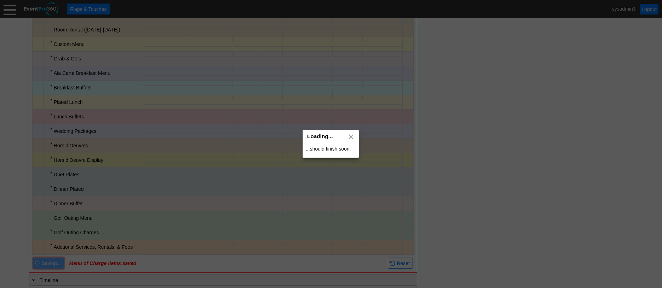
scroll to position [217, 0]
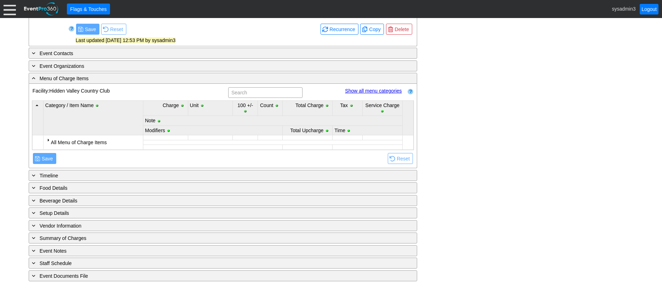
click at [47, 139] on div at bounding box center [48, 140] width 6 height 6
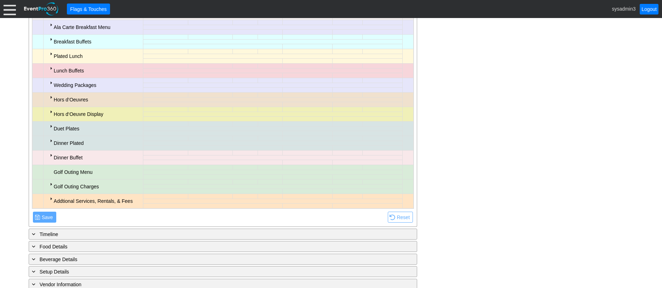
scroll to position [429, 0]
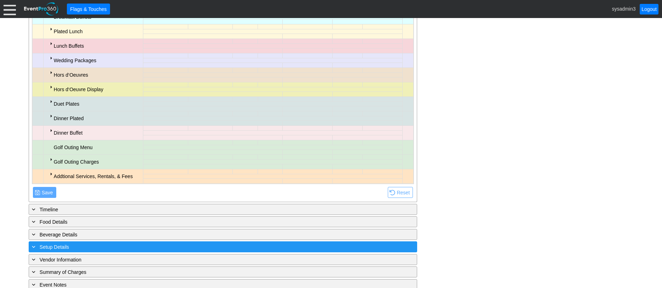
click at [120, 246] on div "+ Setup Details" at bounding box center [208, 247] width 356 height 8
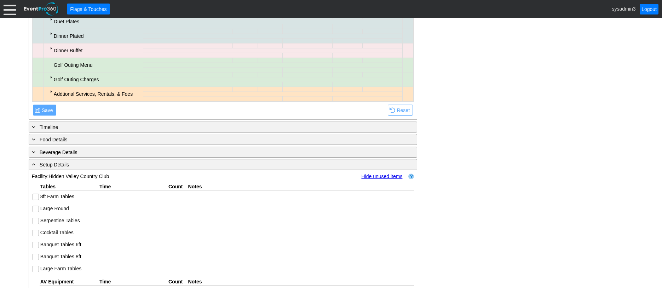
scroll to position [500, 0]
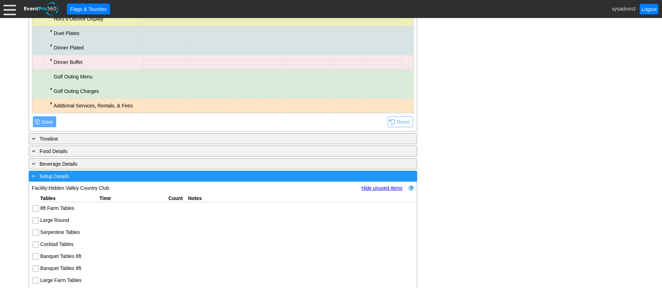
click at [119, 177] on div "- Setup Details" at bounding box center [208, 176] width 356 height 8
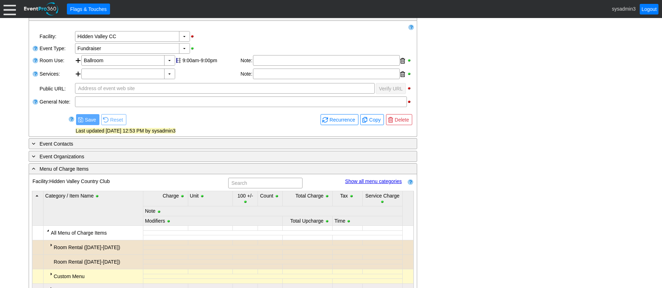
scroll to position [110, 0]
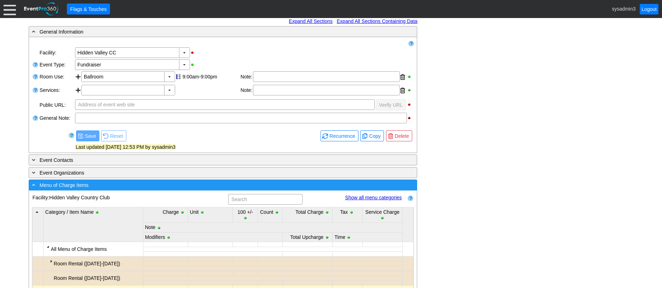
click at [133, 186] on div "- Menu of Charge Items" at bounding box center [208, 185] width 356 height 8
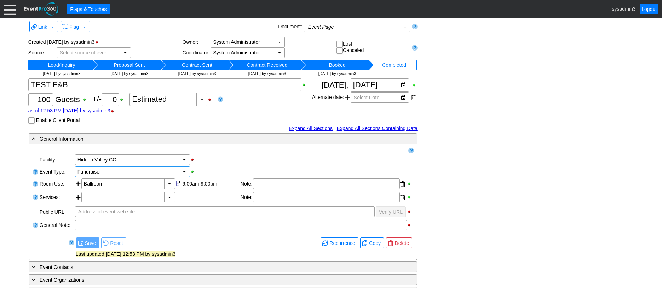
scroll to position [0, 0]
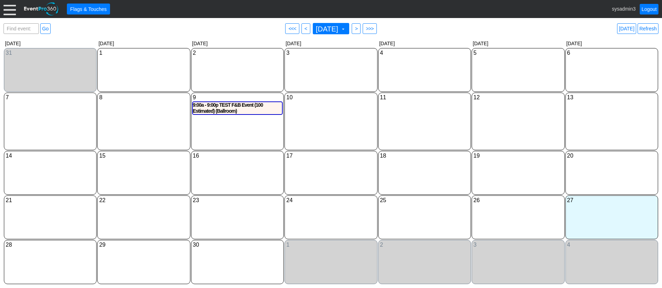
click at [8, 6] on div at bounding box center [10, 9] width 12 height 12
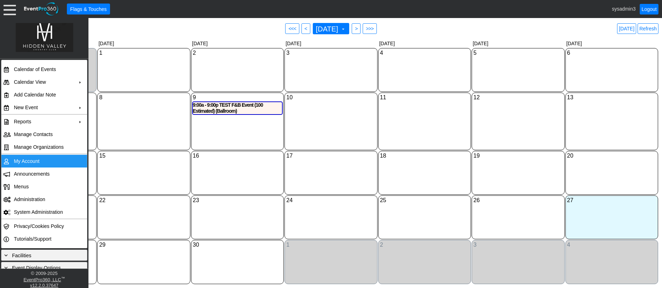
click at [23, 159] on td "My Account" at bounding box center [42, 161] width 63 height 13
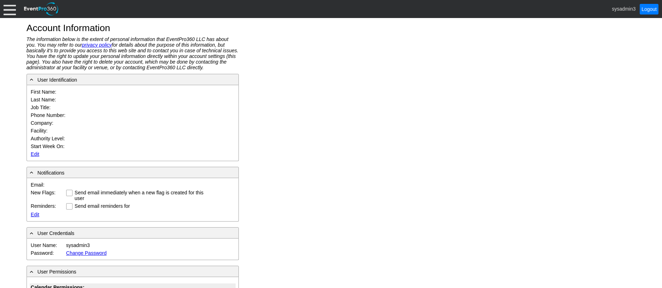
type input "System"
type input "Administrator"
type input "System Administrator"
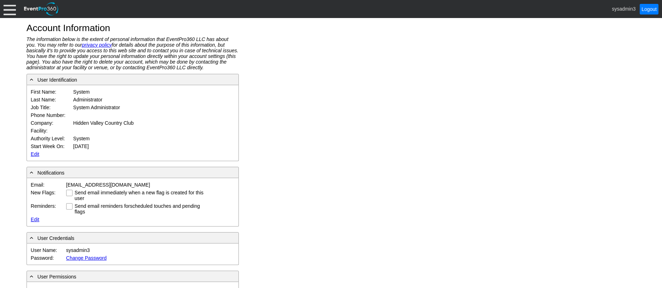
click at [34, 153] on link "Edit" at bounding box center [35, 155] width 8 height 6
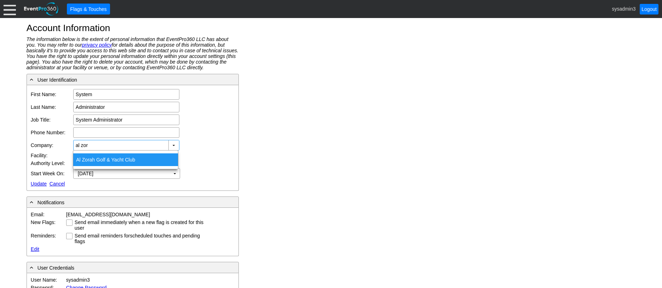
click at [101, 159] on div "Al Zor ah Golf & Yacht Club" at bounding box center [125, 160] width 105 height 13
type input "Al Zorah Golf & Yacht Club"
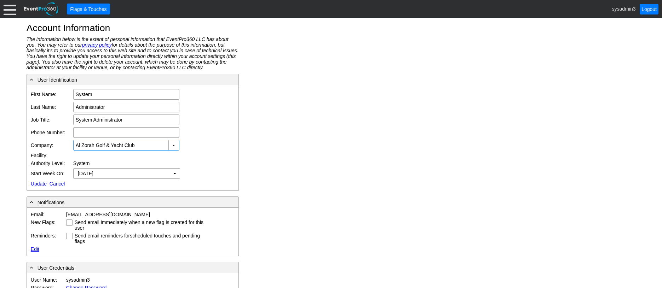
click at [40, 182] on link "Update" at bounding box center [39, 184] width 16 height 6
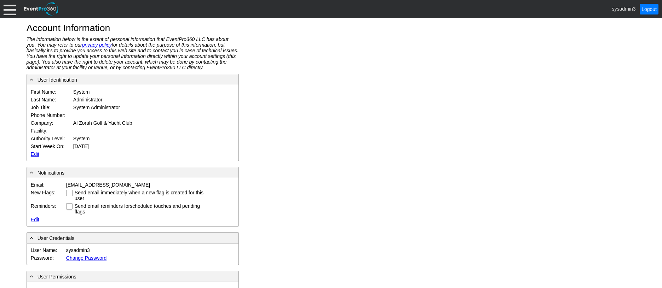
click at [14, 15] on div at bounding box center [10, 9] width 12 height 12
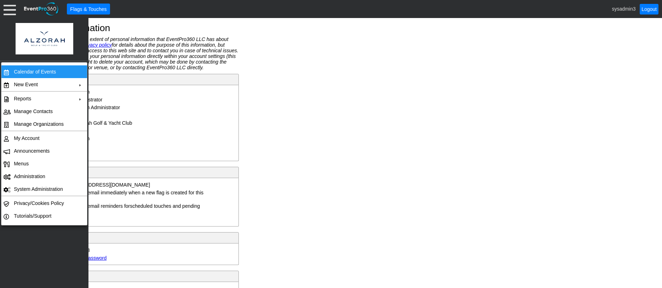
click at [33, 71] on td "Calendar of Events" at bounding box center [42, 71] width 63 height 13
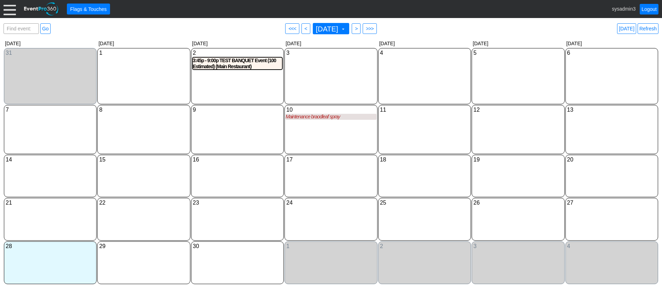
click at [15, 12] on div at bounding box center [10, 9] width 12 height 12
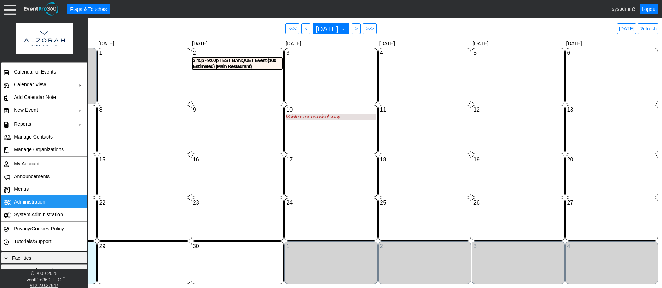
click at [28, 198] on td "Administration" at bounding box center [42, 202] width 63 height 13
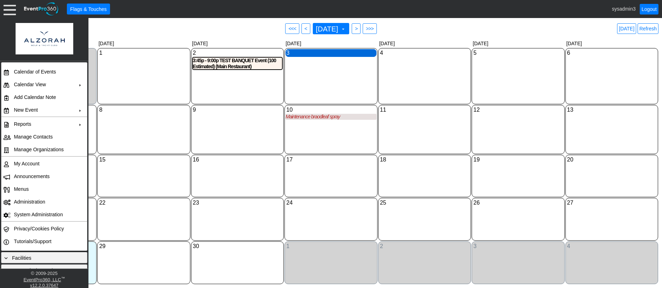
click at [333, 57] on div "3 Wednesday" at bounding box center [331, 53] width 91 height 8
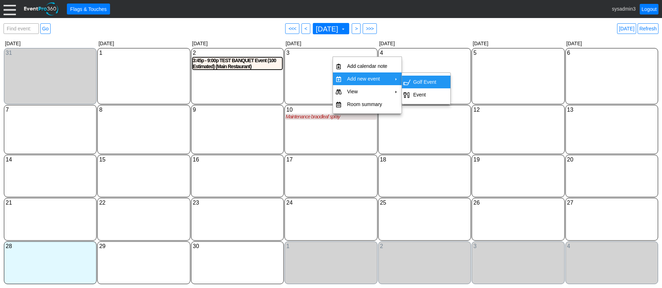
click at [422, 81] on td "Golf Event" at bounding box center [425, 82] width 29 height 13
type input "[DATE]"
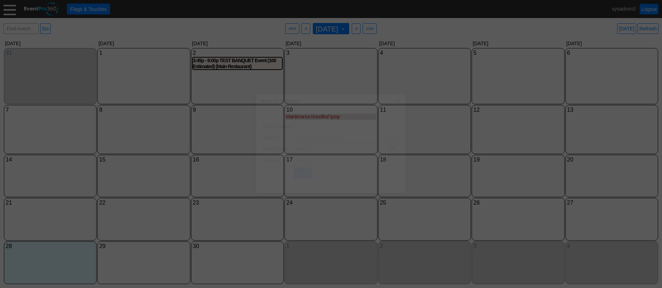
type input "Lead"
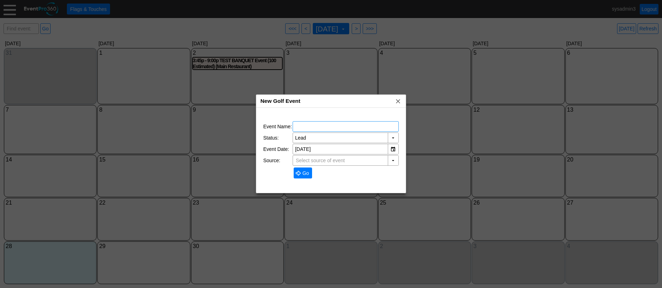
click at [340, 128] on input "text" at bounding box center [345, 127] width 101 height 10
type input "TEST GOLF"
click at [304, 173] on span "Go" at bounding box center [306, 173] width 10 height 7
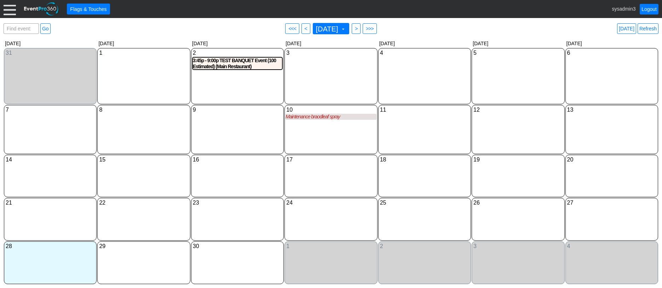
click at [10, 8] on div at bounding box center [10, 9] width 12 height 12
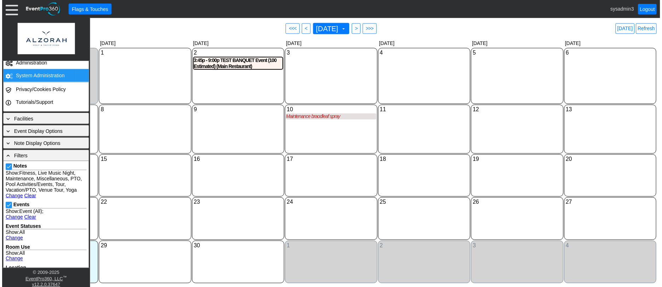
scroll to position [142, 0]
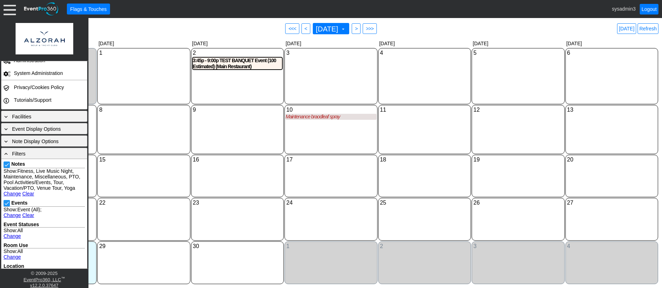
click at [24, 192] on link "Clear" at bounding box center [28, 194] width 12 height 6
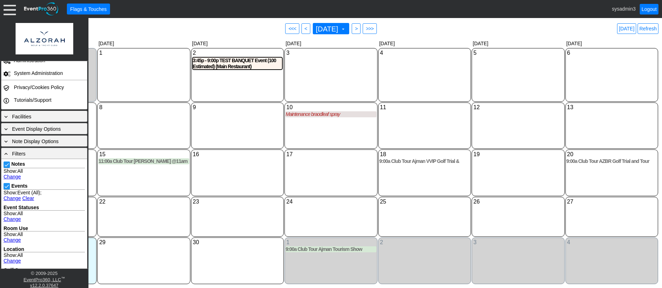
click at [28, 199] on link "Clear" at bounding box center [28, 199] width 12 height 6
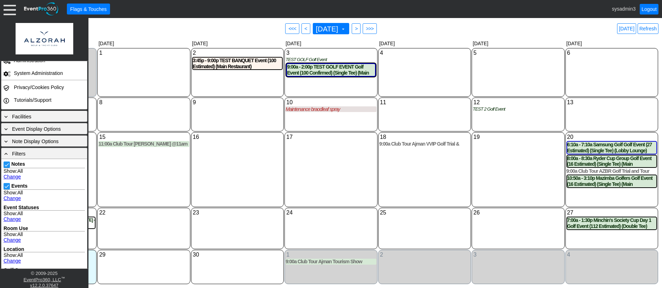
click at [448, 199] on div "18 Thursday 9:00a Club Tour Ajman VVIP Golf Trial & Tour. Offering them an indu…" at bounding box center [424, 169] width 93 height 75
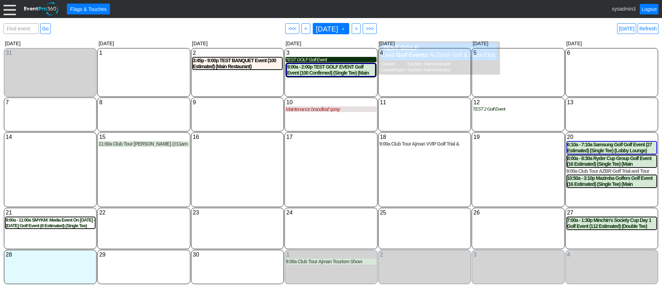
click at [319, 60] on div "TEST GOLF Golf Event" at bounding box center [331, 60] width 91 height 6
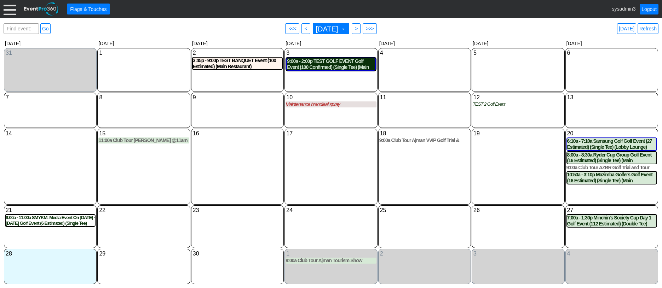
click at [332, 67] on div "9:00a - 2:00p TEST GOLF EVENT Golf Event (100 Confirmed) (Single Tee) (Main Res…" at bounding box center [331, 64] width 88 height 12
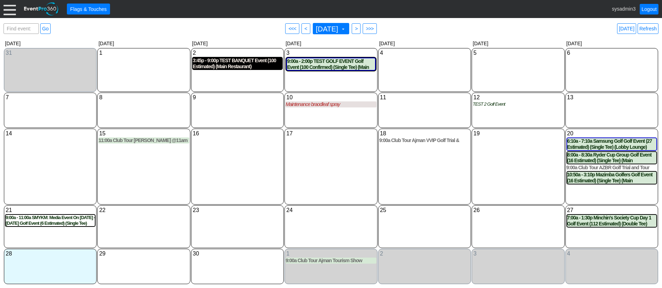
click at [242, 64] on div "3:45p - 9:00p TEST BANQUET Event (100 Estimated) (Main Restaurant)" at bounding box center [237, 64] width 89 height 12
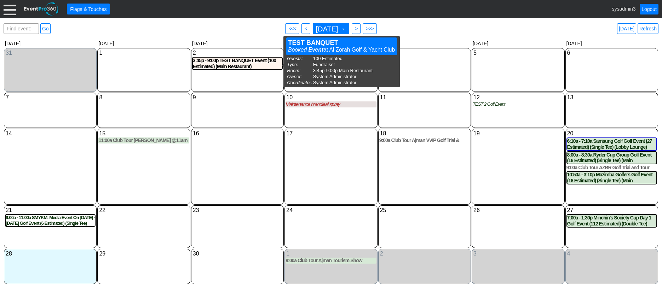
click at [238, 117] on div "9 Tuesday" at bounding box center [237, 110] width 93 height 35
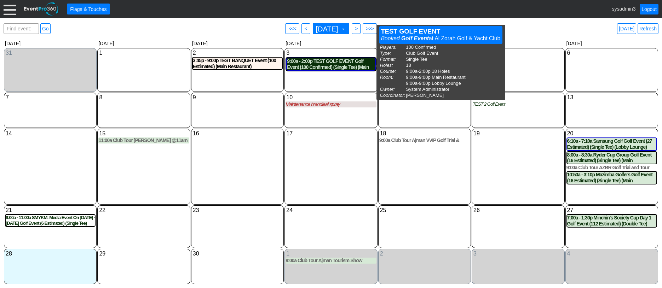
click at [345, 65] on div "9:00a - 2:00p TEST GOLF EVENT Golf Event (100 Confirmed) (Single Tee) (Main Res…" at bounding box center [331, 64] width 88 height 12
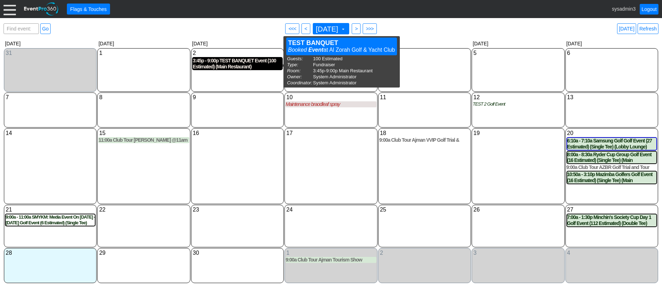
click at [232, 64] on div "3:45p - 9:00p TEST BANQUET Event (100 Estimated) (Main Restaurant)" at bounding box center [237, 64] width 89 height 12
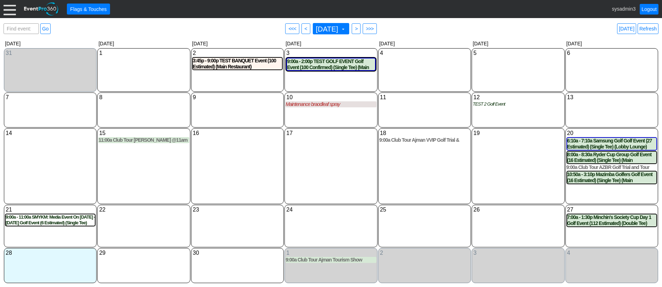
click at [9, 10] on div at bounding box center [10, 9] width 12 height 12
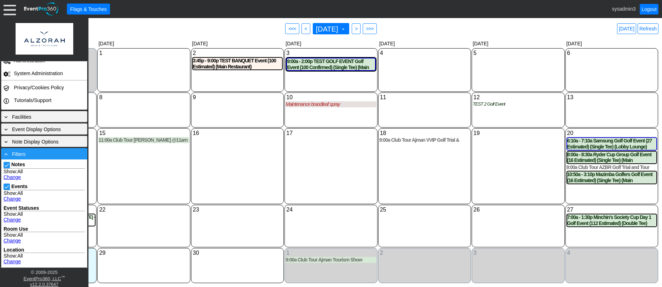
click at [42, 156] on div "- Filters" at bounding box center [44, 154] width 83 height 8
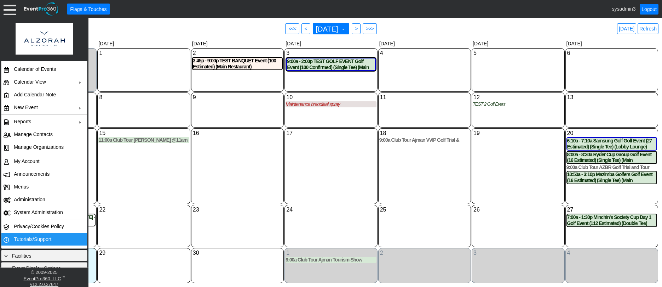
scroll to position [0, 0]
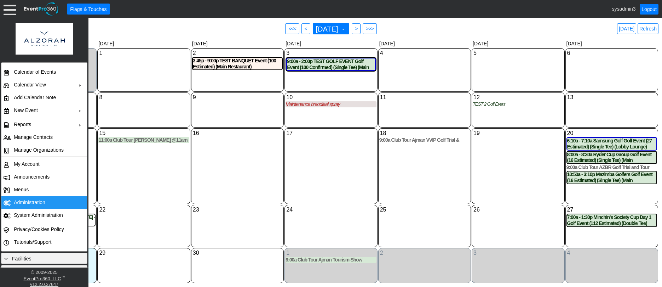
click at [30, 198] on td "Administration" at bounding box center [42, 202] width 63 height 13
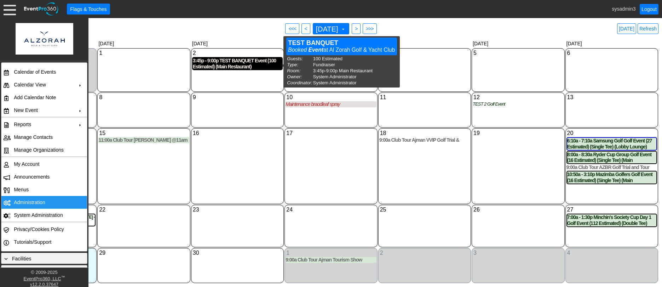
click at [228, 64] on div "3:45p - 9:00p TEST BANQUET Event (100 Estimated) (Main Restaurant)" at bounding box center [237, 64] width 89 height 12
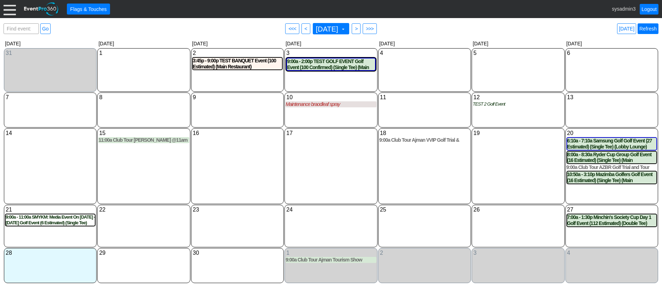
click at [647, 28] on link "Refresh" at bounding box center [648, 28] width 21 height 11
click at [646, 28] on link "Refresh" at bounding box center [648, 28] width 21 height 11
click at [651, 8] on link "Logout" at bounding box center [649, 9] width 19 height 11
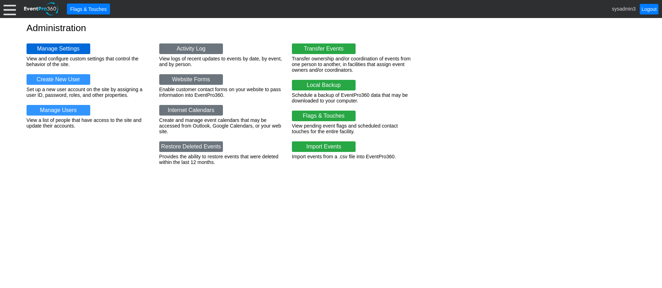
click at [61, 48] on link "Manage Settings" at bounding box center [59, 49] width 64 height 11
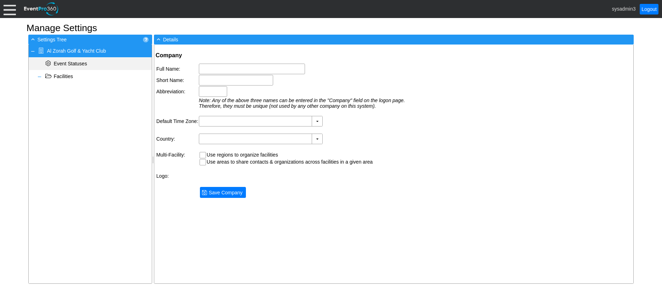
type input "Al Zorah Golf & Yacht Club"
type input "Al Zorah"
type input "AZGYC"
type input "(GMT+04:00) [GEOGRAPHIC_DATA], [GEOGRAPHIC_DATA]"
type input "[GEOGRAPHIC_DATA] (Arabic)"
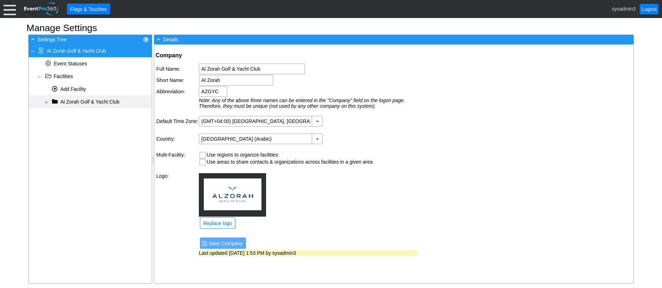
click at [46, 102] on span at bounding box center [47, 102] width 6 height 6
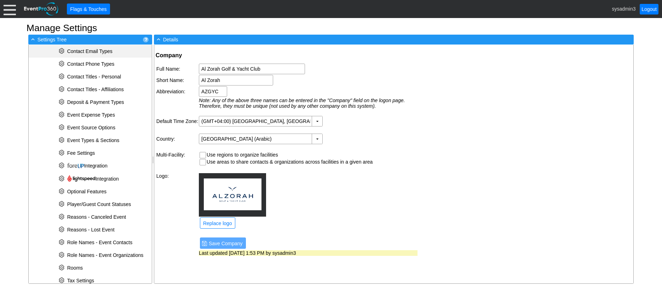
scroll to position [203, 0]
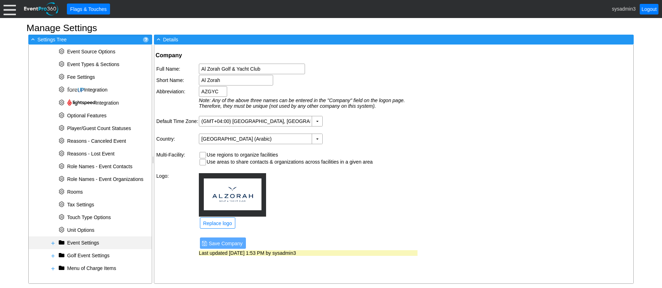
click at [54, 243] on span at bounding box center [53, 244] width 6 height 6
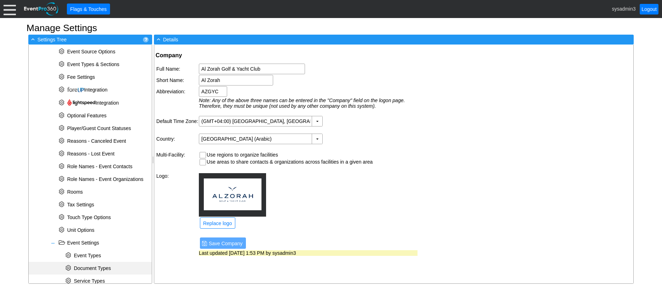
click at [90, 267] on span "Document Types" at bounding box center [92, 269] width 37 height 6
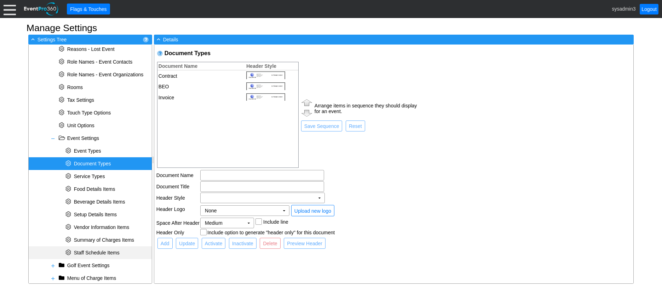
scroll to position [309, 0]
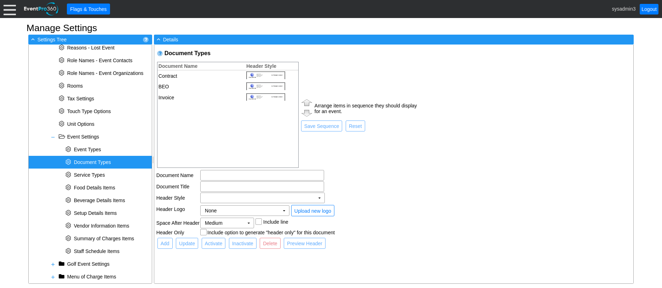
click at [204, 74] on td "Contract" at bounding box center [200, 75] width 84 height 11
type input "Contract"
checkbox input "true"
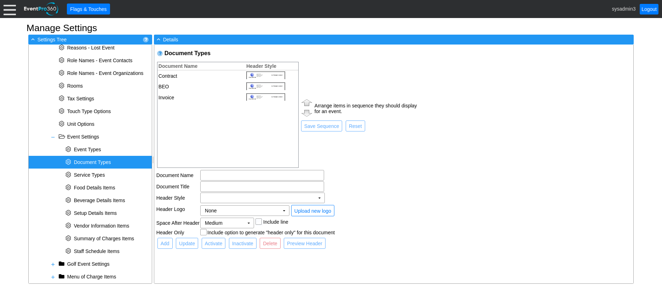
checkbox input "true"
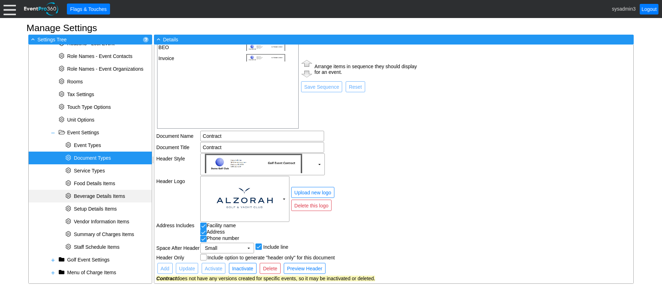
scroll to position [318, 0]
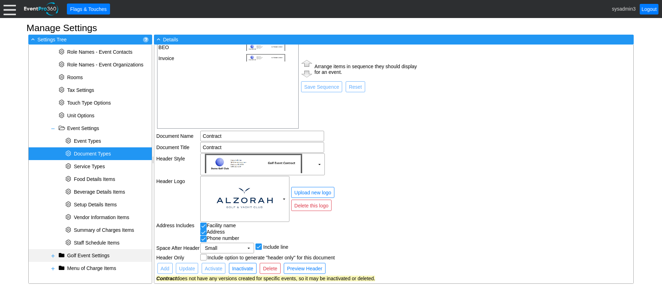
click at [53, 258] on span at bounding box center [53, 256] width 6 height 6
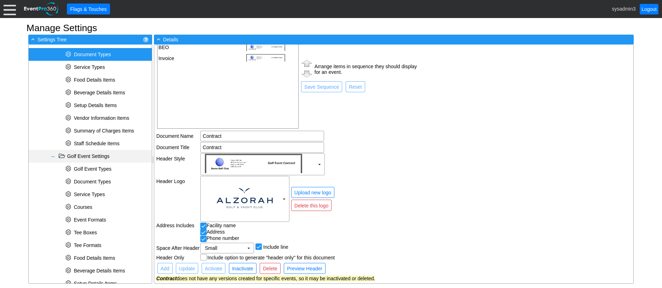
scroll to position [424, 0]
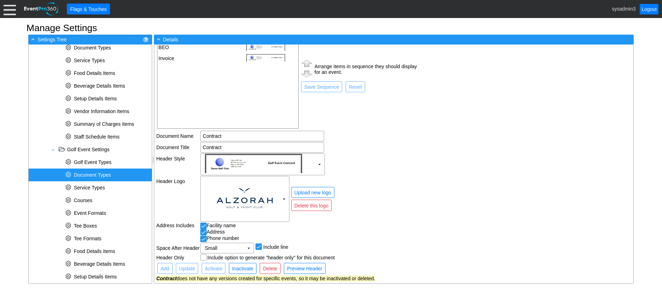
click at [97, 174] on span "Document Types" at bounding box center [92, 175] width 37 height 6
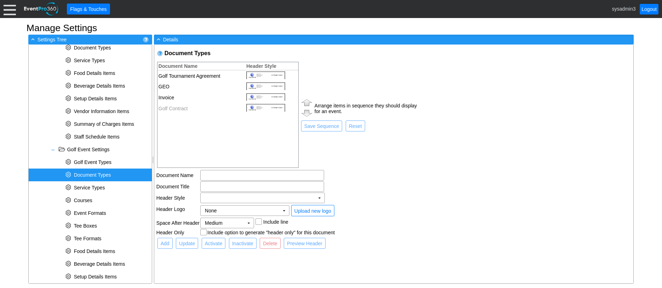
click at [177, 107] on td "Golf Contract" at bounding box center [200, 108] width 84 height 11
type input "Golf Contract"
checkbox input "true"
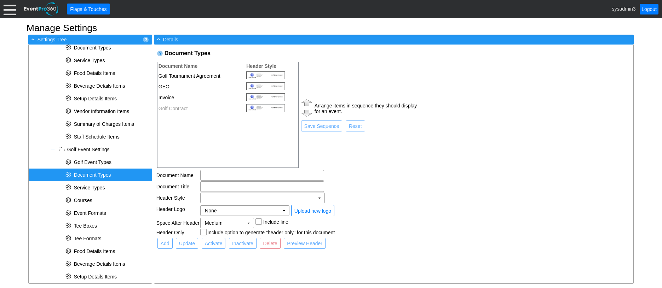
checkbox input "true"
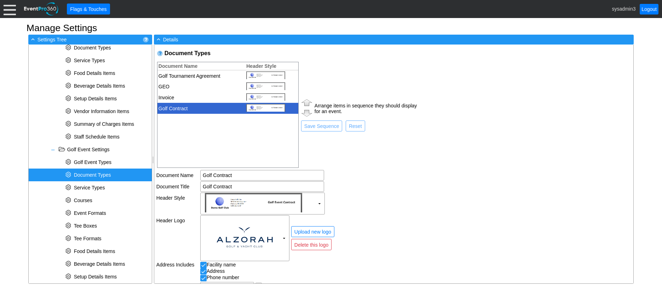
click at [194, 75] on td "Golf Tournament Agreement" at bounding box center [200, 75] width 84 height 11
type input "Golf Tournament Agreement"
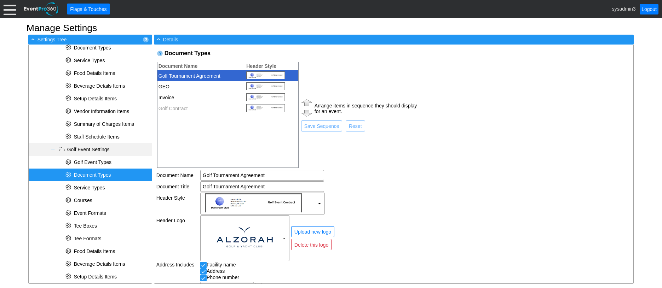
click at [54, 150] on span at bounding box center [53, 150] width 6 height 6
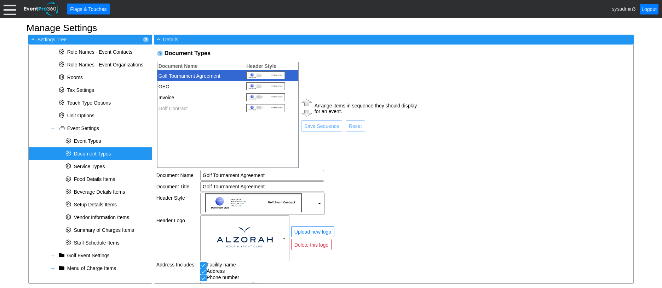
click at [96, 153] on span "Document Types" at bounding box center [92, 154] width 37 height 6
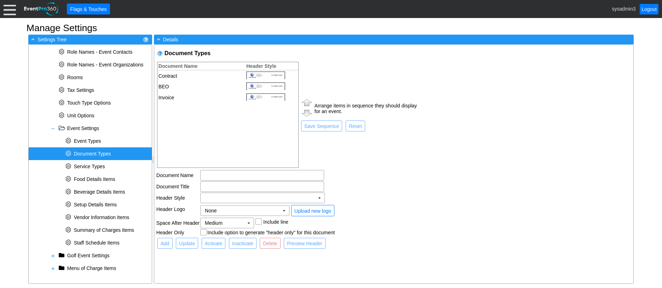
click at [190, 76] on td "Contract" at bounding box center [200, 75] width 84 height 11
type input "Contract"
checkbox input "true"
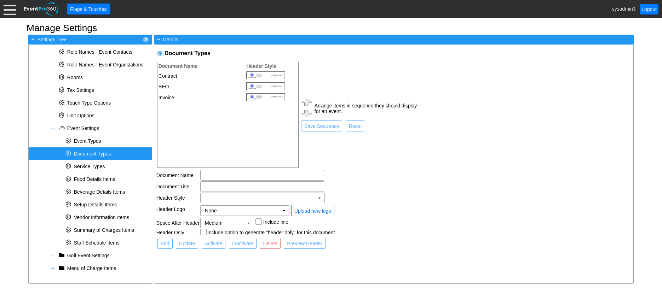
checkbox input "true"
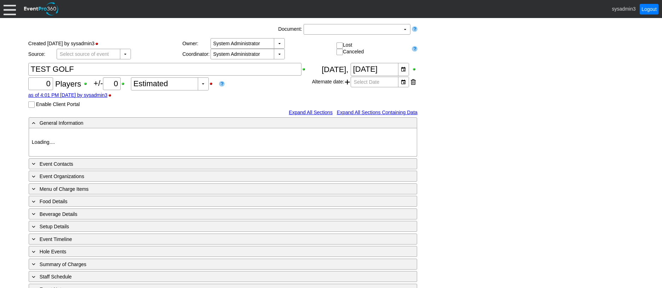
type input "Al Zorah Golf & Yacht Club"
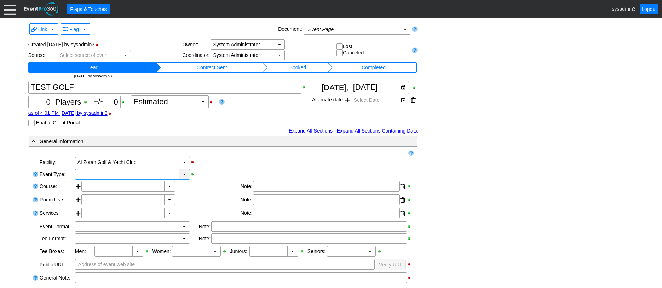
click at [183, 176] on div "▼" at bounding box center [184, 175] width 11 height 10
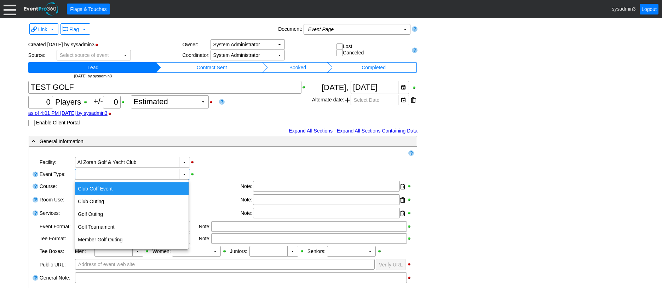
click at [108, 192] on div "Club Golf Event" at bounding box center [132, 189] width 114 height 13
type input "Club Golf Event"
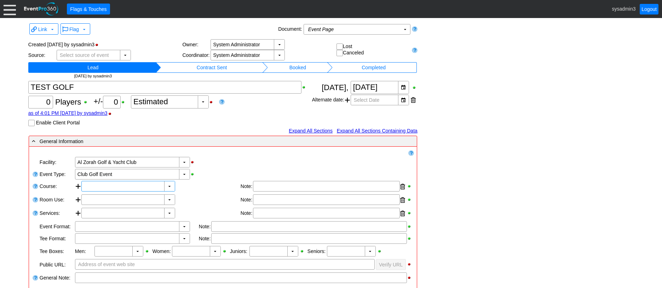
click at [113, 187] on input "text" at bounding box center [123, 187] width 79 height 10
click at [169, 187] on div "▼" at bounding box center [169, 187] width 11 height 10
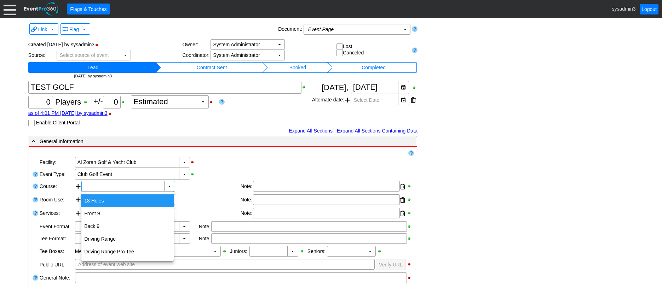
click at [108, 199] on div "18 Holes" at bounding box center [127, 201] width 92 height 13
type input "18 Holes"
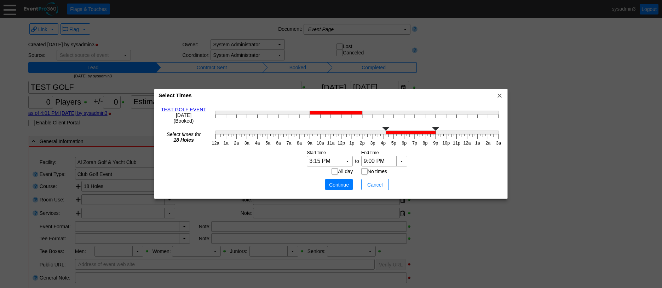
type input "3:00 PM"
click at [373, 131] on polyline at bounding box center [372, 129] width 7 height 4
click at [336, 184] on span "Continue" at bounding box center [339, 185] width 21 height 7
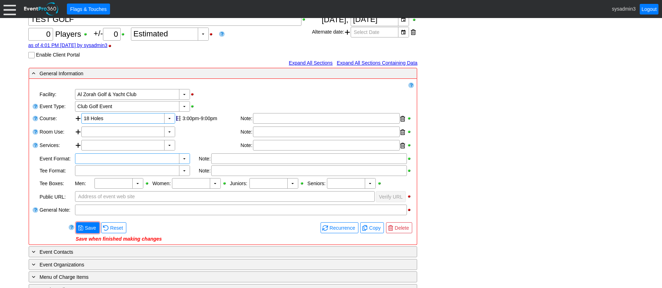
scroll to position [71, 0]
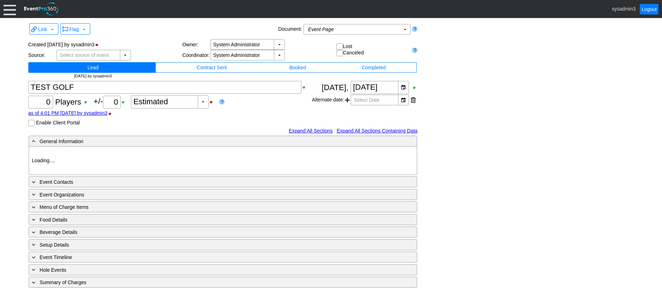
type input "Al Zorah Golf & Yacht Club"
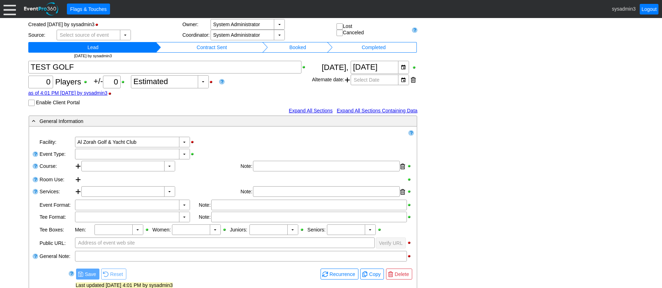
scroll to position [106, 0]
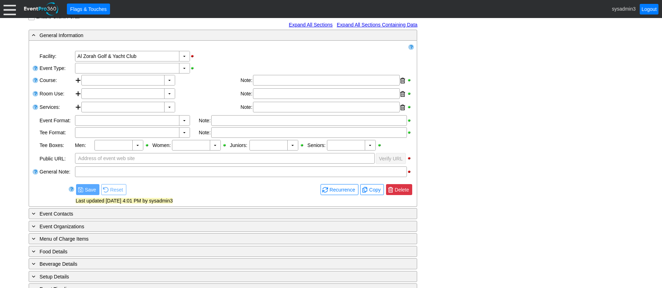
click at [401, 191] on span "Delete" at bounding box center [402, 190] width 17 height 7
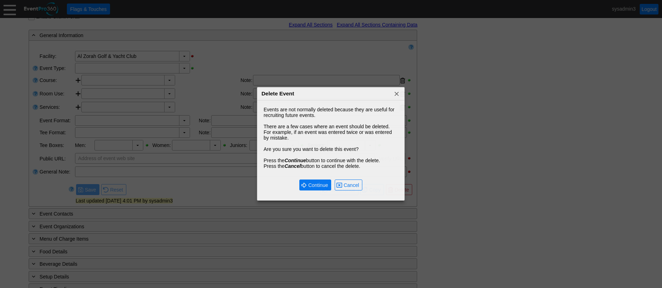
scroll to position [0, 0]
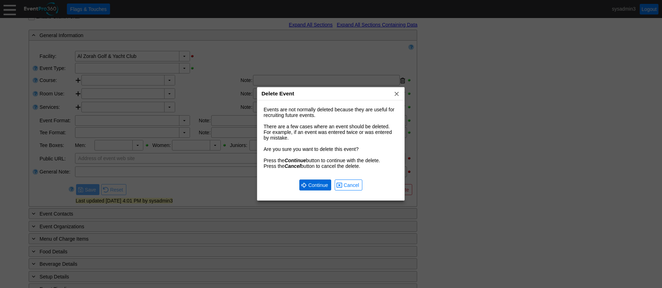
click at [315, 184] on span "Continue" at bounding box center [318, 185] width 23 height 7
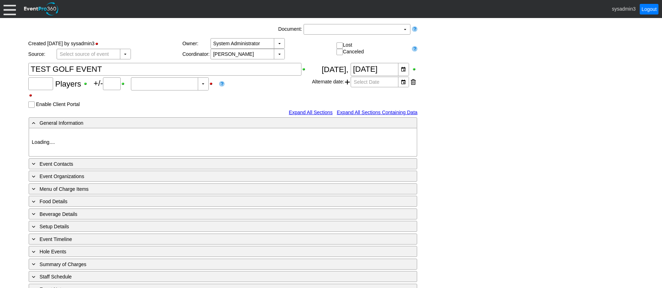
type input "100"
type input "Confirmed"
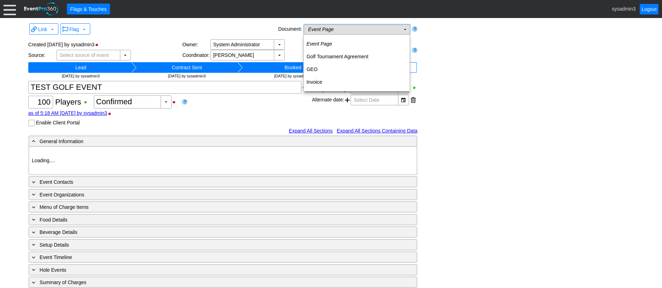
click at [371, 31] on td "Event Page Χ" at bounding box center [352, 29] width 96 height 10
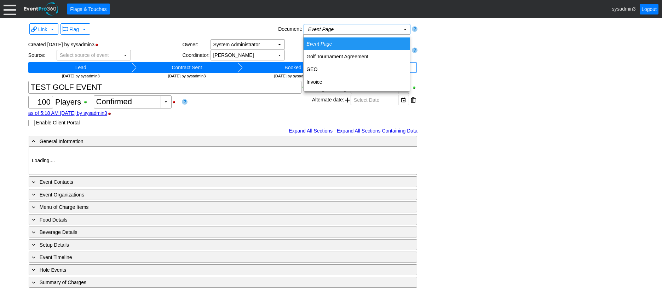
type input "Al Zorah Golf & Yacht Club"
type input "Club Golf Event"
type input "Individual"
type input "Single Tee"
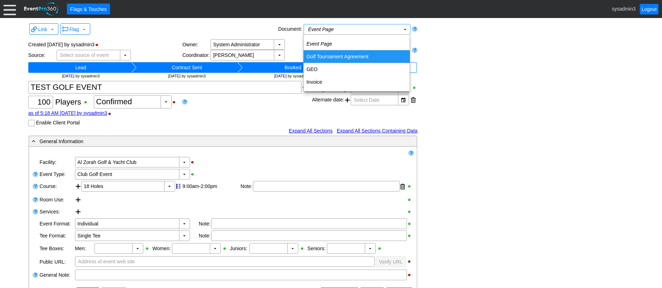
click at [330, 56] on td "Golf Tournament Agreement" at bounding box center [357, 56] width 106 height 13
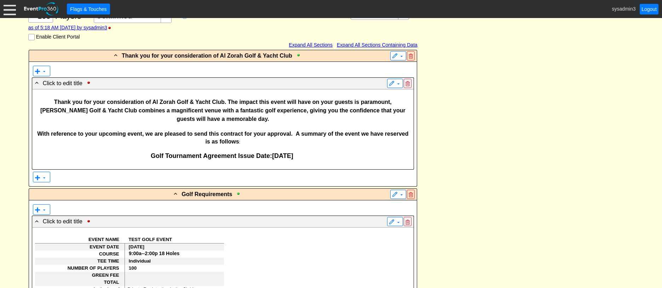
scroll to position [142, 0]
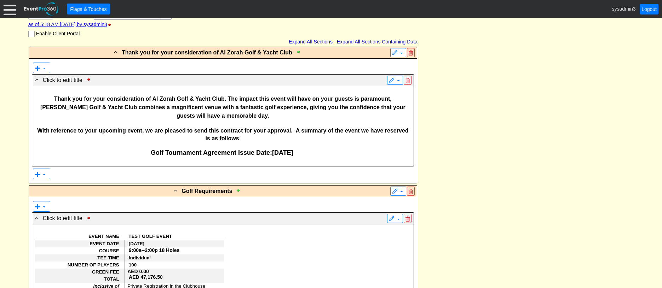
click at [242, 120] on p at bounding box center [223, 123] width 376 height 6
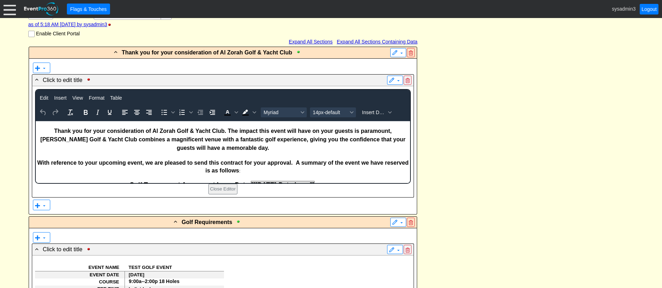
scroll to position [0, 0]
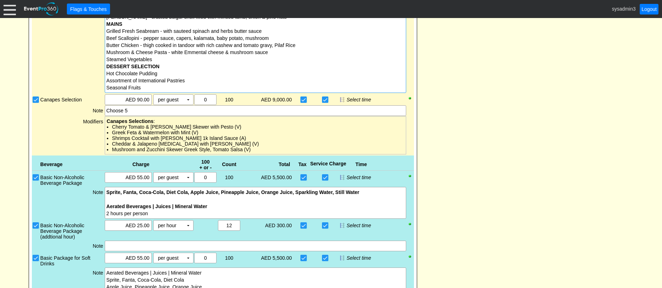
scroll to position [743, 0]
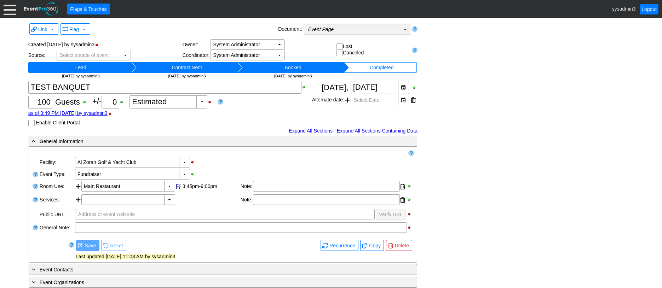
click at [393, 28] on td "Event Page Χ" at bounding box center [352, 29] width 96 height 10
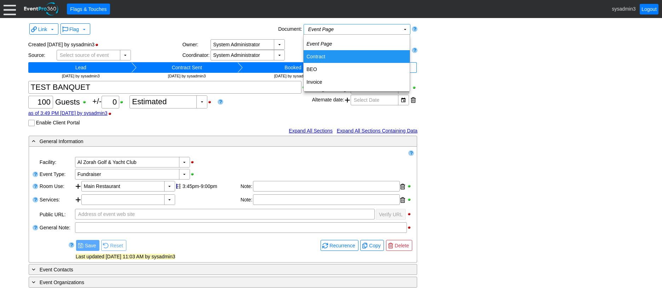
click at [323, 56] on td "Contract" at bounding box center [357, 56] width 106 height 13
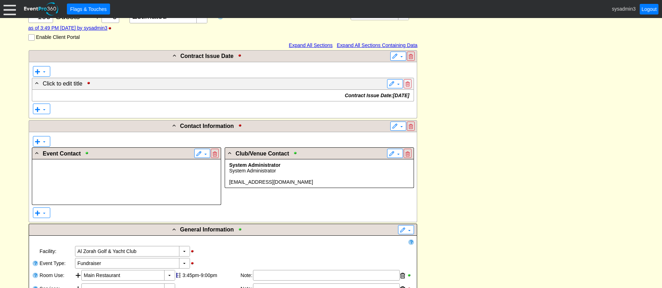
scroll to position [142, 0]
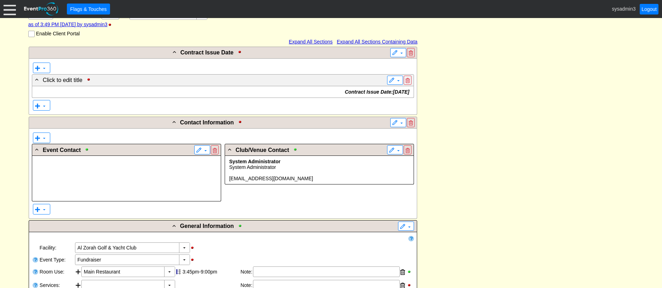
click at [352, 92] on strong "Contract Issue Date: [DATE]" at bounding box center [378, 92] width 66 height 6
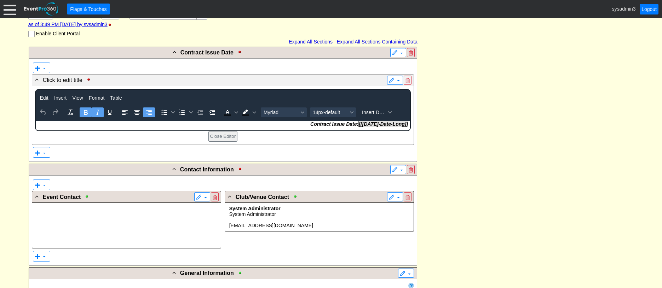
scroll to position [0, 0]
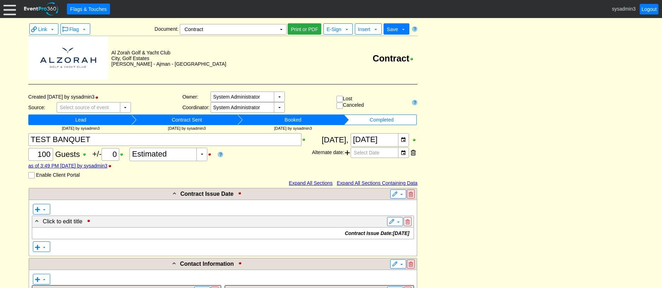
click at [389, 57] on td "Contract" at bounding box center [322, 58] width 191 height 45
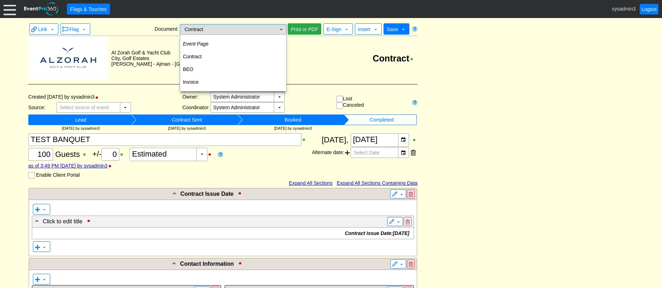
click at [254, 29] on td "Contract Χ" at bounding box center [228, 29] width 96 height 10
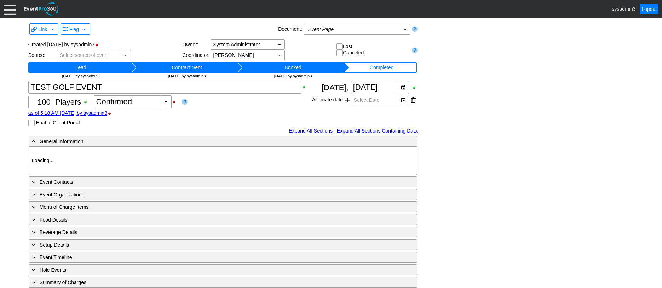
type input "Al Zorah Golf & Yacht Club"
type input "Club Golf Event"
type input "Individual"
type input "Single Tee"
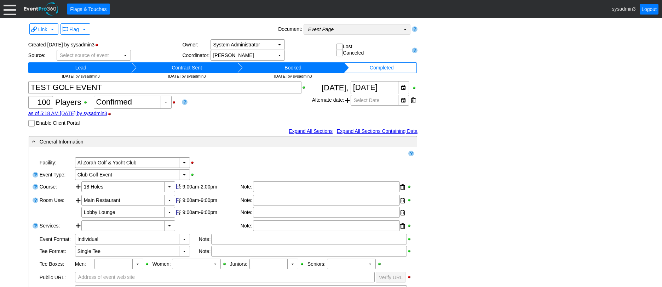
click at [354, 33] on td "Event Page Χ" at bounding box center [352, 29] width 96 height 10
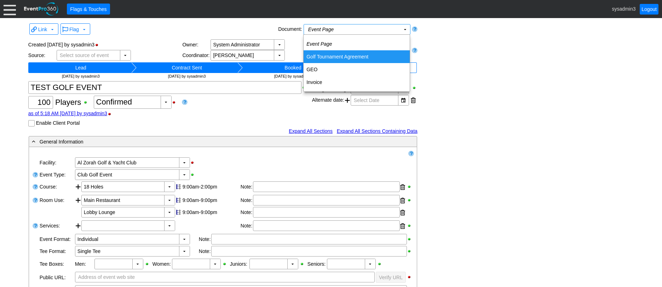
click at [331, 57] on td "Golf Tournament Agreement" at bounding box center [357, 56] width 106 height 13
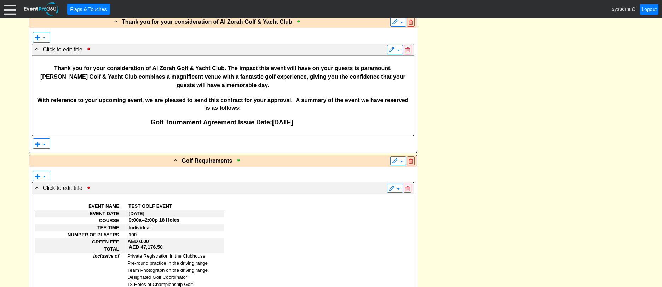
scroll to position [177, 0]
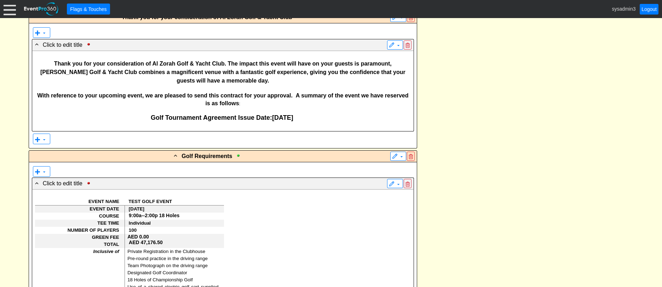
click at [210, 75] on span "Thank you for your consideration of Al Zorah Golf & Yacht Club. The impact this…" at bounding box center [222, 72] width 365 height 23
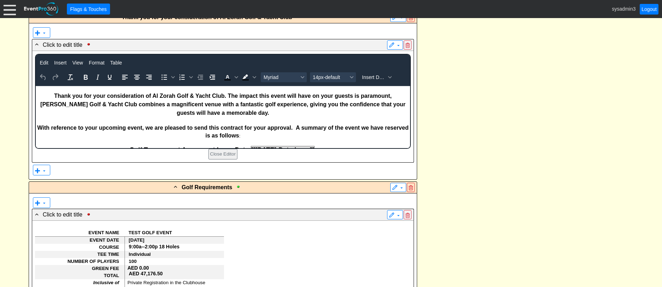
scroll to position [0, 0]
click at [205, 117] on p "To enrich screen reader interactions, please activate Accessibility in Grammarl…" at bounding box center [223, 120] width 374 height 6
click at [206, 102] on span "Thank you for your consideration of Al Zorah Golf & Yacht Club. The impact this…" at bounding box center [222, 103] width 365 height 23
click at [215, 117] on p "To enrich screen reader interactions, please activate Accessibility in Grammarl…" at bounding box center [223, 120] width 374 height 6
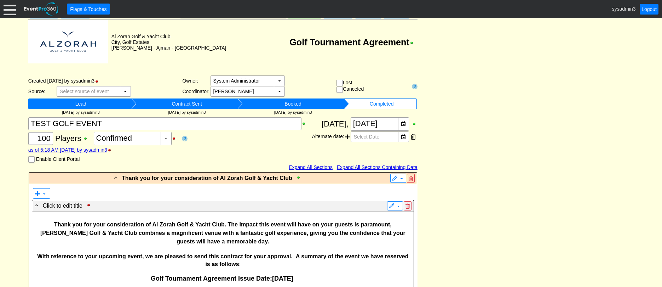
scroll to position [0, 0]
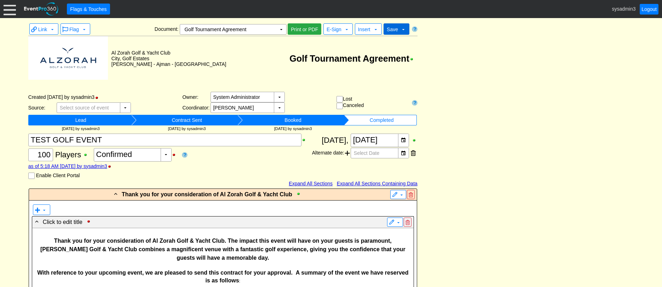
click at [397, 29] on span "Save" at bounding box center [392, 30] width 11 height 6
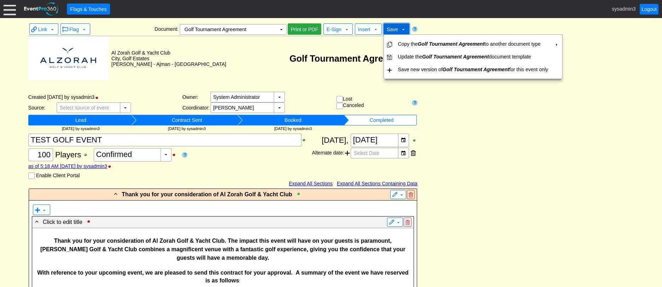
click at [394, 29] on span "Save" at bounding box center [392, 30] width 11 height 6
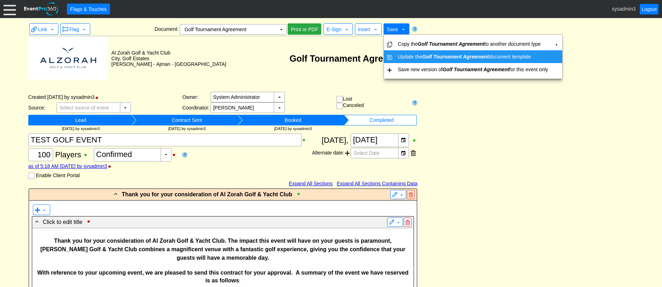
click at [473, 55] on icon "Golf Tournament Agreement" at bounding box center [455, 57] width 67 height 6
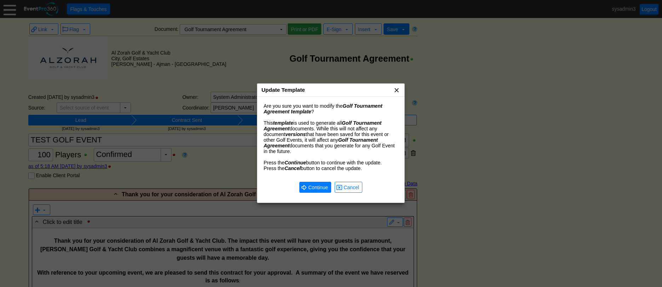
click at [399, 90] on span "x" at bounding box center [396, 89] width 7 height 7
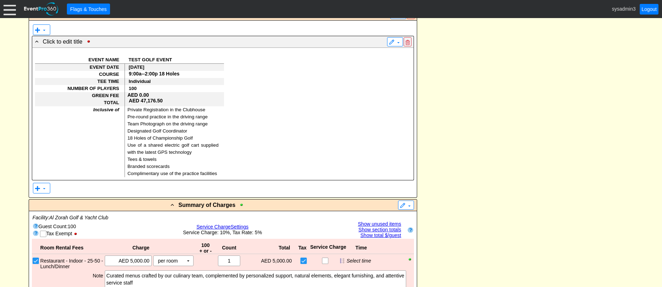
click at [195, 85] on p "100" at bounding box center [172, 88] width 91 height 7
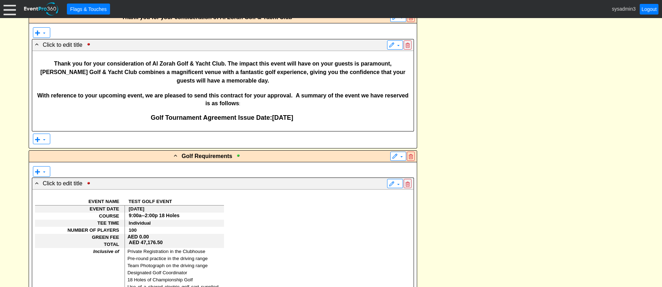
click at [237, 92] on span "With reference to your upcoming event, we are pleased to send this contract for…" at bounding box center [166, 95] width 259 height 6
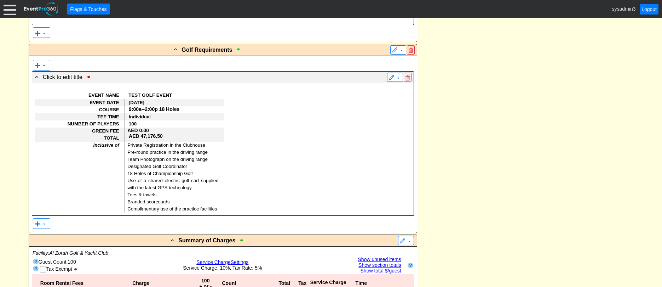
click at [166, 127] on p "AED 0.00" at bounding box center [172, 130] width 91 height 6
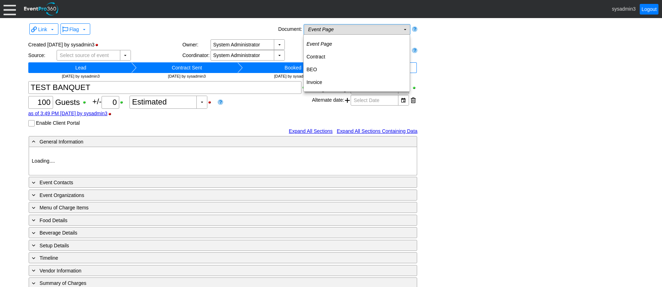
click at [336, 30] on td "Event Page Χ" at bounding box center [352, 29] width 96 height 10
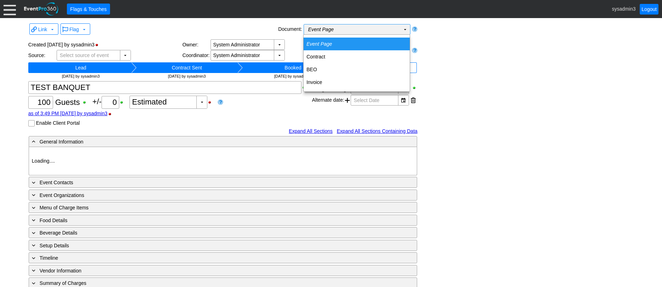
type input "Al Zorah Golf & Yacht Club"
type input "Fundraiser"
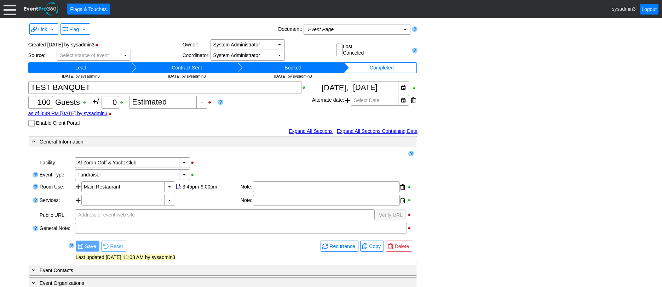
click at [453, 72] on div "Link ▼ Flag ▼ Document: Event Page Χ ▼ ● Print or PDF E-Sign ▼ Insert ▼ Save ▼ …" at bounding box center [331, 221] width 609 height 399
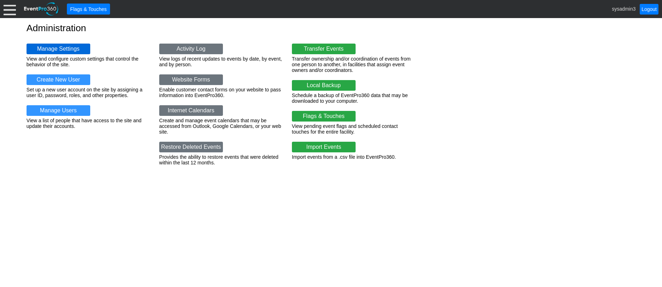
click at [55, 49] on link "Manage Settings" at bounding box center [59, 49] width 64 height 11
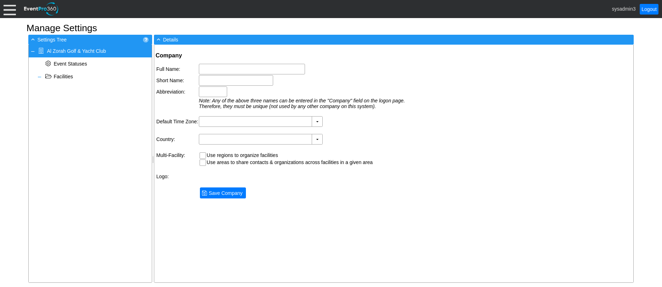
type input "Al Zorah Golf & Yacht Club"
type input "Al Zorah"
type input "AZGYC"
type input "(GMT+04:00) [GEOGRAPHIC_DATA], [GEOGRAPHIC_DATA]"
type input "[GEOGRAPHIC_DATA] (Arabic)"
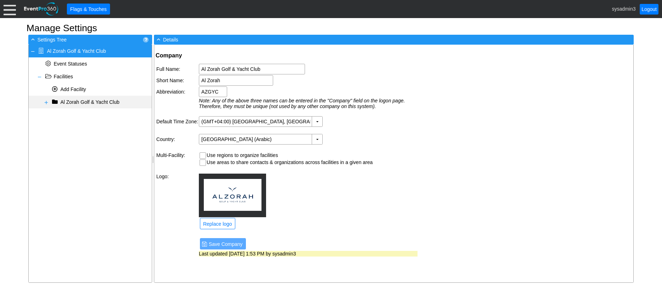
click at [45, 103] on span at bounding box center [47, 102] width 6 height 6
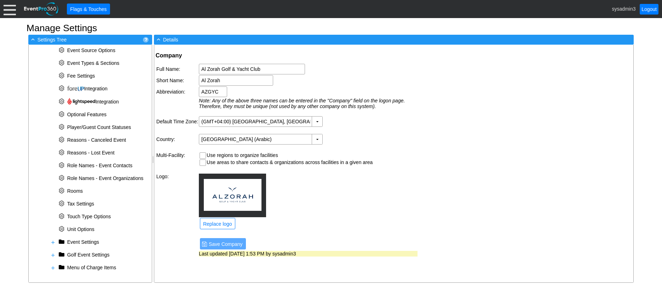
scroll to position [205, 0]
click at [53, 253] on span at bounding box center [53, 255] width 6 height 6
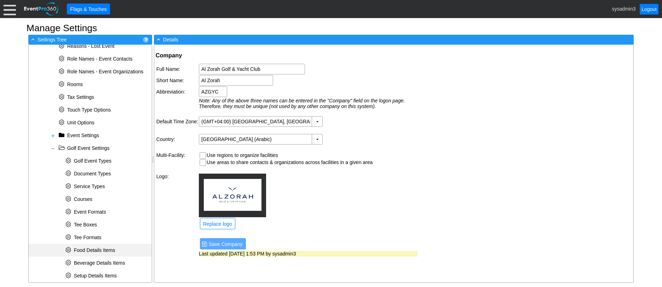
scroll to position [276, 0]
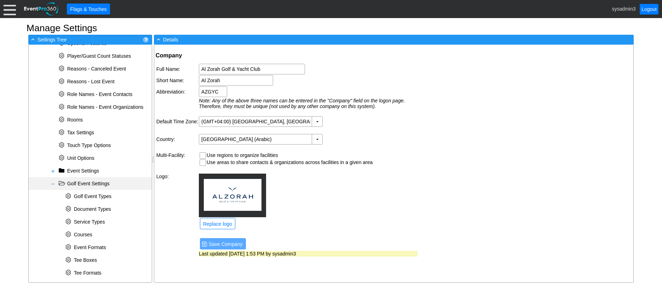
click at [55, 185] on span at bounding box center [53, 184] width 6 height 6
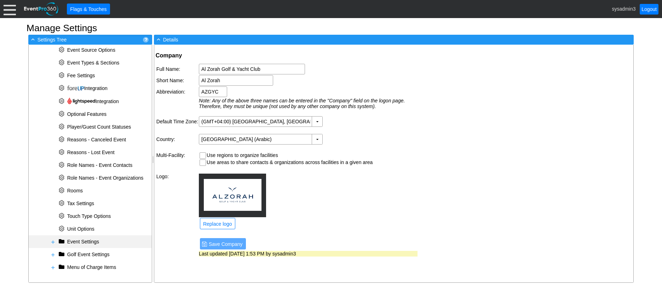
click at [53, 241] on span at bounding box center [53, 242] width 6 height 6
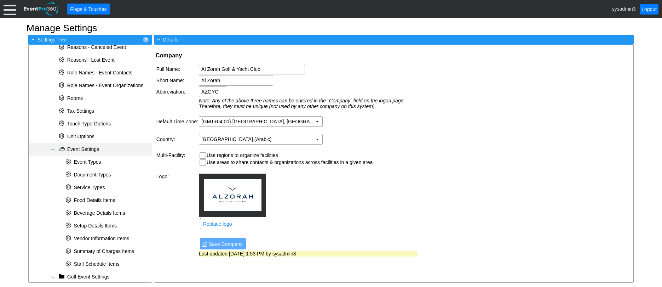
scroll to position [320, 0]
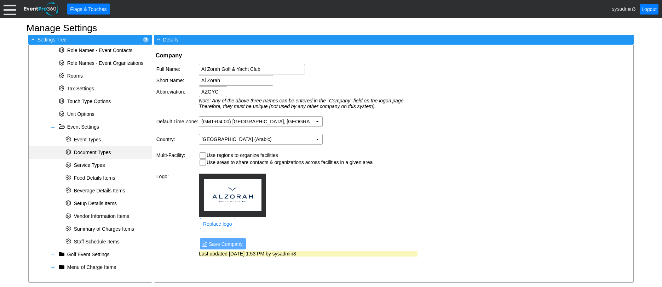
click at [91, 153] on span "Document Types" at bounding box center [92, 152] width 37 height 6
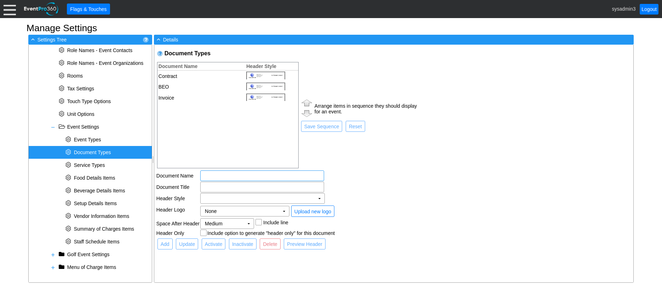
click at [210, 175] on input "text" at bounding box center [262, 176] width 119 height 10
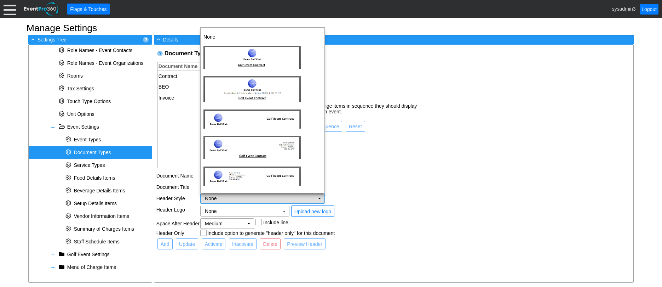
click at [244, 198] on td "None Χ" at bounding box center [258, 198] width 114 height 10
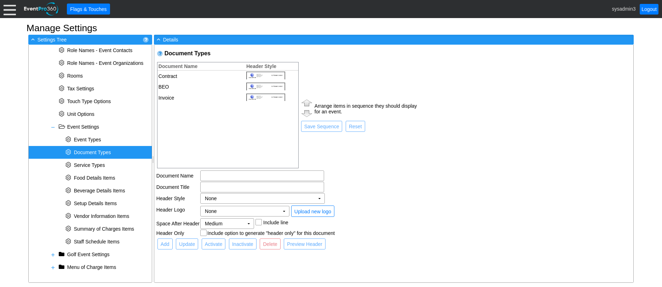
click at [369, 150] on td "Arrange items in sequence they should display for an event. ● Save Sequence ● R…" at bounding box center [359, 115] width 118 height 108
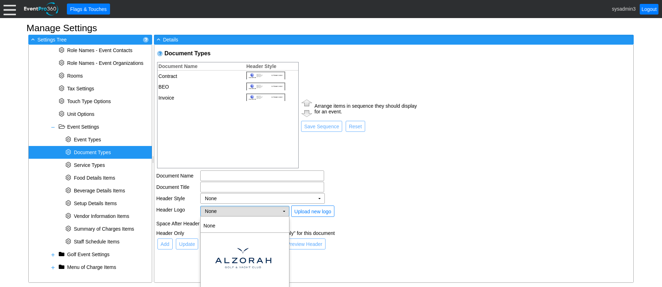
click at [277, 211] on td "None Χ" at bounding box center [240, 211] width 79 height 10
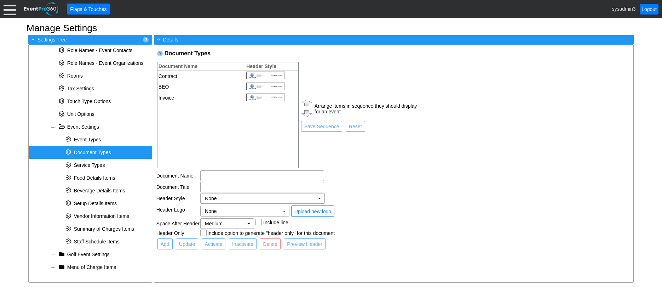
click at [361, 210] on div "● Upload new logo" at bounding box center [353, 210] width 127 height 13
click at [170, 75] on td "Contract" at bounding box center [200, 75] width 84 height 11
type input "Contract"
checkbox input "true"
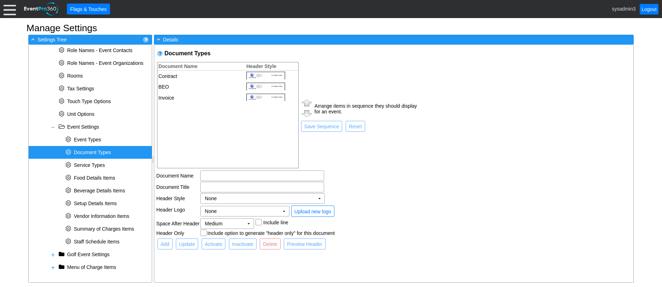
checkbox input "true"
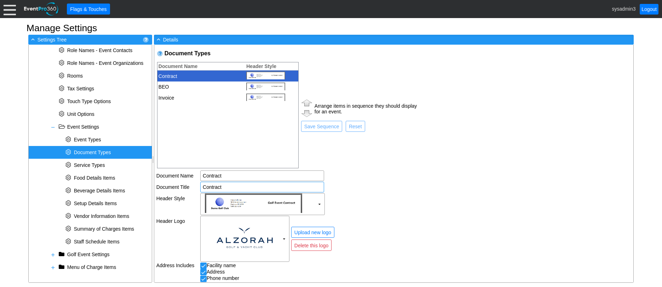
click at [235, 185] on input "Contract" at bounding box center [262, 187] width 119 height 10
click at [204, 187] on input "Contract" at bounding box center [262, 187] width 119 height 10
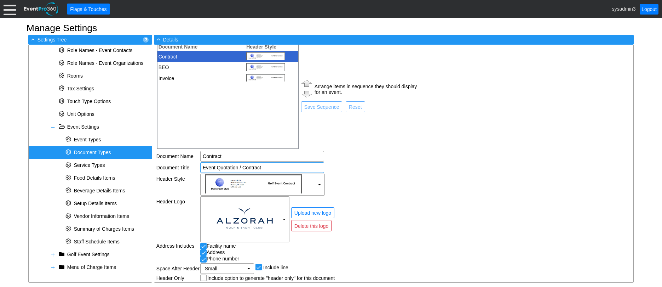
scroll to position [41, 0]
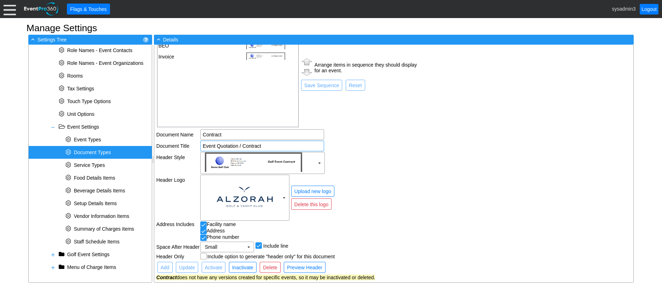
type input "Event Quotation / Contract"
click at [406, 226] on div "Facility name" at bounding box center [308, 224] width 217 height 6
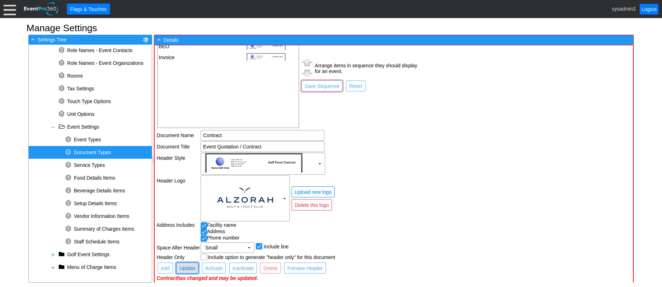
click at [186, 267] on span "Update" at bounding box center [187, 267] width 19 height 7
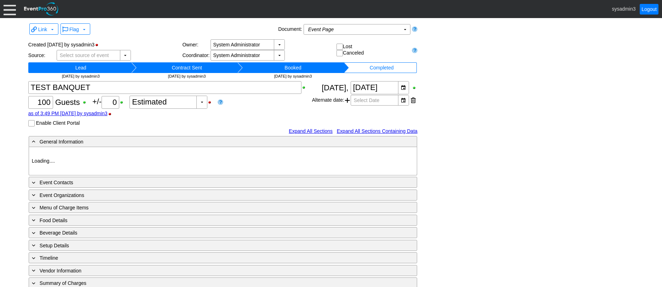
type input "Al Zorah Golf & Yacht Club"
type input "Fundraiser"
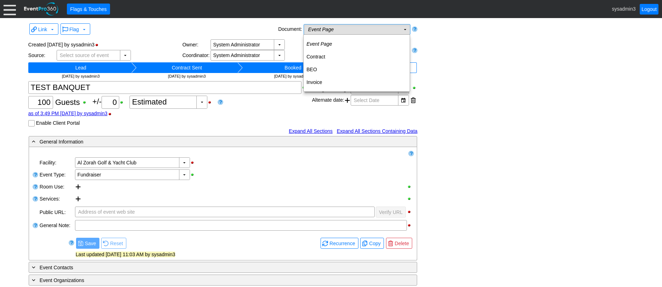
click at [355, 30] on td "Event Page Χ" at bounding box center [352, 29] width 96 height 10
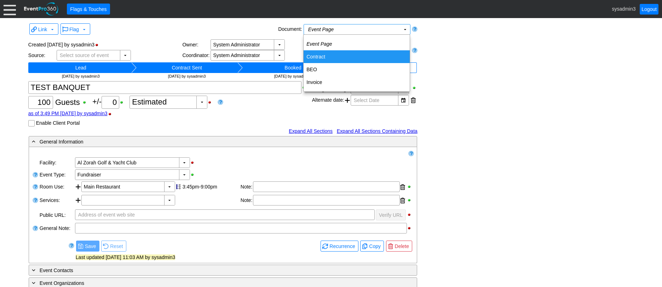
click at [318, 56] on td "Contract" at bounding box center [357, 56] width 106 height 13
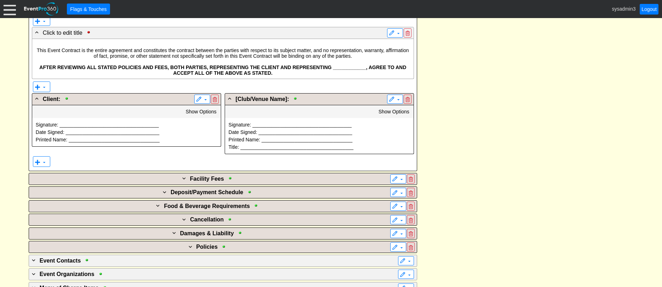
scroll to position [637, 0]
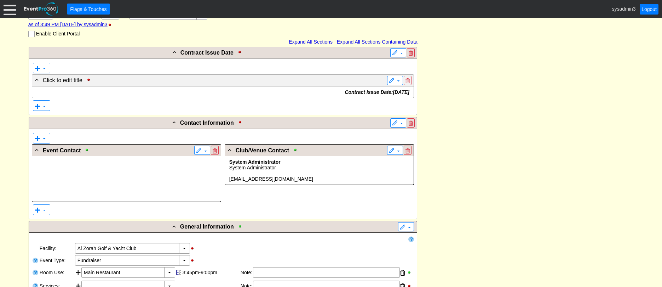
drag, startPoint x: 449, startPoint y: 161, endPoint x: 447, endPoint y: 157, distance: 4.9
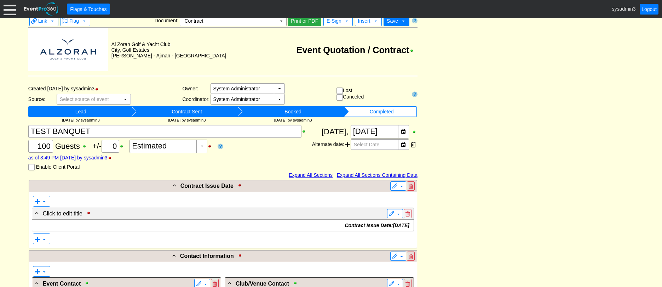
scroll to position [0, 0]
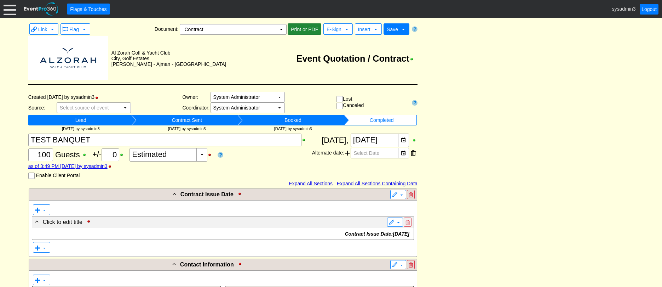
click at [301, 24] on span "● Print or PDF" at bounding box center [305, 28] width 34 height 11
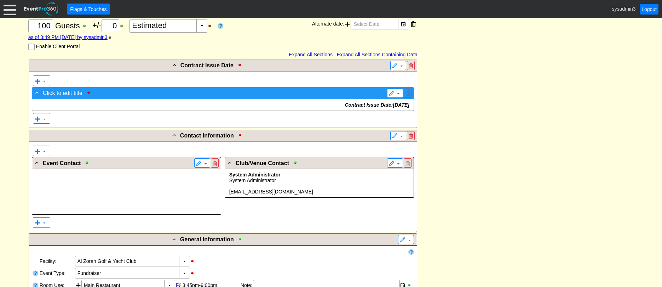
scroll to position [142, 0]
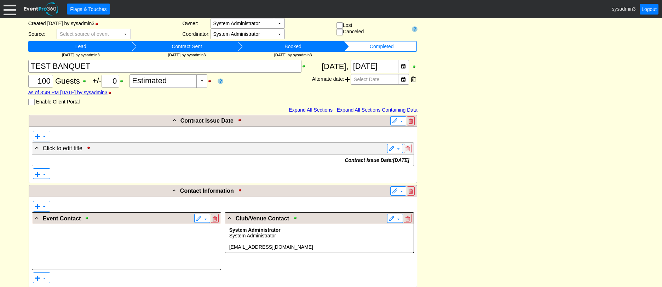
scroll to position [76, 0]
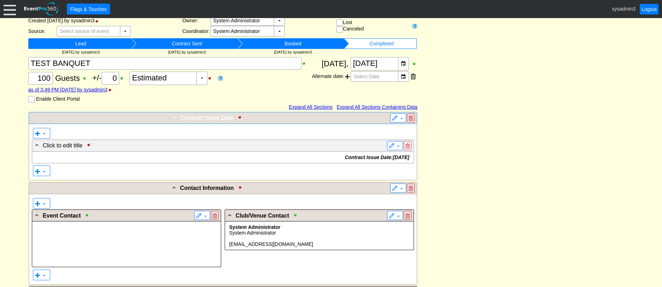
click at [212, 120] on span "Contract Issue Date" at bounding box center [207, 118] width 53 height 6
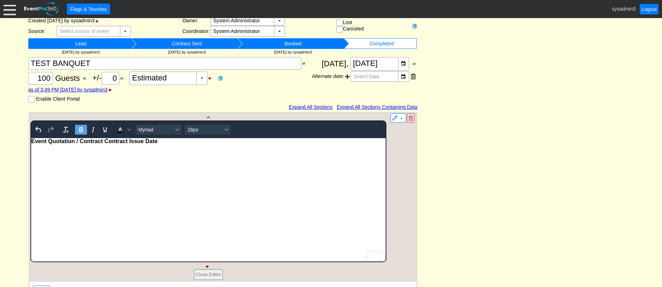
click at [170, 144] on body "Event Quotation / Contract Contract Issue Date" at bounding box center [208, 143] width 355 height 10
click at [130, 142] on div "Event Quotation / Contract Welcome" at bounding box center [208, 141] width 355 height 6
drag, startPoint x: 130, startPoint y: 142, endPoint x: 69, endPoint y: 139, distance: 60.9
click at [69, 139] on div "Event Quotation / Contract Welcome" at bounding box center [208, 141] width 355 height 6
click at [133, 157] on html "Event Quotation / Contract Welcome" at bounding box center [208, 199] width 355 height 123
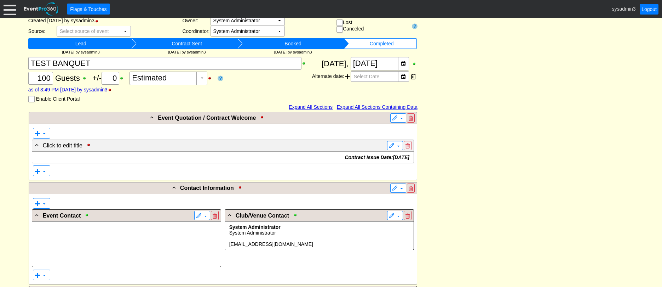
drag, startPoint x: 455, startPoint y: 123, endPoint x: 444, endPoint y: 118, distance: 12.8
click at [199, 157] on p "Contract Issue Date: 27 September, 2025" at bounding box center [223, 157] width 376 height 6
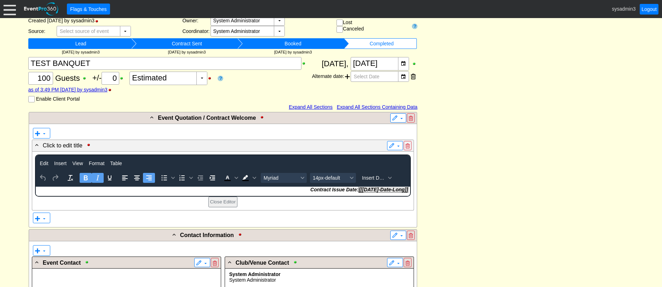
scroll to position [0, 0]
click at [284, 189] on p "Contract Issue Date: [[Today-Date-Long]]" at bounding box center [223, 189] width 374 height 6
drag, startPoint x: 304, startPoint y: 188, endPoint x: 409, endPoint y: 191, distance: 105.2
click at [409, 191] on p "Contract Issue Date: [[Today-Date-Long]]" at bounding box center [223, 189] width 374 height 6
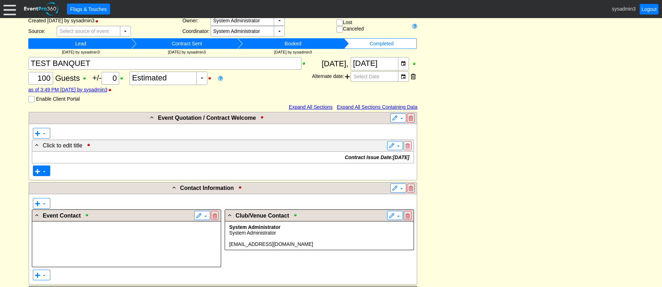
click at [42, 172] on span at bounding box center [44, 171] width 6 height 6
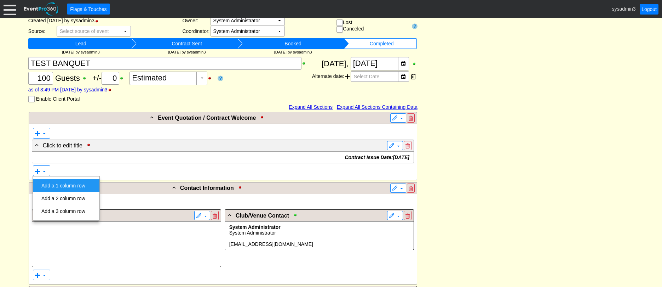
click at [62, 186] on td "Add a 1 column row" at bounding box center [64, 185] width 50 height 13
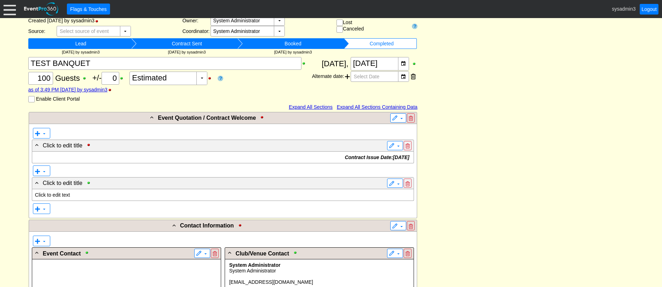
click at [115, 194] on p "Click to edit text" at bounding box center [223, 195] width 376 height 6
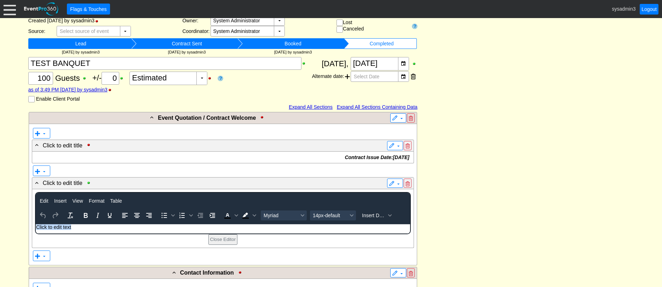
paste body "Rich Text Area. Press ALT-0 for help."
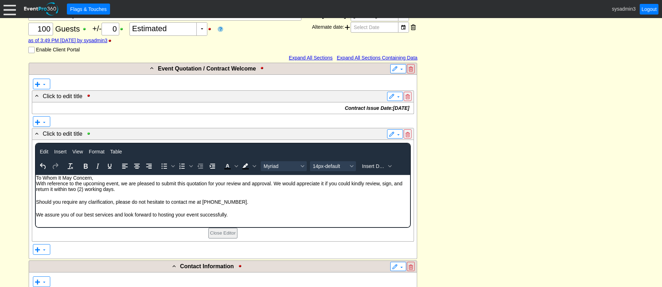
scroll to position [147, 0]
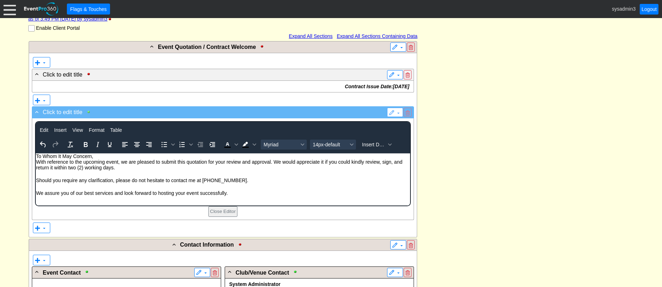
click at [88, 113] on div at bounding box center [90, 111] width 8 height 5
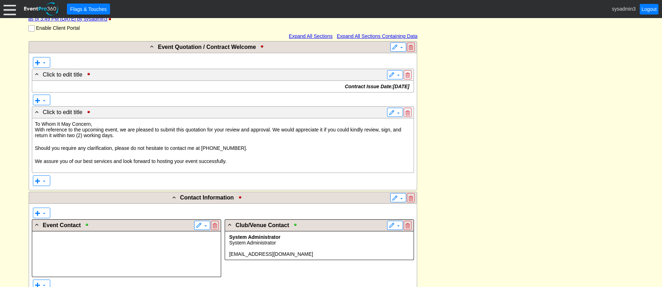
click at [262, 85] on p "Contract Issue Date: 27 September, 2025" at bounding box center [223, 87] width 376 height 6
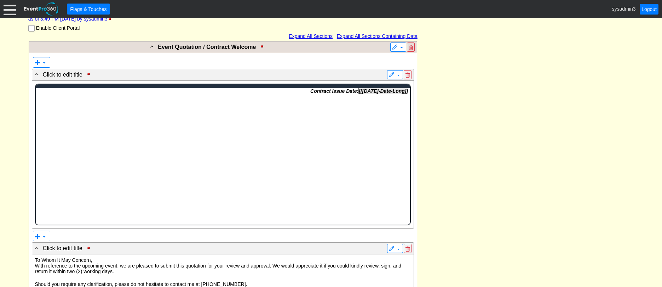
scroll to position [0, 0]
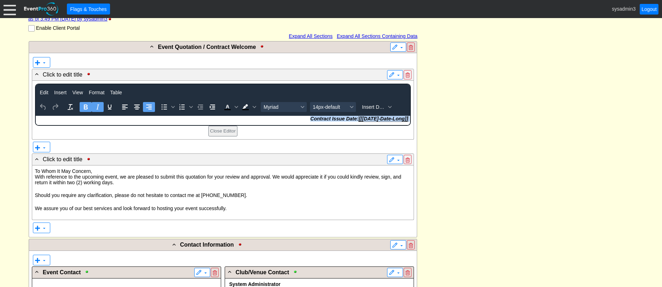
drag, startPoint x: 307, startPoint y: 118, endPoint x: 410, endPoint y: 121, distance: 102.3
click at [410, 121] on body "Contract Issue Date: [[Today-Date-Long]]" at bounding box center [222, 119] width 375 height 9
click at [136, 107] on icon "Align center" at bounding box center [137, 106] width 6 height 5
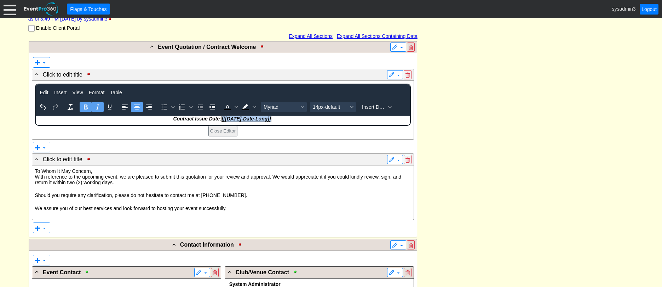
click at [161, 115] on p "Contract Issue Date: [[Today-Date-Long]]" at bounding box center [223, 118] width 374 height 6
click at [171, 119] on p "Contract Issue Date: [[Today-Date-Long]]" at bounding box center [223, 118] width 374 height 6
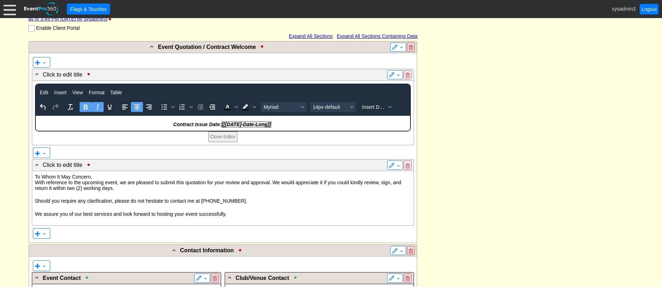
click at [275, 124] on p "Contract Issue Date: [[Today-Date-Long]]" at bounding box center [223, 124] width 374 height 6
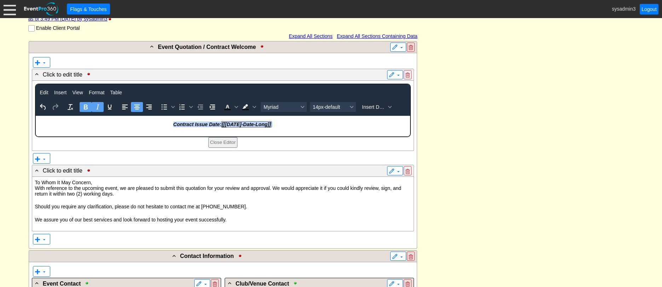
drag, startPoint x: 278, startPoint y: 125, endPoint x: 172, endPoint y: 124, distance: 105.1
click at [172, 124] on p "Contract Issue Date: [[Today-Date-Long]]" at bounding box center [223, 124] width 374 height 6
click at [321, 104] on span "14px-default" at bounding box center [330, 107] width 35 height 6
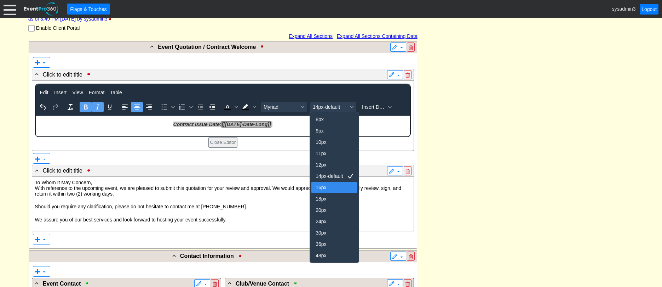
click at [320, 187] on div "16px" at bounding box center [330, 187] width 28 height 8
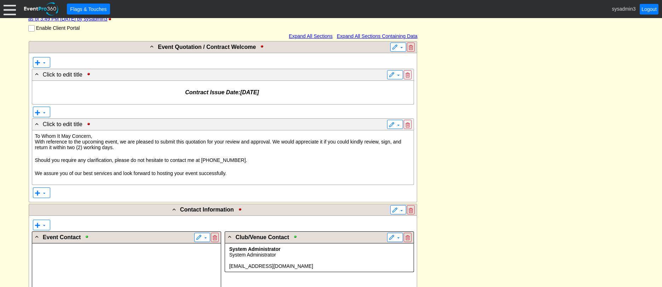
scroll to position [147, 0]
click at [392, 47] on span at bounding box center [395, 48] width 6 height 6
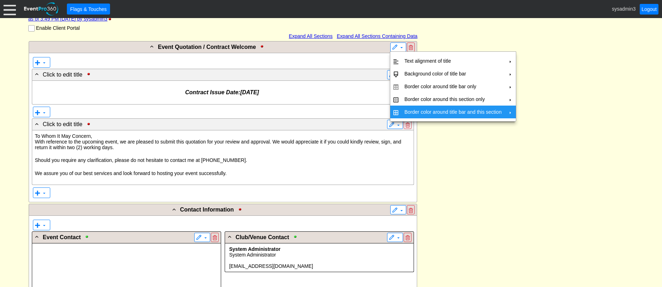
click at [412, 113] on td "Border color around title bar and this section" at bounding box center [453, 111] width 103 height 13
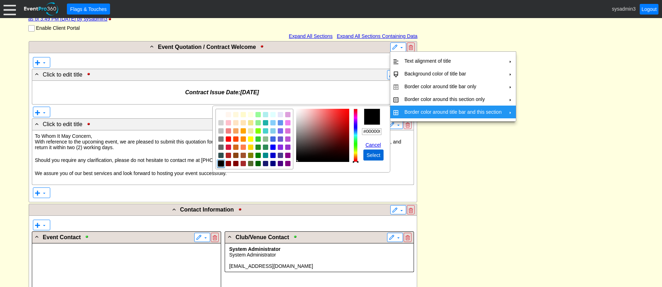
click at [372, 155] on span "Select" at bounding box center [373, 155] width 17 height 7
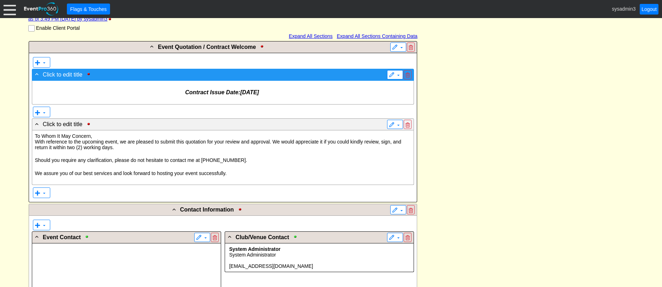
click at [358, 75] on div "- Click to edit title" at bounding box center [209, 74] width 350 height 8
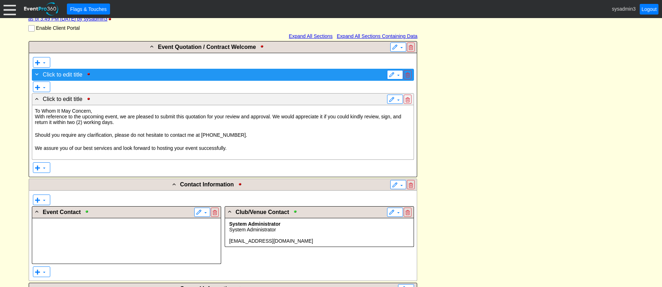
click at [358, 75] on div "+ Click to edit title" at bounding box center [209, 74] width 350 height 8
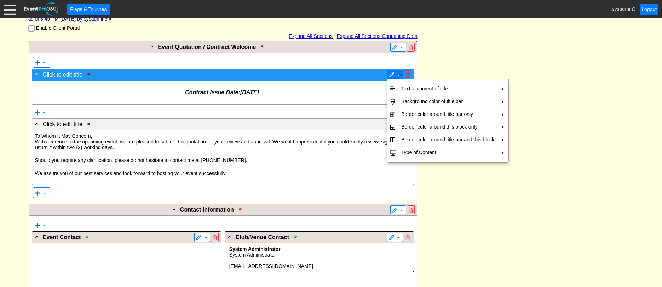
click at [392, 74] on span at bounding box center [392, 75] width 6 height 6
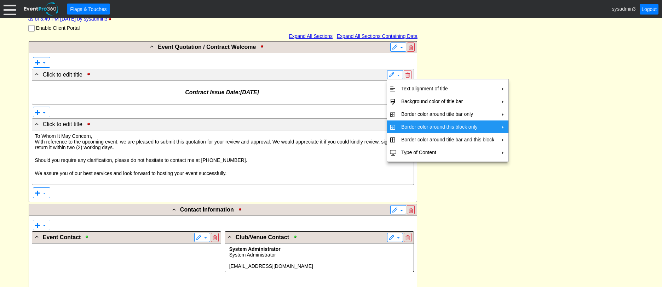
click at [411, 124] on td "Border color around this block only" at bounding box center [448, 126] width 99 height 13
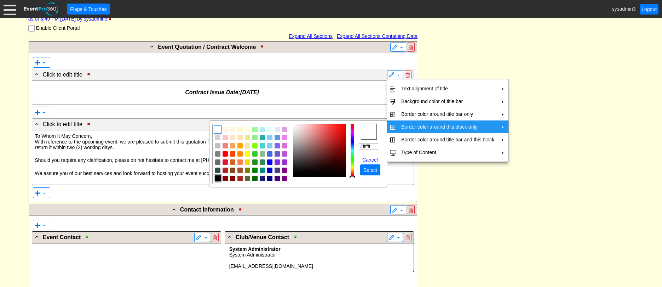
click at [219, 179] on img "focusNode" at bounding box center [218, 178] width 6 height 6
type input "#000000"
click at [372, 171] on span "Select" at bounding box center [370, 169] width 17 height 7
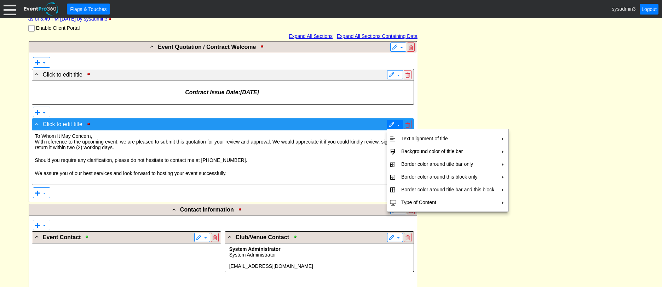
click at [392, 124] on span at bounding box center [392, 125] width 6 height 6
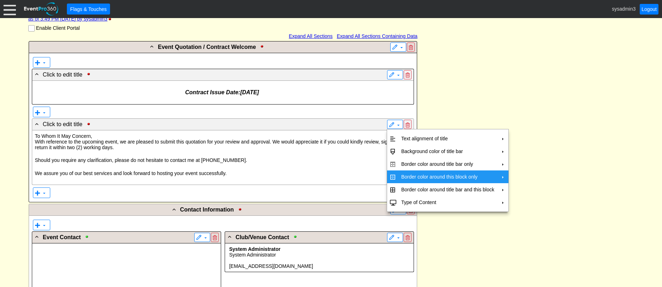
click at [409, 175] on td "Border color around this block only" at bounding box center [448, 176] width 99 height 13
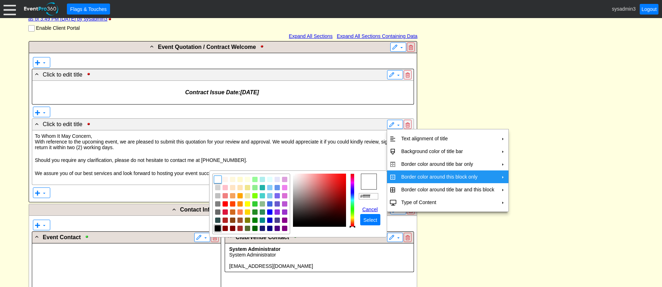
click at [219, 229] on img "focusNode" at bounding box center [218, 228] width 6 height 6
type input "#000000"
click at [369, 218] on span "Select" at bounding box center [370, 219] width 17 height 7
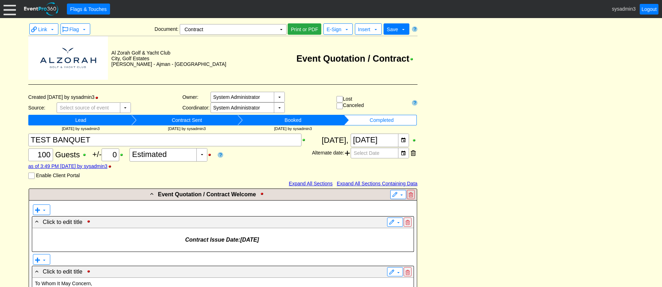
scroll to position [0, 0]
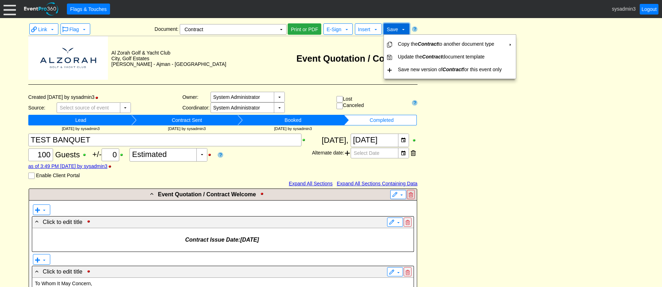
click at [398, 29] on span "Save" at bounding box center [392, 28] width 14 height 7
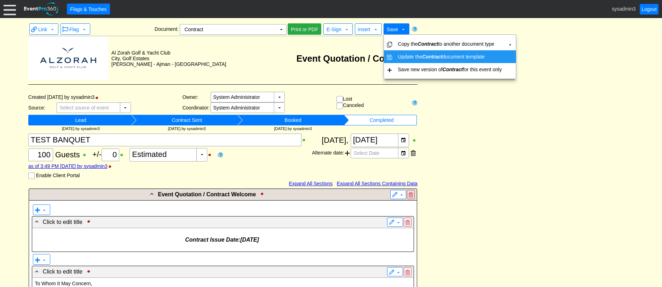
click at [405, 55] on td "Update the Contract document template" at bounding box center [449, 56] width 109 height 13
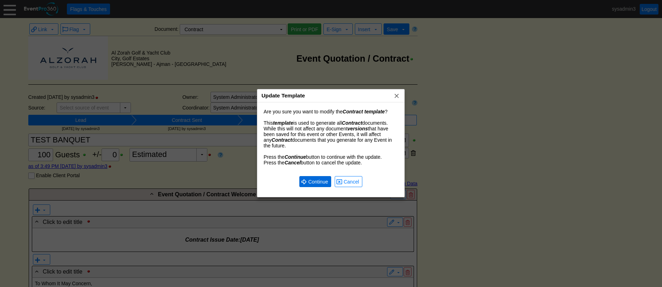
click at [312, 180] on span "Continue" at bounding box center [318, 181] width 23 height 7
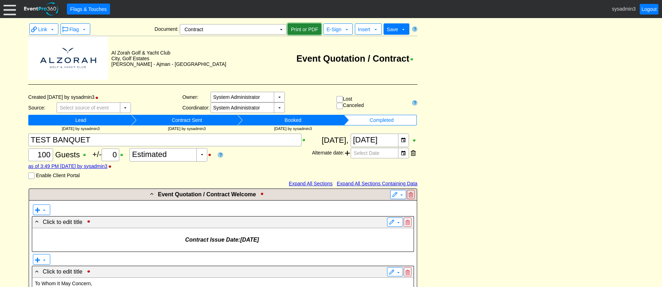
click at [312, 31] on span "Print or PDF" at bounding box center [305, 29] width 30 height 7
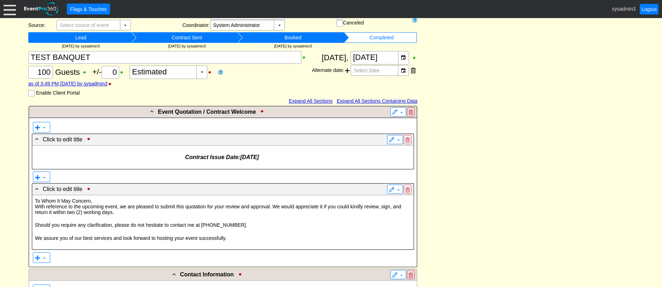
scroll to position [106, 0]
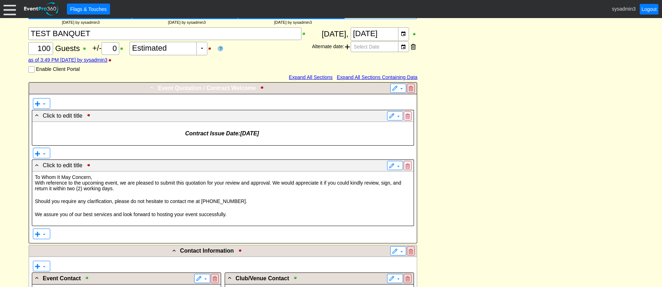
click at [132, 88] on div "- Event Quotation / Contract Welcome" at bounding box center [208, 88] width 356 height 8
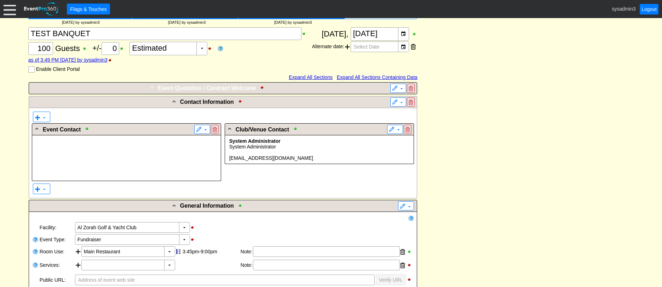
click at [132, 88] on div "+ Event Quotation / Contract Welcome" at bounding box center [208, 88] width 356 height 8
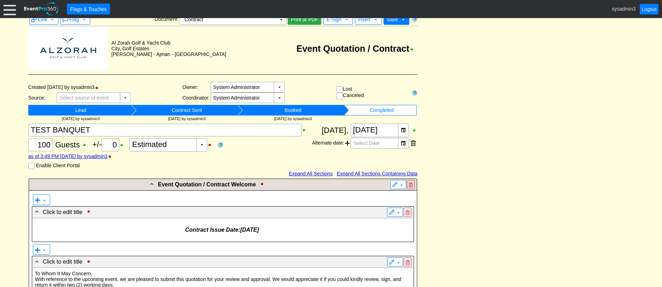
scroll to position [0, 0]
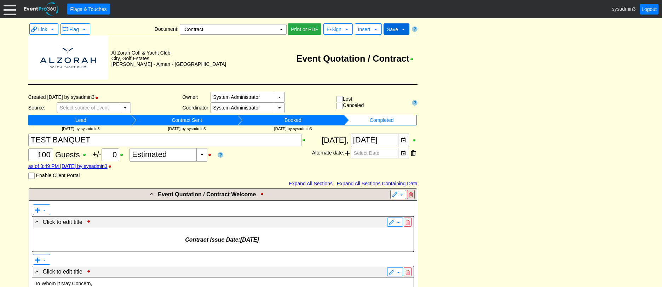
click at [395, 31] on span "Save" at bounding box center [392, 30] width 11 height 6
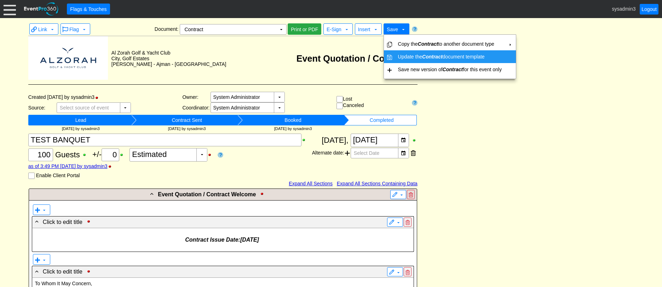
click at [403, 53] on td "Update the Contract document template" at bounding box center [449, 56] width 109 height 13
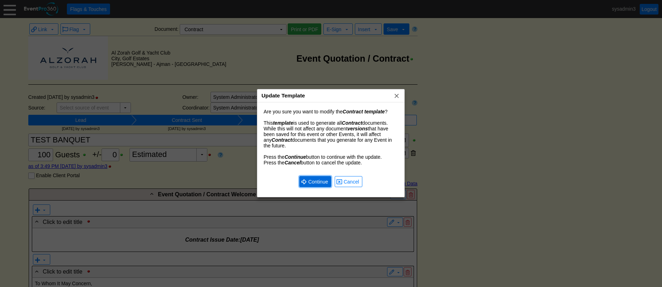
click at [316, 178] on span "Continue" at bounding box center [318, 181] width 23 height 7
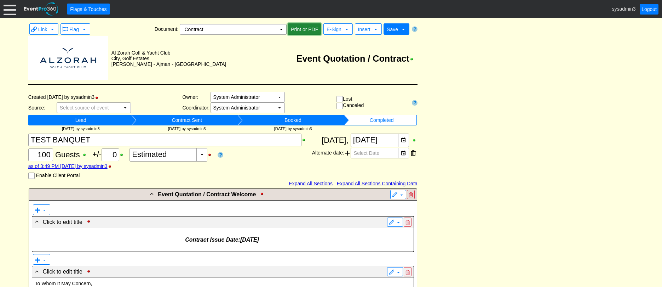
click at [305, 28] on span "Print or PDF" at bounding box center [305, 29] width 30 height 7
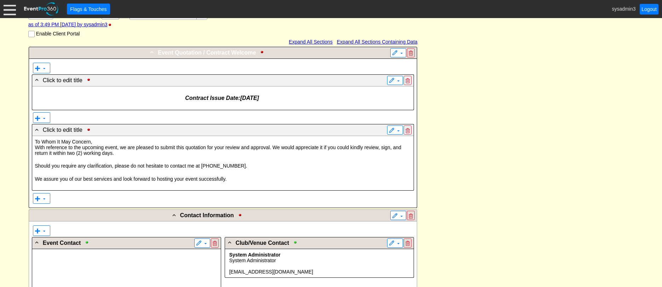
click at [220, 51] on span "Event Quotation / Contract Welcome" at bounding box center [207, 53] width 98 height 6
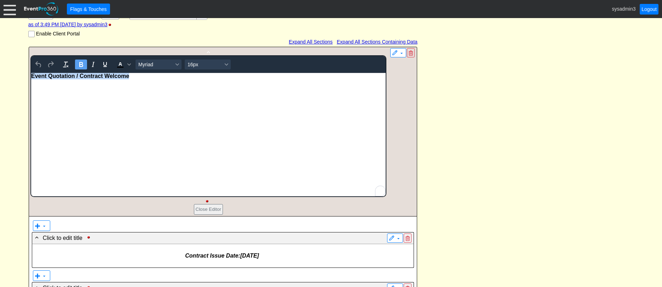
drag, startPoint x: 158, startPoint y: 77, endPoint x: 19, endPoint y: 76, distance: 138.8
click at [31, 76] on html "Event Quotation / Contract Welcome" at bounding box center [208, 134] width 355 height 123
copy span "Event Quotation / Contract Welcome"
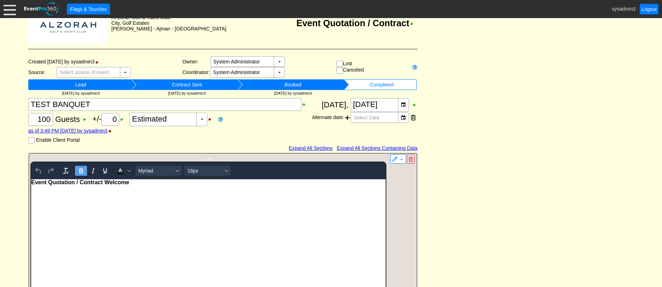
drag, startPoint x: 158, startPoint y: 193, endPoint x: 137, endPoint y: 181, distance: 23.6
click at [137, 181] on div "Event Quotation / Contract Welcome" at bounding box center [208, 182] width 355 height 6
drag, startPoint x: 137, startPoint y: 181, endPoint x: 32, endPoint y: 176, distance: 104.9
click at [32, 179] on html "Event Quotation / Contract Welcome" at bounding box center [208, 240] width 355 height 123
drag, startPoint x: 568, startPoint y: 113, endPoint x: 500, endPoint y: 113, distance: 68.0
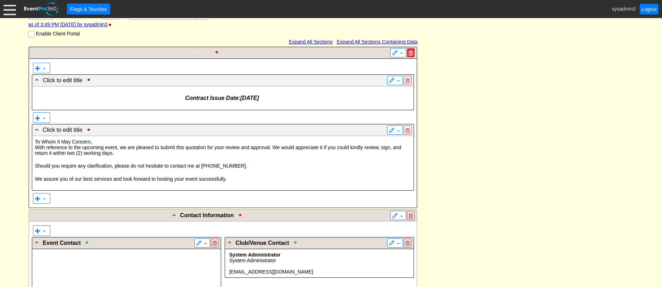
click at [412, 53] on span at bounding box center [411, 53] width 4 height 5
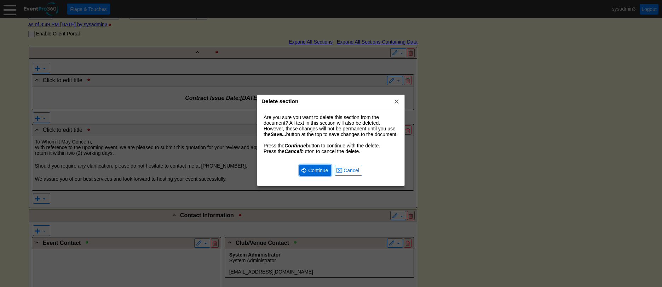
click at [319, 174] on span "Continue" at bounding box center [318, 170] width 23 height 7
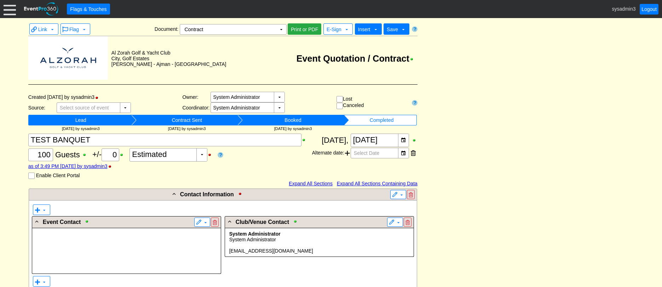
click at [364, 28] on span "Insert" at bounding box center [364, 30] width 12 height 6
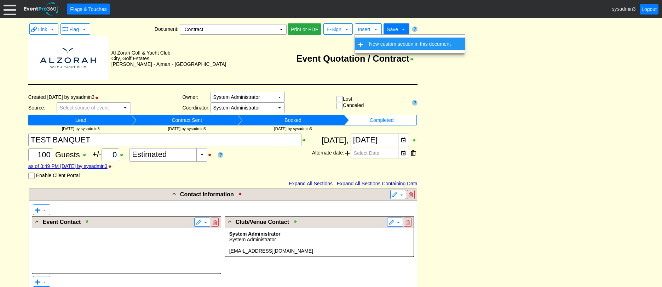
click at [376, 47] on td "New custom section in this document" at bounding box center [409, 44] width 87 height 13
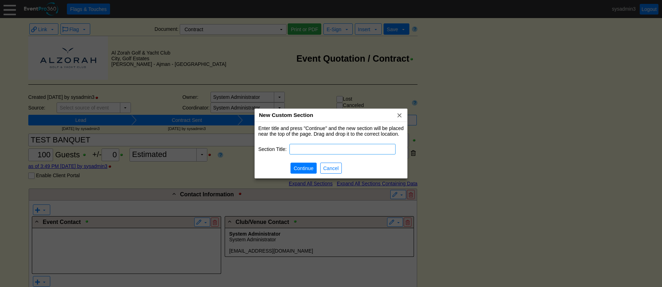
paste input "Event Quotation / Contract Welcome"
type input "Event Quotation / Contract Welcome"
click at [302, 168] on span "Continue" at bounding box center [303, 168] width 23 height 7
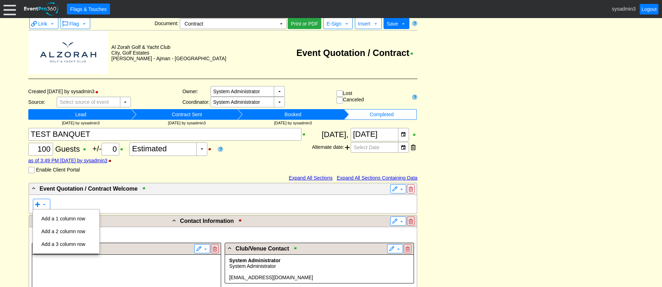
scroll to position [36, 0]
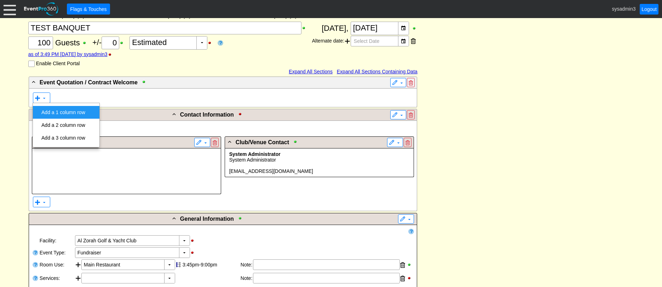
click at [77, 112] on td "Add a 1 column row" at bounding box center [64, 112] width 50 height 13
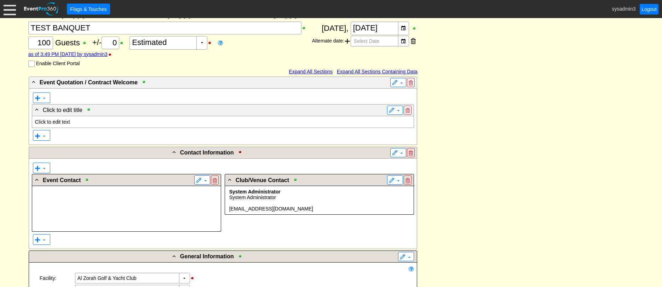
click at [69, 123] on p "Click to edit text" at bounding box center [223, 122] width 376 height 6
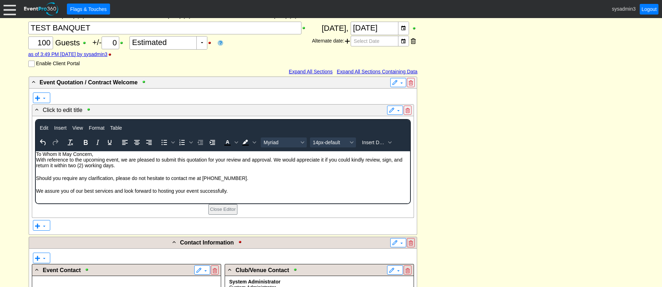
click at [36, 153] on p "To Whom It May Concern," at bounding box center [223, 154] width 374 height 6
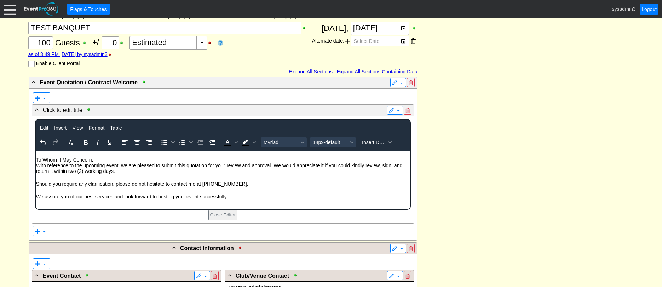
drag, startPoint x: 239, startPoint y: 201, endPoint x: 241, endPoint y: 197, distance: 5.1
click at [239, 201] on body "To Whom It May Concern, With reference to the upcoming event, we are pleased to…" at bounding box center [222, 180] width 375 height 58
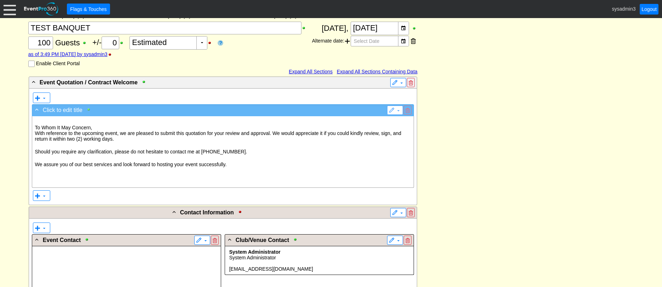
click at [88, 109] on div at bounding box center [90, 109] width 8 height 5
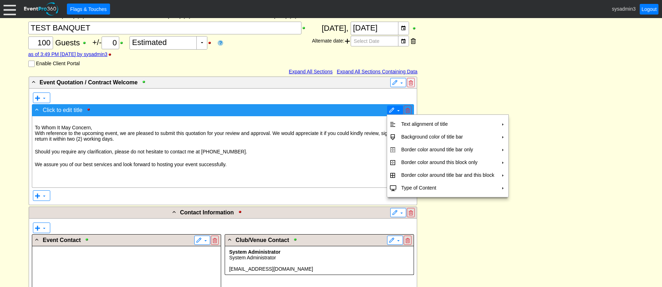
click at [390, 107] on span "▼" at bounding box center [395, 110] width 12 height 7
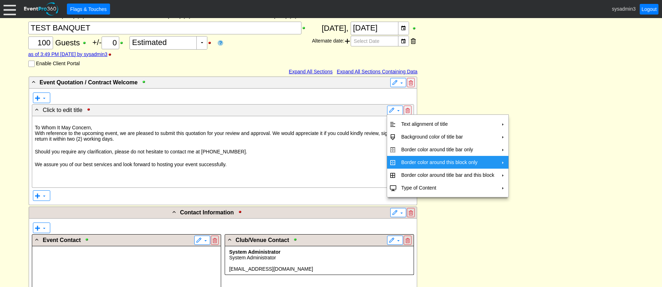
click at [408, 161] on td "Border color around this block only" at bounding box center [448, 162] width 99 height 13
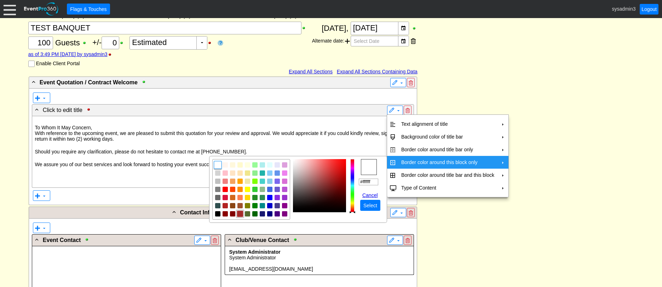
drag, startPoint x: 216, startPoint y: 213, endPoint x: 243, endPoint y: 209, distance: 27.5
click at [216, 213] on img "focusNode" at bounding box center [217, 213] width 5 height 5
type input "#000000"
click at [366, 202] on span "Select" at bounding box center [370, 205] width 17 height 7
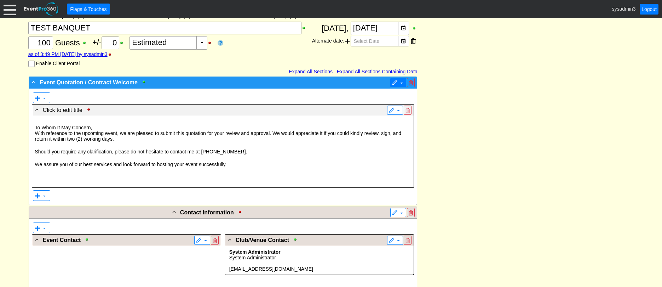
click at [393, 80] on span at bounding box center [395, 83] width 6 height 6
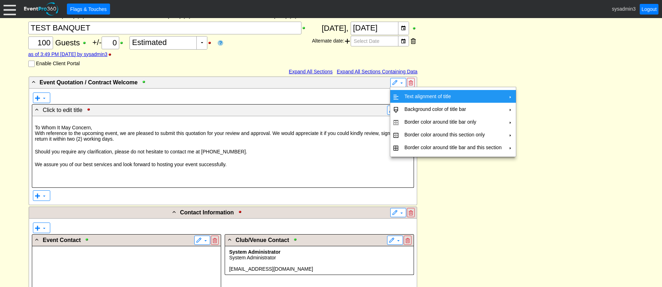
click at [407, 94] on td "Text alignment of title" at bounding box center [453, 96] width 103 height 13
drag, startPoint x: 466, startPoint y: 230, endPoint x: 428, endPoint y: 215, distance: 40.9
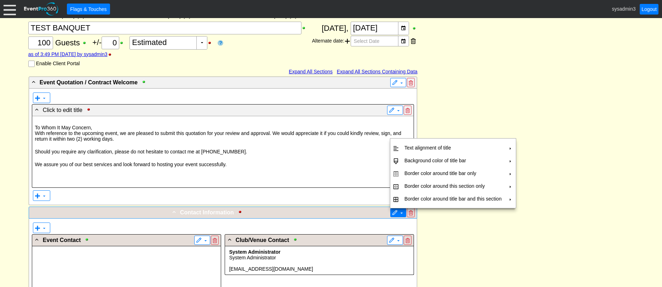
click at [399, 211] on span at bounding box center [402, 213] width 6 height 6
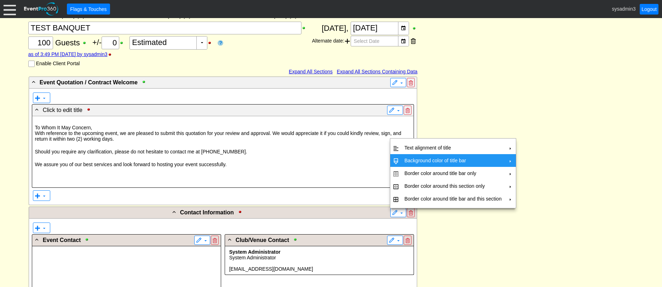
click at [420, 158] on td "Background color of title bar" at bounding box center [453, 160] width 103 height 13
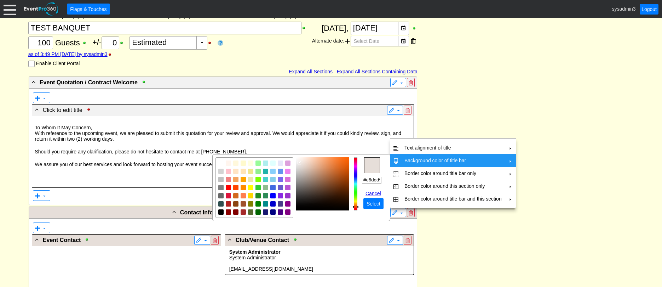
scroll to position [0, 2]
drag, startPoint x: 362, startPoint y: 180, endPoint x: 383, endPoint y: 179, distance: 20.9
click at [383, 179] on td "r g b h ° s % v % hex #e6ded9 Cancel ● Select" at bounding box center [374, 191] width 25 height 36
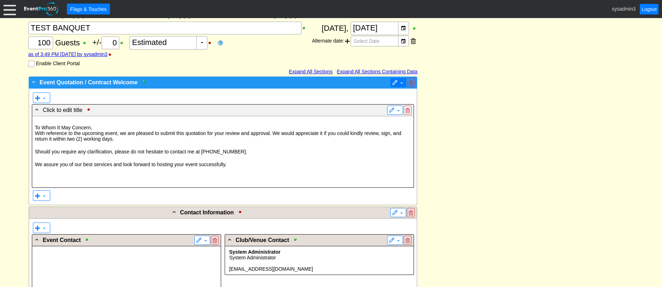
click at [399, 83] on span at bounding box center [402, 83] width 6 height 6
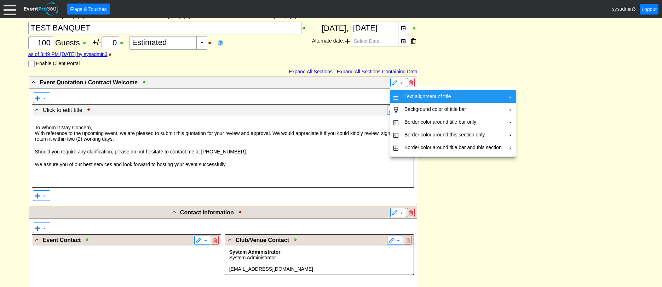
click at [407, 95] on td "Text alignment of title" at bounding box center [453, 96] width 103 height 13
click at [535, 110] on td "Center" at bounding box center [538, 112] width 21 height 13
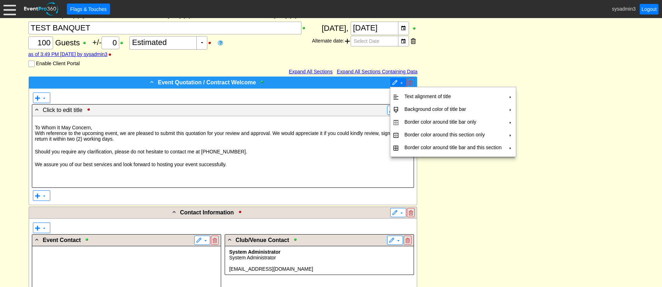
click at [399, 80] on span at bounding box center [402, 83] width 6 height 6
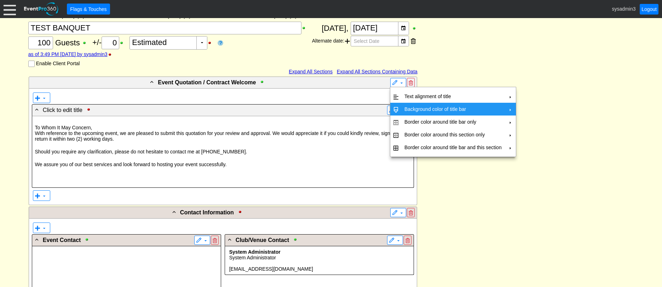
click at [411, 108] on td "Background color of title bar" at bounding box center [453, 109] width 103 height 13
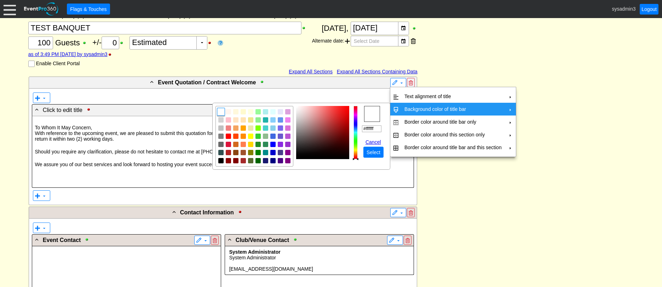
drag, startPoint x: 377, startPoint y: 128, endPoint x: 361, endPoint y: 127, distance: 16.3
click at [361, 127] on tr "r g b h ° s % v % hex #ffffff Cancel ● Select" at bounding box center [302, 136] width 172 height 61
paste input "e6ded9"
type input "#e6ded9"
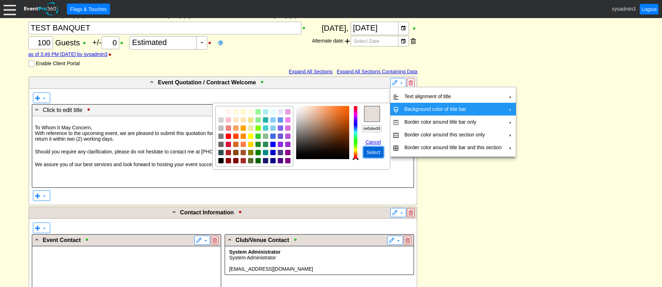
scroll to position [0, 0]
click at [370, 149] on span "Select" at bounding box center [373, 152] width 17 height 7
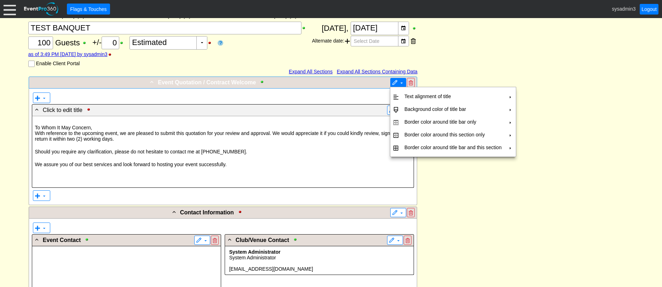
click at [397, 85] on span at bounding box center [395, 83] width 6 height 6
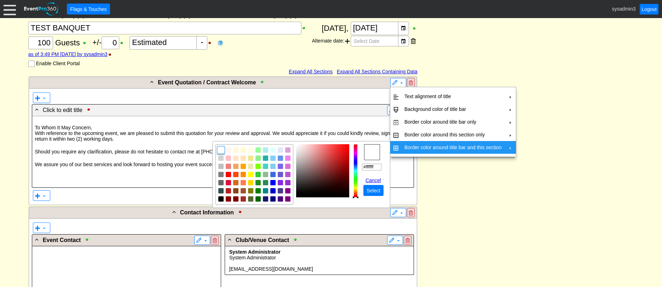
click at [413, 148] on td "Border color around title bar and this section" at bounding box center [453, 147] width 103 height 13
click at [220, 196] on img "focusNode" at bounding box center [221, 199] width 6 height 6
type input "#000000"
click at [372, 186] on span "● Select" at bounding box center [374, 190] width 20 height 11
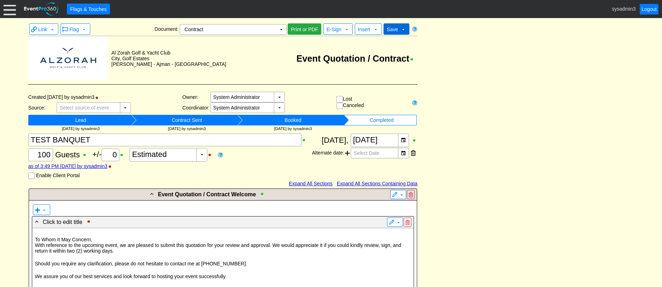
click at [397, 30] on span "Save" at bounding box center [392, 30] width 11 height 6
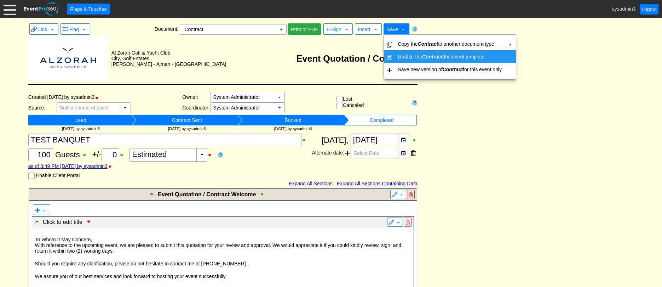
click at [405, 56] on td "Update the Contract document template" at bounding box center [449, 56] width 109 height 13
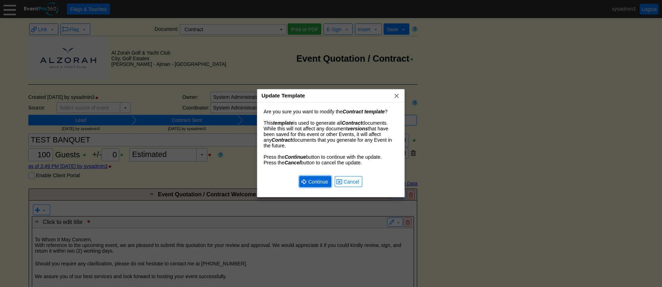
click at [314, 181] on span "Continue" at bounding box center [318, 181] width 23 height 7
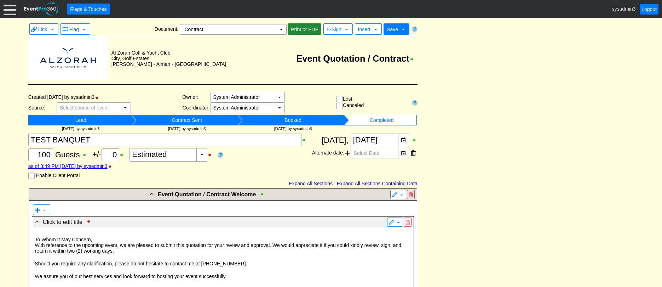
click at [305, 28] on span "Print or PDF" at bounding box center [305, 29] width 30 height 7
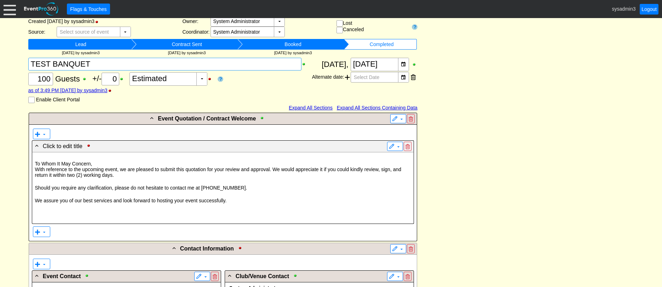
scroll to position [35, 0]
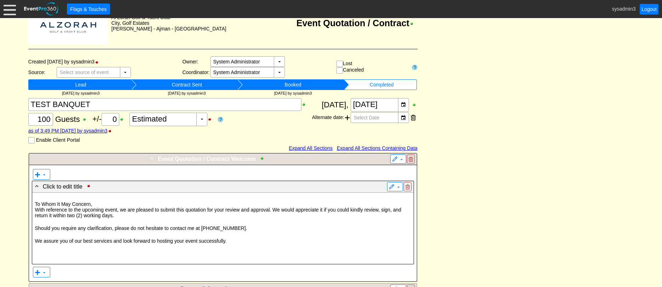
click at [238, 159] on span "Event Quotation / Contract Welcome" at bounding box center [207, 159] width 98 height 6
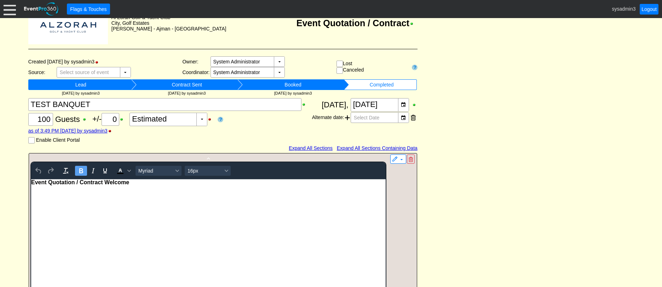
scroll to position [0, 0]
drag, startPoint x: 103, startPoint y: 183, endPoint x: 60, endPoint y: 362, distance: 183.4
click at [31, 182] on html "Event Quotation / Contract Welcome" at bounding box center [208, 240] width 355 height 123
copy span "Event Quotation / Contract"
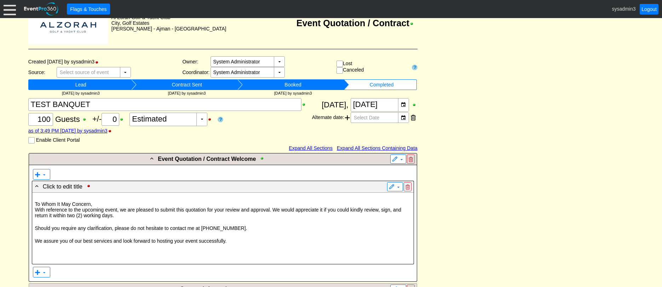
scroll to position [55, 0]
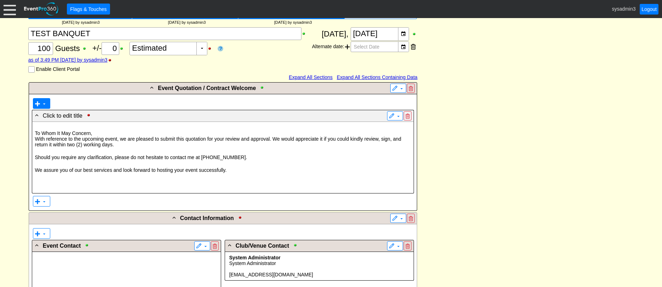
click at [38, 101] on span at bounding box center [38, 104] width 6 height 6
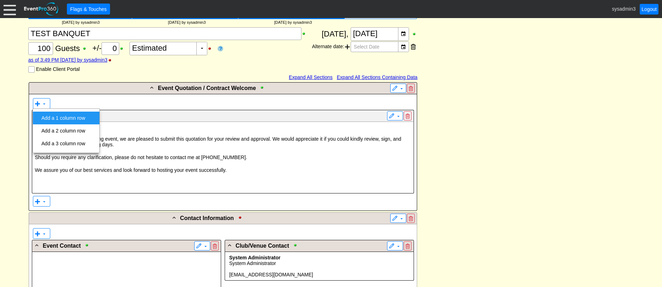
click at [65, 118] on td "Add a 1 column row" at bounding box center [64, 118] width 50 height 13
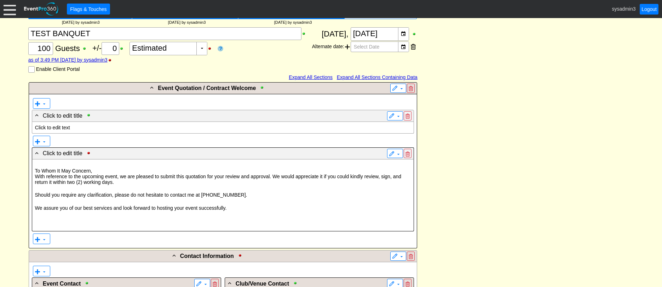
click at [69, 128] on p "Click to edit text" at bounding box center [223, 128] width 376 height 6
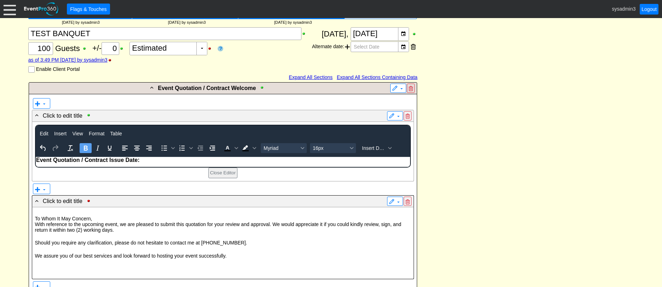
click at [36, 160] on span "Event Quotation / Contract Issue Date:" at bounding box center [87, 159] width 103 height 6
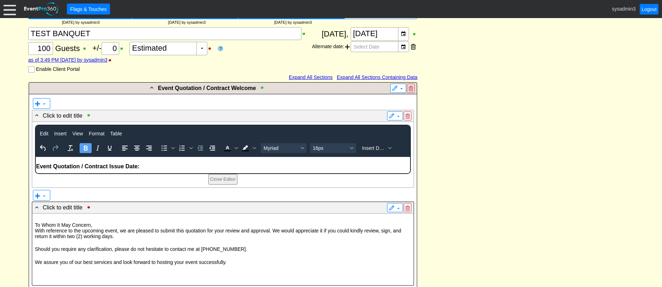
click at [145, 165] on p "Event Quotation / Contract Issue Date:" at bounding box center [223, 166] width 374 height 6
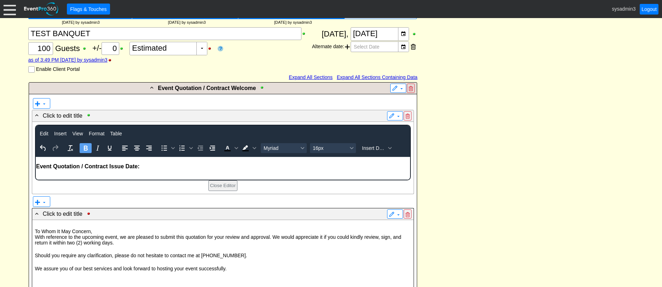
click at [150, 168] on p "Event Quotation / Contract Issue Date:" at bounding box center [223, 166] width 374 height 6
click at [377, 147] on span "Insert Data" at bounding box center [374, 148] width 24 height 6
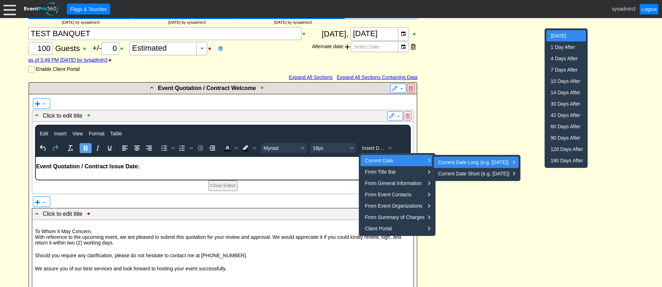
click at [561, 33] on div "Today" at bounding box center [567, 36] width 33 height 8
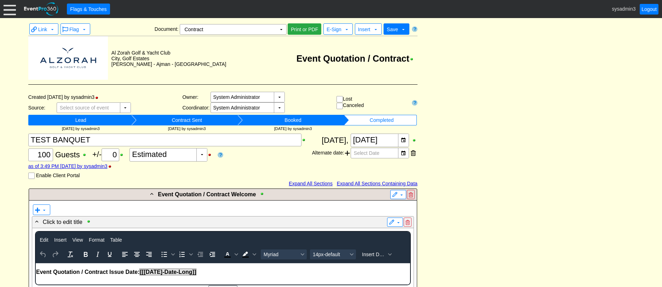
scroll to position [106, 0]
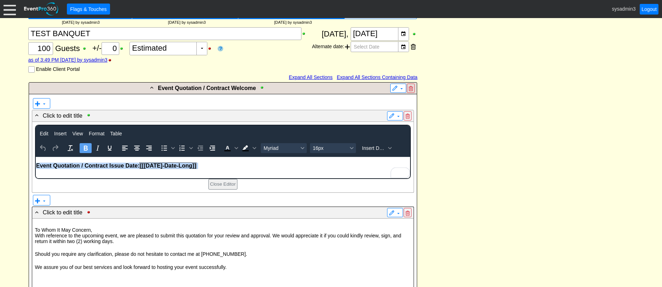
drag, startPoint x: 35, startPoint y: 156, endPoint x: 34, endPoint y: 165, distance: 8.6
click at [35, 165] on html "Event Quotation / Contract Issue Date: [[[DATE]-Date-Long]]" at bounding box center [222, 166] width 375 height 21
drag, startPoint x: 137, startPoint y: 147, endPoint x: 142, endPoint y: 147, distance: 5.0
click at [137, 147] on icon "Align center" at bounding box center [137, 147] width 6 height 5
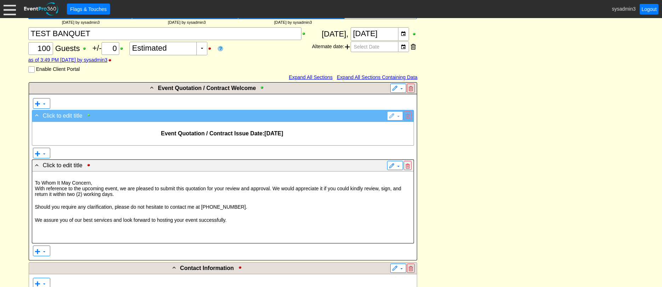
click at [87, 114] on div at bounding box center [90, 115] width 8 height 5
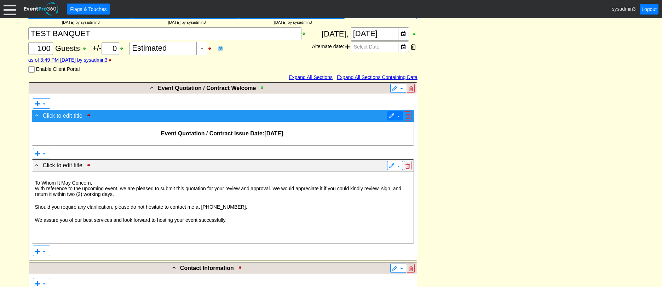
click at [388, 115] on span "▼" at bounding box center [395, 115] width 16 height 9
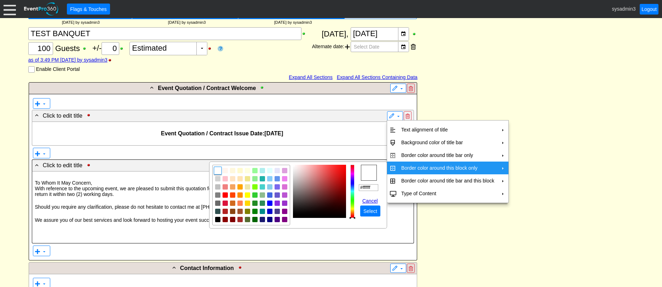
click at [423, 167] on td "Border color around this block only" at bounding box center [448, 167] width 99 height 13
click at [218, 220] on img "focusNode" at bounding box center [218, 219] width 6 height 6
type input "#000000"
click at [366, 211] on span "Select" at bounding box center [370, 210] width 17 height 7
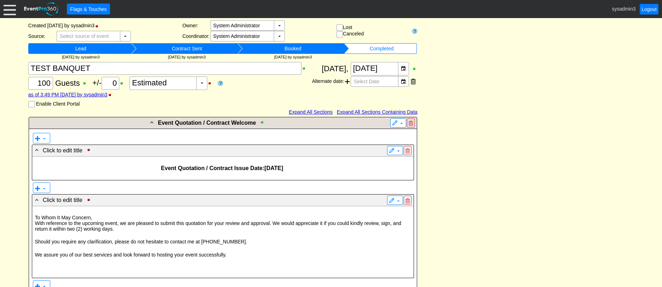
scroll to position [0, 0]
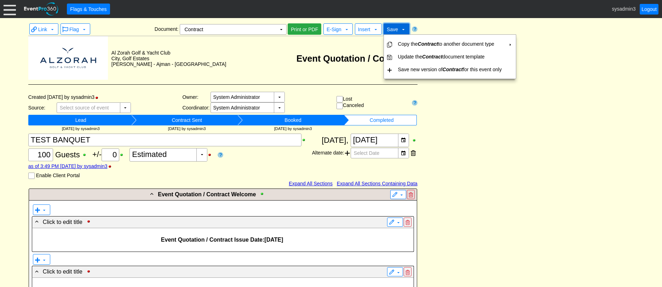
click at [393, 27] on span "Save" at bounding box center [392, 30] width 11 height 6
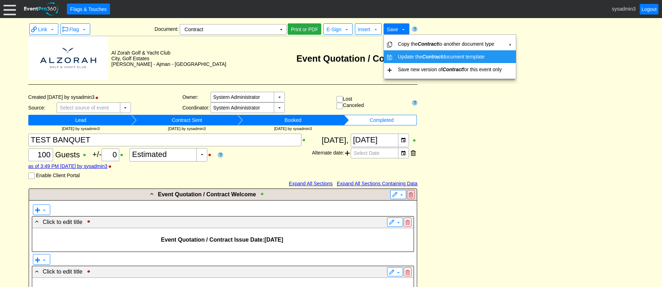
click at [405, 56] on td "Update the Contract document template" at bounding box center [449, 56] width 109 height 13
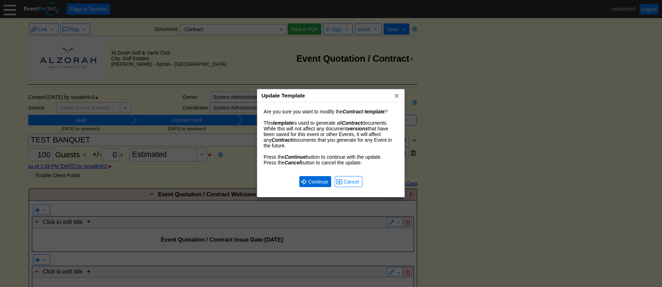
click at [312, 179] on span "Continue" at bounding box center [318, 181] width 23 height 7
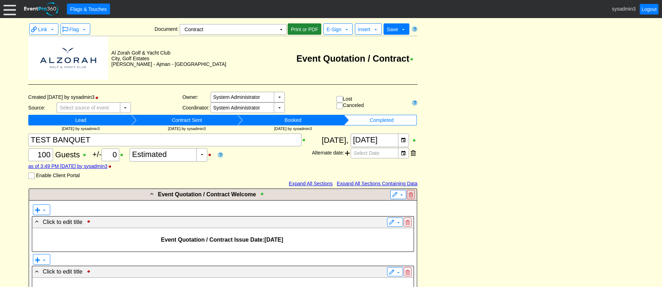
click at [310, 30] on span "Print or PDF" at bounding box center [305, 29] width 30 height 7
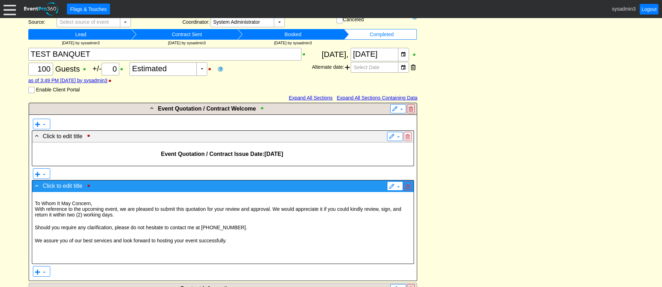
scroll to position [106, 0]
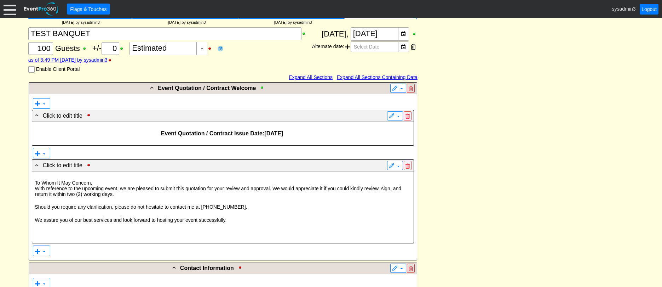
click at [282, 132] on span "[DATE]" at bounding box center [273, 133] width 19 height 6
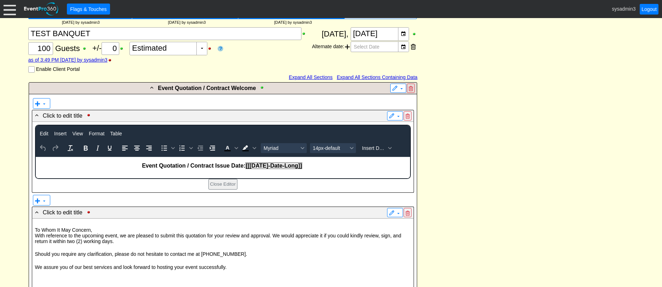
scroll to position [0, 0]
drag, startPoint x: 304, startPoint y: 163, endPoint x: 141, endPoint y: 165, distance: 162.8
click at [141, 165] on p "Event Quotation / Contract Issue Date: [[[DATE]-Date-Long]]" at bounding box center [223, 165] width 374 height 6
click at [326, 148] on span "16px" at bounding box center [330, 148] width 35 height 6
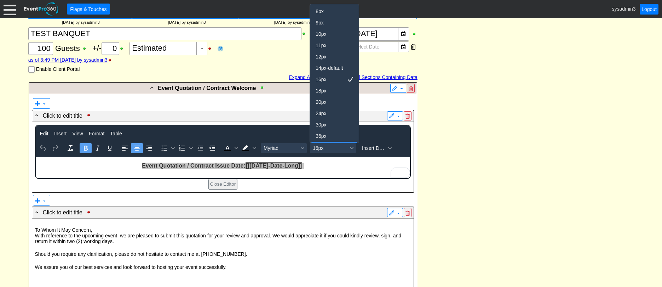
scroll to position [10, 0]
click at [325, 69] on div "16px" at bounding box center [330, 69] width 28 height 8
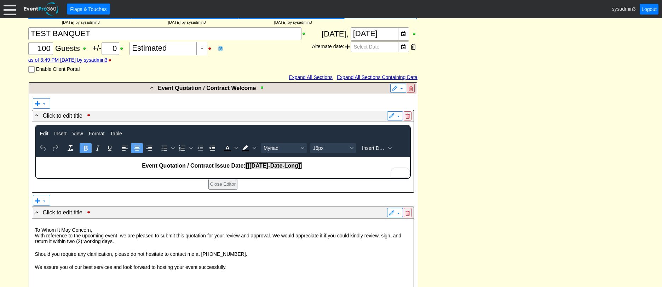
scroll to position [106, 0]
click at [335, 150] on span "16px" at bounding box center [330, 148] width 35 height 6
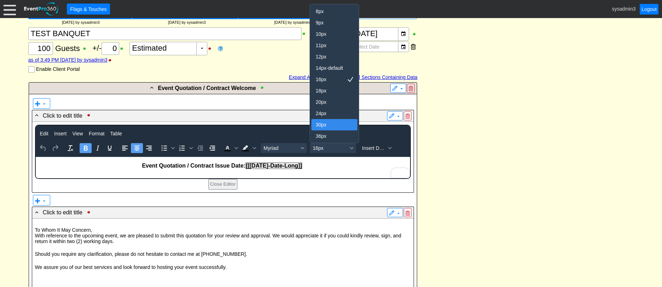
scroll to position [10, 0]
click at [324, 59] on div "14px-default" at bounding box center [330, 57] width 28 height 8
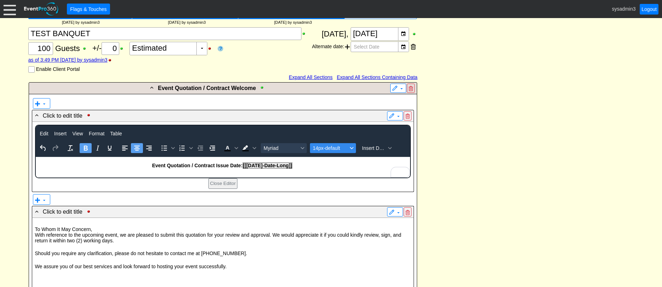
click at [341, 147] on span "14px-default" at bounding box center [330, 148] width 35 height 6
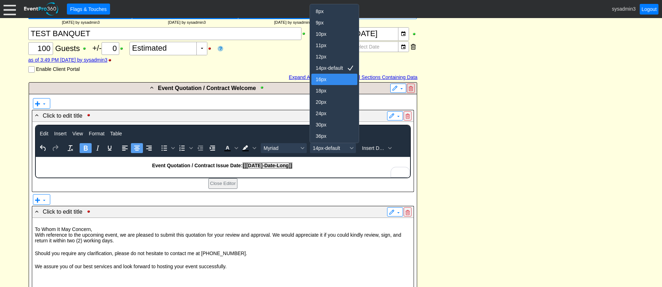
click at [327, 80] on div "16px" at bounding box center [330, 79] width 28 height 8
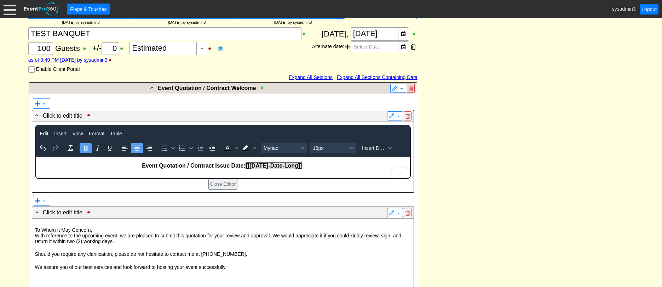
click at [87, 149] on icon "Bold" at bounding box center [86, 147] width 4 height 5
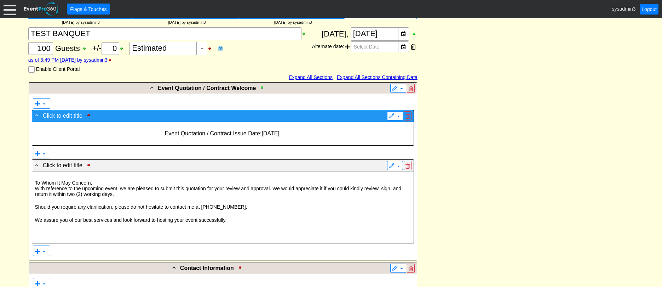
scroll to position [0, 0]
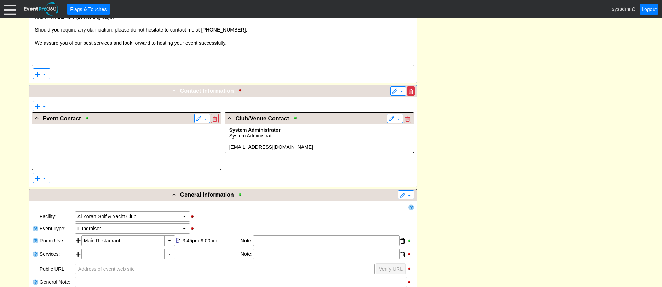
click at [411, 90] on span at bounding box center [411, 91] width 4 height 5
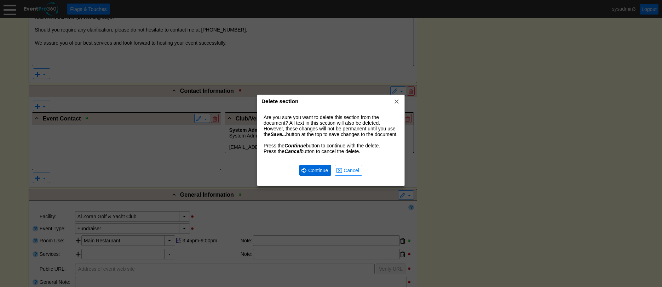
click at [312, 174] on span "Continue" at bounding box center [318, 170] width 23 height 7
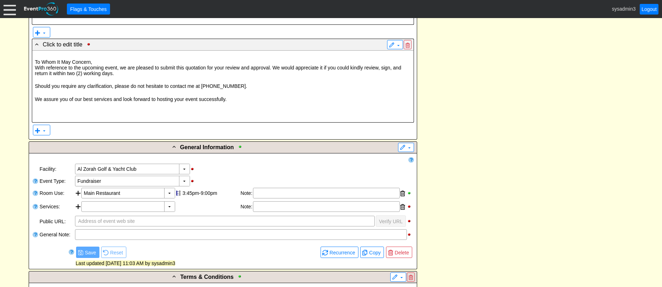
scroll to position [177, 0]
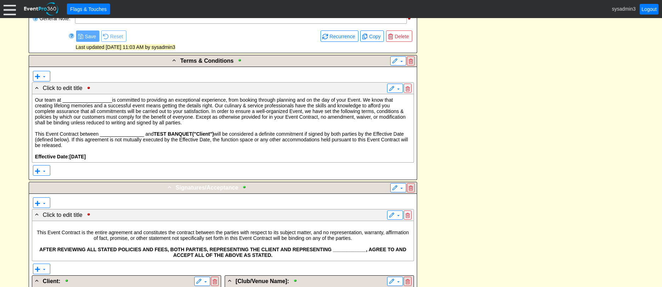
click at [295, 188] on div "- Signatures/Acceptance" at bounding box center [208, 187] width 356 height 8
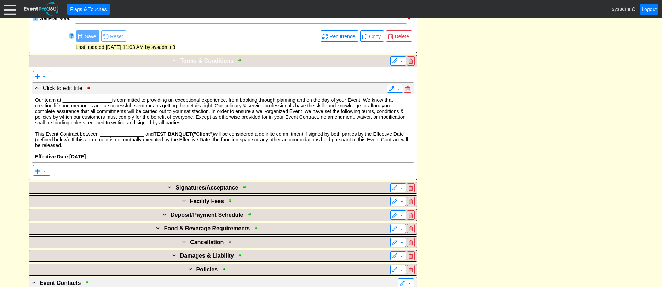
click at [273, 61] on div "- Terms & Conditions" at bounding box center [208, 60] width 356 height 8
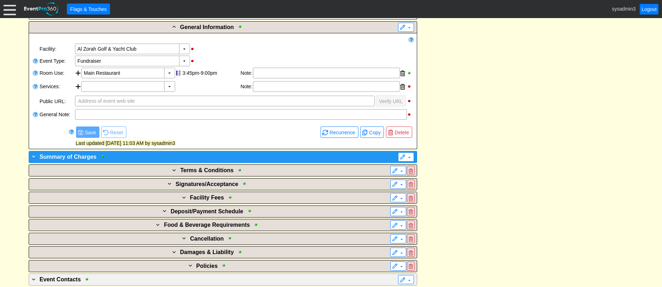
click at [338, 156] on div "+ Summary of Charges" at bounding box center [208, 156] width 356 height 8
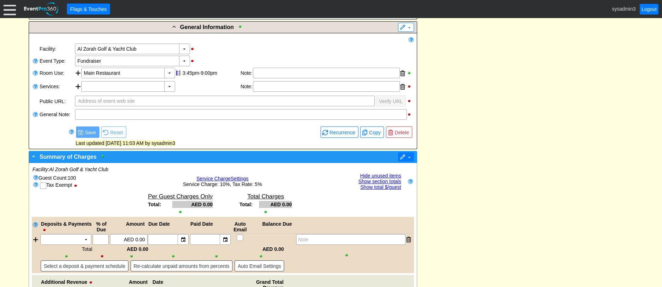
click at [403, 158] on span at bounding box center [403, 157] width 6 height 6
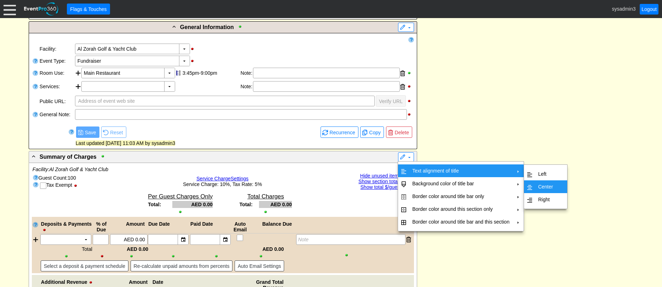
click at [541, 185] on td "Center" at bounding box center [546, 186] width 21 height 13
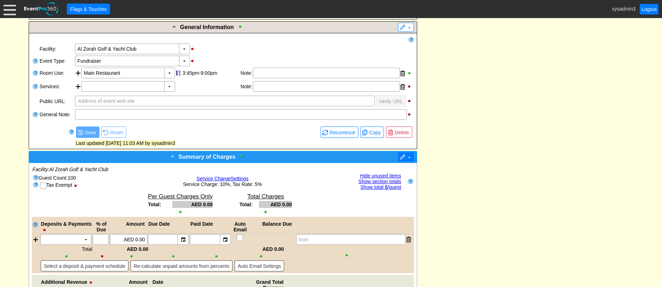
click at [407, 156] on span at bounding box center [410, 157] width 6 height 6
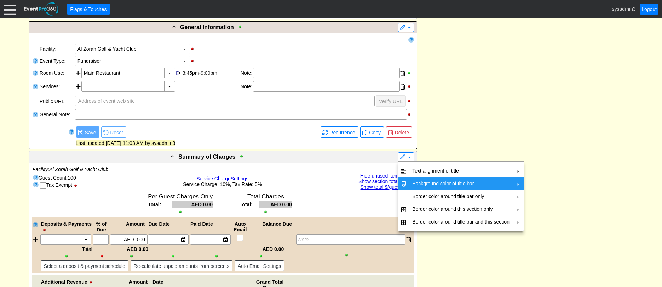
click at [427, 181] on td "Background color of title bar" at bounding box center [461, 183] width 103 height 13
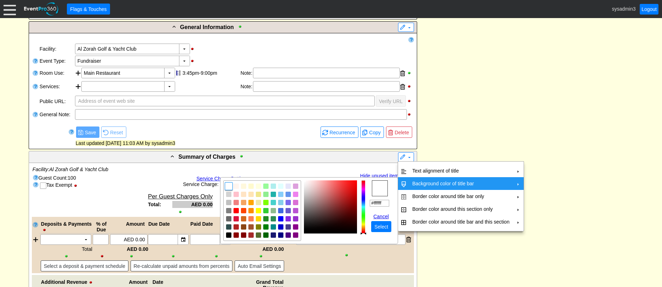
drag, startPoint x: 384, startPoint y: 202, endPoint x: 361, endPoint y: 201, distance: 23.7
click at [361, 201] on tr "r g b h ° s % v % hex #ffffff Cancel ● Select" at bounding box center [309, 210] width 172 height 61
paste input "Event Quotation / Contract"
type input "E"
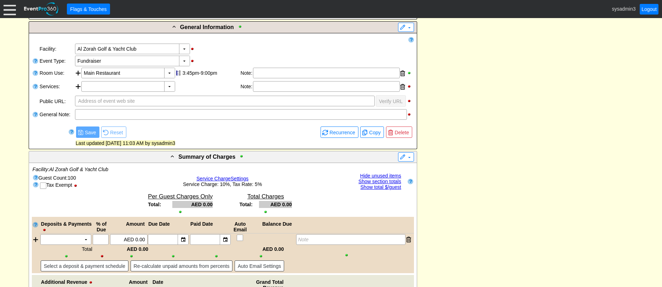
drag, startPoint x: 542, startPoint y: 145, endPoint x: 533, endPoint y: 147, distance: 9.1
click at [542, 144] on div "- Event Quotation / Contract Welcome ▼ ▼ - Click to edit title ▼ Event Quotatio…" at bounding box center [331, 230] width 609 height 778
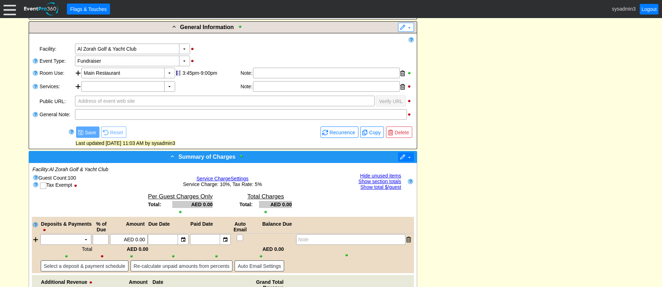
click at [404, 159] on span at bounding box center [403, 157] width 6 height 6
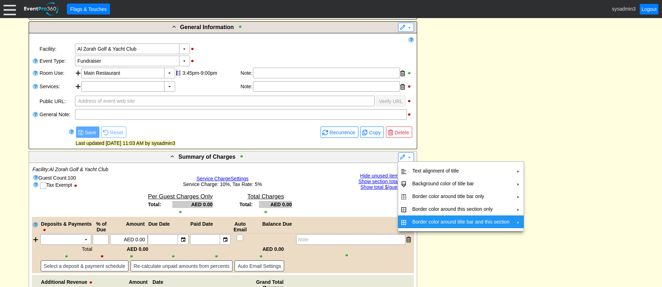
click at [419, 220] on td "Border color around title bar and this section" at bounding box center [461, 221] width 103 height 13
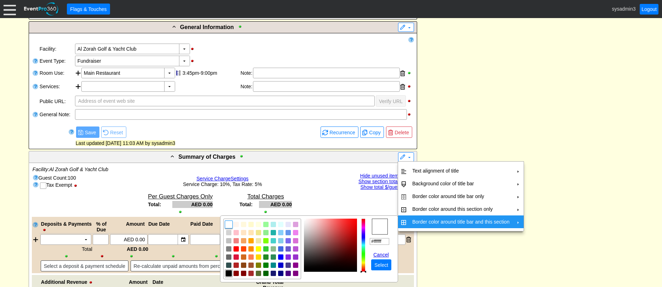
click at [230, 273] on img "focusNode" at bounding box center [229, 273] width 6 height 6
type input "#000000"
click at [379, 264] on span "Select" at bounding box center [381, 264] width 17 height 7
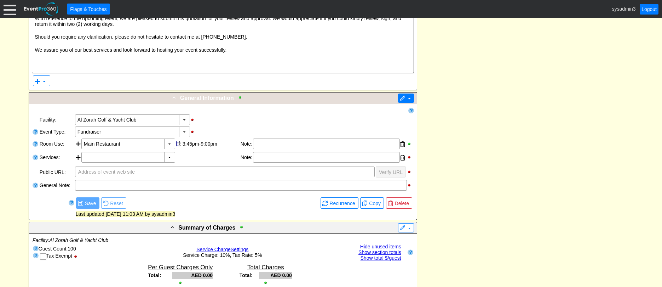
click at [402, 97] on span at bounding box center [403, 99] width 6 height 6
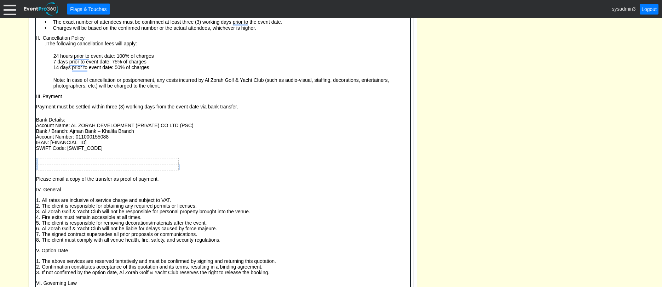
scroll to position [795, 0]
click at [185, 170] on body "Terms and Conditions I. Number of Attendees • The exact number of attendees mus…" at bounding box center [222, 144] width 375 height 312
drag, startPoint x: 182, startPoint y: 167, endPoint x: 157, endPoint y: 167, distance: 25.5
click at [157, 167] on body "Terms and Conditions I. Number of Attendees • The exact number of attendees mus…" at bounding box center [222, 144] width 375 height 312
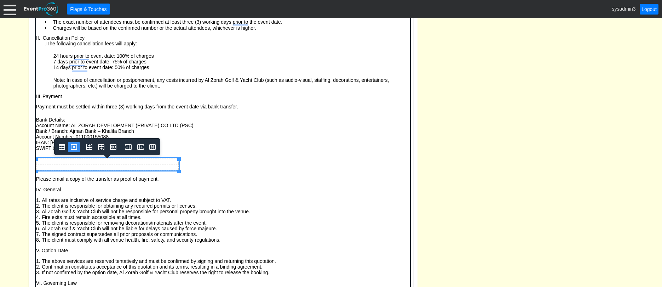
click at [72, 145] on icon "Delete table" at bounding box center [74, 147] width 6 height 6
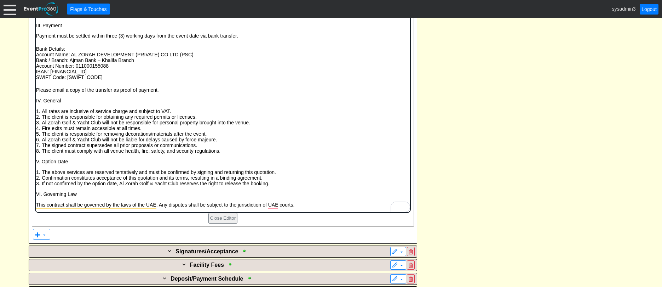
scroll to position [901, 0]
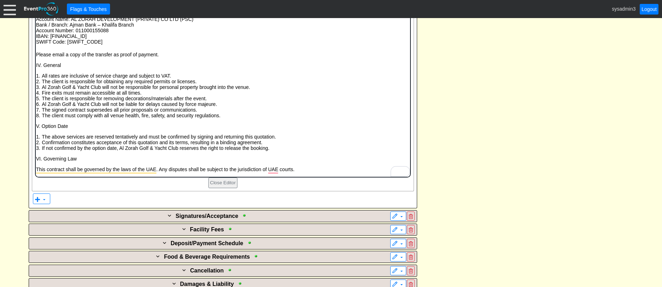
click at [299, 170] on p "This contract shall be governed by the laws of the UAE. Any disputes shall be s…" at bounding box center [223, 169] width 374 height 6
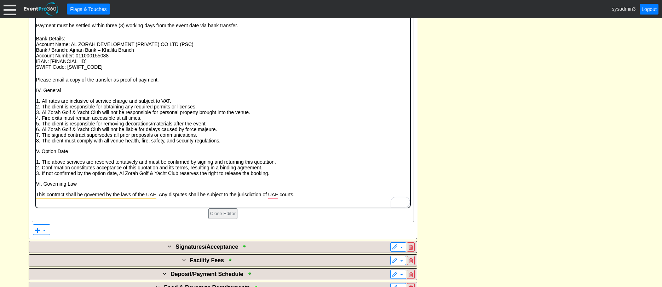
scroll to position [0, 0]
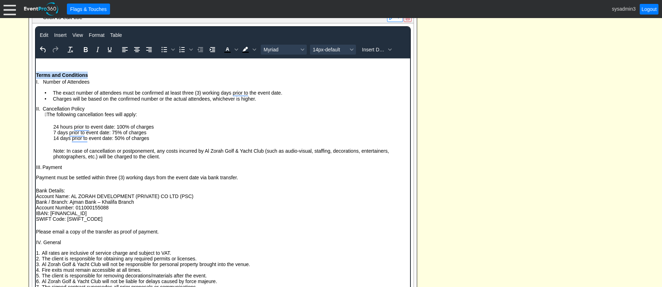
drag, startPoint x: 90, startPoint y: 74, endPoint x: 36, endPoint y: 74, distance: 54.2
click at [36, 74] on h3 "Terms and Conditions" at bounding box center [223, 74] width 374 height 7
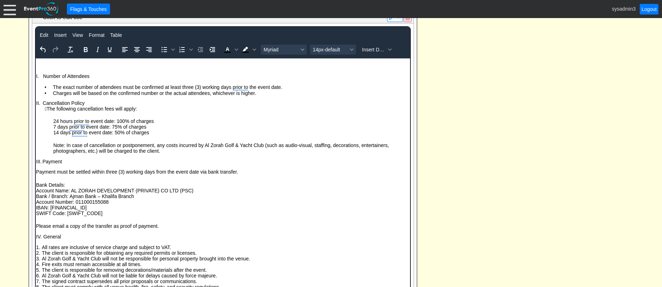
click at [44, 60] on body "I. Number of Attendees • The exact number of attendees must be confirmed at lea…" at bounding box center [222, 205] width 375 height 294
click at [42, 63] on body "I. Number of Attendees • The exact number of attendees must be confirmed at lea…" at bounding box center [222, 205] width 375 height 294
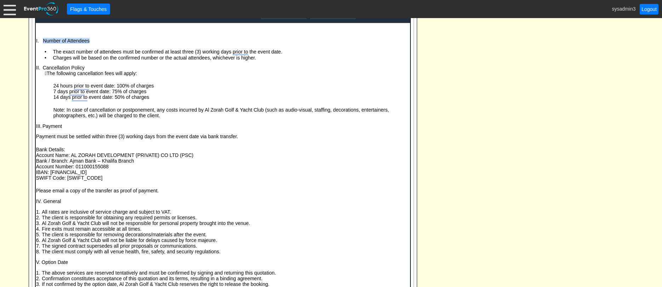
drag, startPoint x: 92, startPoint y: 41, endPoint x: 43, endPoint y: 41, distance: 48.5
click at [43, 41] on p "I. Number of Attendees" at bounding box center [226, 41] width 367 height 6
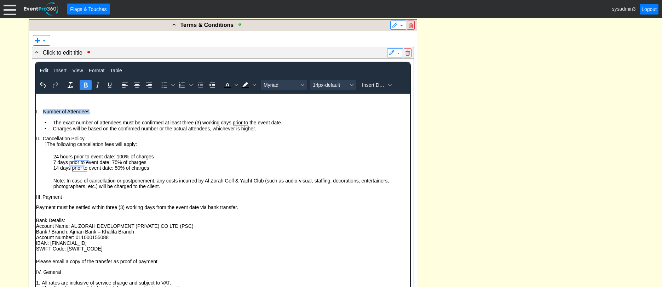
click at [84, 86] on icon "Bold" at bounding box center [85, 85] width 8 height 8
drag, startPoint x: 86, startPoint y: 137, endPoint x: 42, endPoint y: 136, distance: 44.6
click at [43, 136] on p "II. Cancellation Policy" at bounding box center [226, 138] width 367 height 6
click at [86, 85] on icon "Bold" at bounding box center [86, 84] width 4 height 5
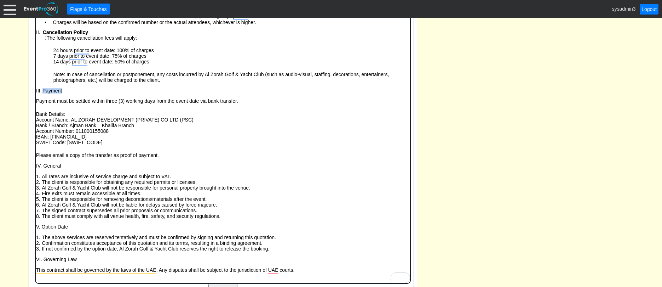
drag, startPoint x: 64, startPoint y: 93, endPoint x: 42, endPoint y: 91, distance: 21.7
click at [43, 91] on p "III. Payment" at bounding box center [226, 91] width 367 height 6
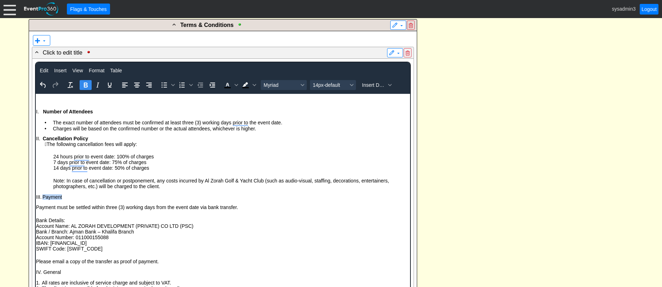
click at [84, 82] on icon "Bold" at bounding box center [85, 85] width 8 height 8
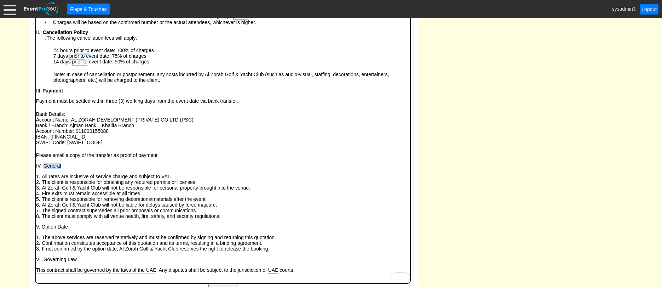
drag, startPoint x: 64, startPoint y: 167, endPoint x: 44, endPoint y: 167, distance: 19.8
click at [44, 167] on p "IV. General" at bounding box center [226, 166] width 367 height 6
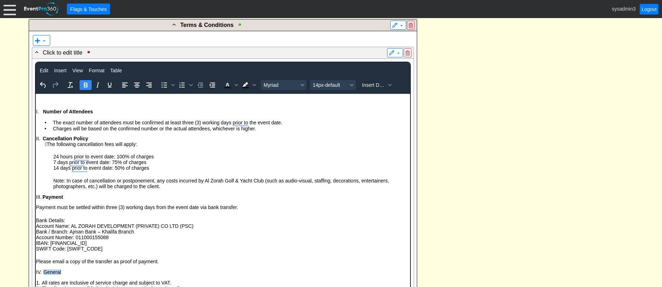
click at [85, 86] on icon "Bold" at bounding box center [86, 84] width 4 height 5
drag, startPoint x: 68, startPoint y: 219, endPoint x: 68, endPoint y: 313, distance: 93.8
click at [35, 220] on html "I. Number of Attendees • The exact number of attendees must be confirmed at lea…" at bounding box center [222, 240] width 375 height 294
click at [86, 86] on icon "Bold" at bounding box center [85, 85] width 8 height 8
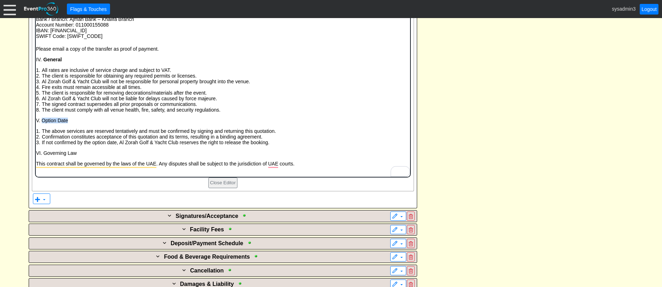
drag, startPoint x: 71, startPoint y: 121, endPoint x: 41, endPoint y: 123, distance: 29.8
click at [41, 123] on p "V. Option Date" at bounding box center [223, 121] width 374 height 6
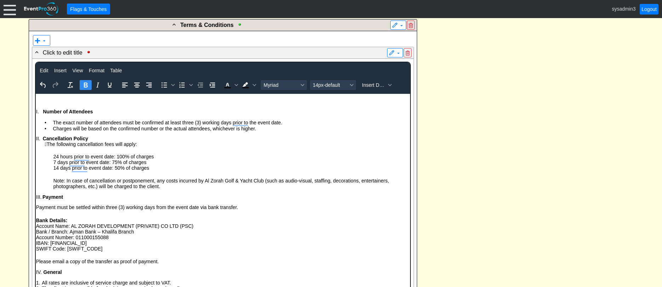
click at [84, 83] on icon "Bold" at bounding box center [86, 84] width 4 height 5
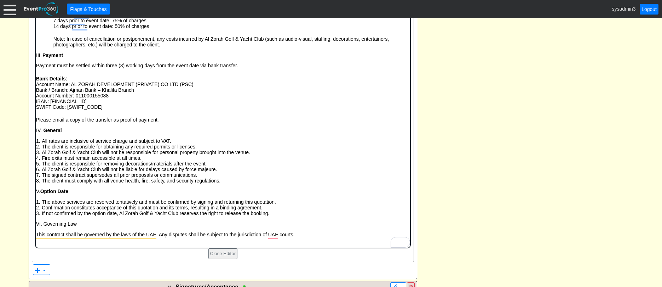
click at [149, 92] on p "Bank / Branch: Ajman Bank – Khalifa Branch" at bounding box center [223, 90] width 374 height 6
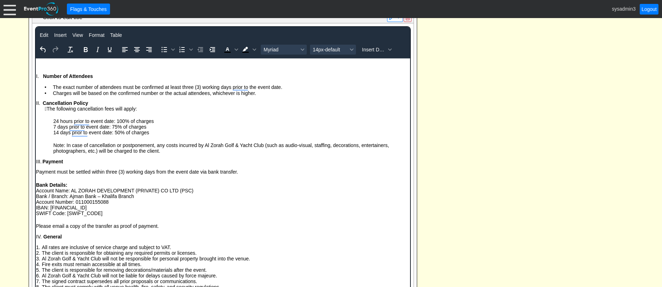
click at [196, 117] on body "I. Number of Attendees • The exact number of attendees must be confirmed at lea…" at bounding box center [222, 205] width 375 height 294
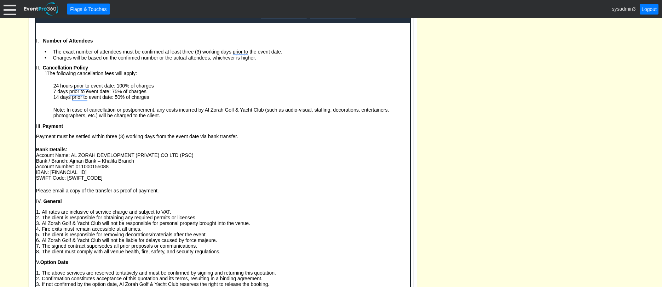
click at [109, 91] on p "7 days prior to event date: 75% of charges" at bounding box center [231, 91] width 356 height 6
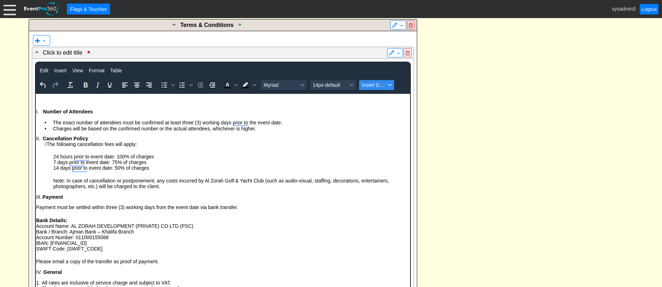
click at [376, 85] on span "Insert Data" at bounding box center [374, 85] width 24 height 6
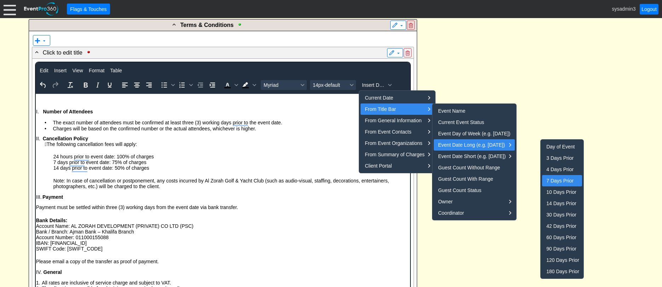
click at [557, 181] on div "7 Days Prior" at bounding box center [563, 180] width 33 height 8
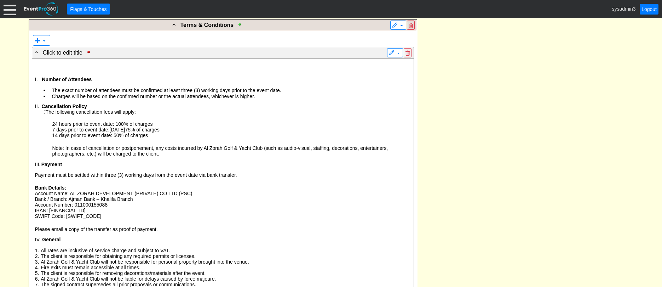
click at [456, 118] on div "- Event Quotation / Contract Welcome ▼ ▼ - Click to edit title ▼ Event Quotatio…" at bounding box center [331, 58] width 609 height 1119
click at [147, 131] on p "7 days prior to event date: 26 August, 2025 75% of charges" at bounding box center [231, 130] width 359 height 6
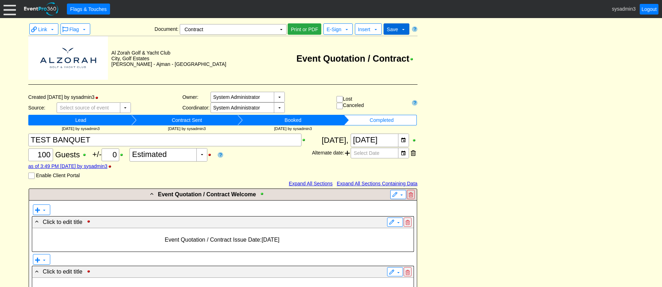
click at [396, 27] on span "Save" at bounding box center [392, 30] width 11 height 6
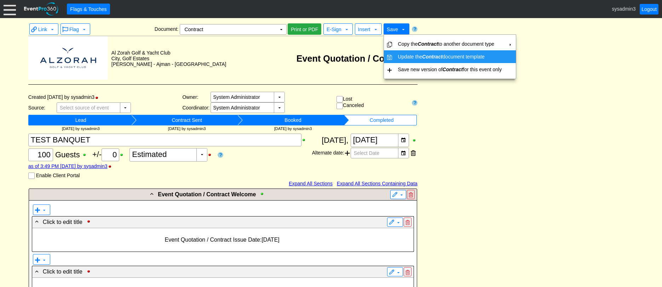
click at [409, 59] on td "Update the Contract document template" at bounding box center [449, 56] width 109 height 13
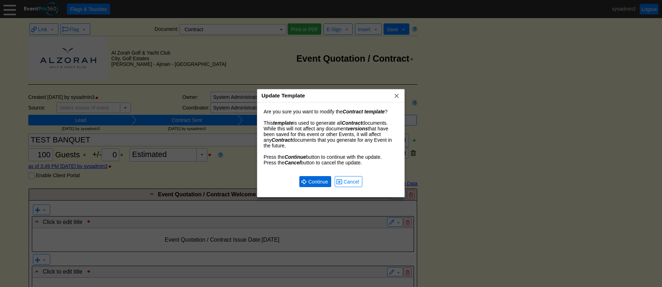
click at [317, 179] on span "Continue" at bounding box center [318, 181] width 23 height 7
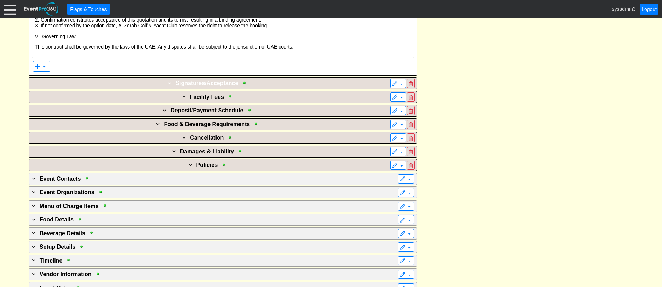
click at [206, 85] on span "Signatures/Acceptance" at bounding box center [207, 83] width 63 height 6
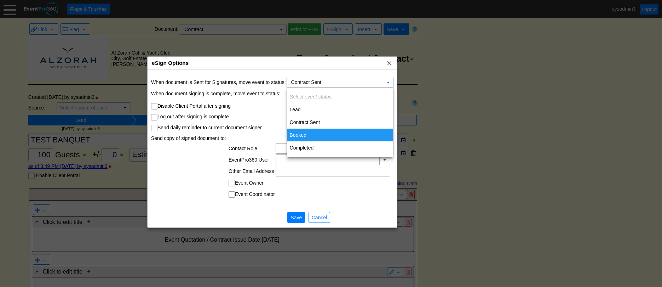
click at [300, 132] on td "Booked" at bounding box center [340, 134] width 106 height 13
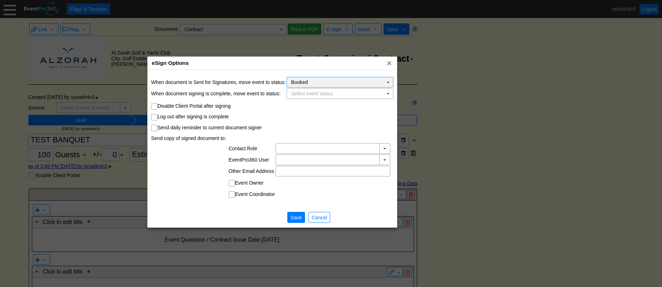
click at [375, 81] on td "Booked Χ" at bounding box center [335, 82] width 96 height 10
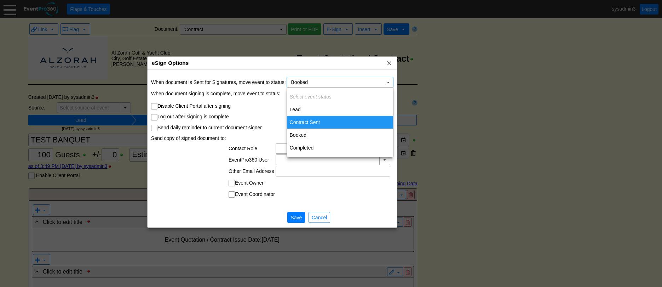
click at [302, 122] on td "Contract Sent" at bounding box center [340, 122] width 106 height 13
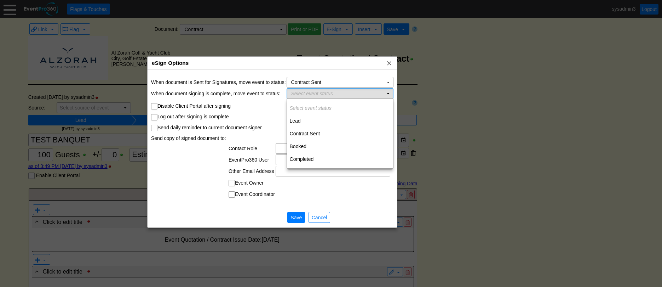
click at [388, 95] on td "▼" at bounding box center [388, 93] width 10 height 10
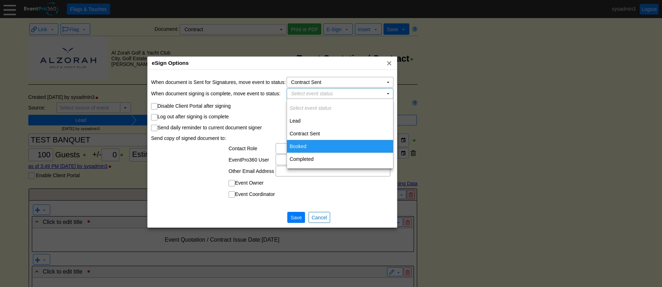
click at [301, 144] on td "Booked" at bounding box center [340, 146] width 106 height 13
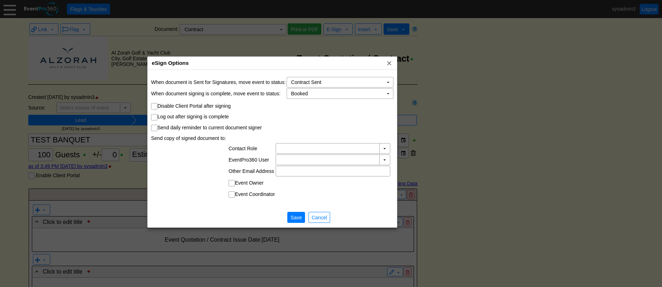
click at [155, 128] on input "Send daily reminder to current document signer" at bounding box center [155, 128] width 7 height 7
checkbox input "true"
click at [296, 215] on span "Save" at bounding box center [296, 217] width 14 height 7
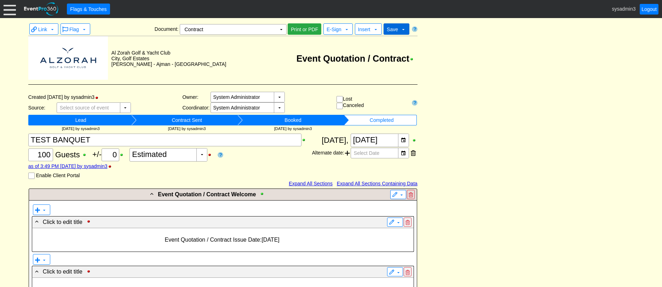
click at [396, 30] on span "Save" at bounding box center [392, 30] width 11 height 6
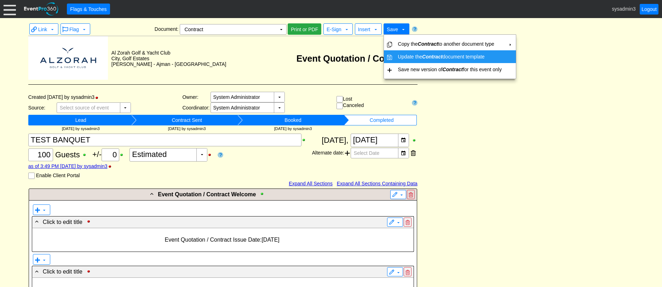
click at [405, 58] on td "Update the Contract document template" at bounding box center [449, 56] width 109 height 13
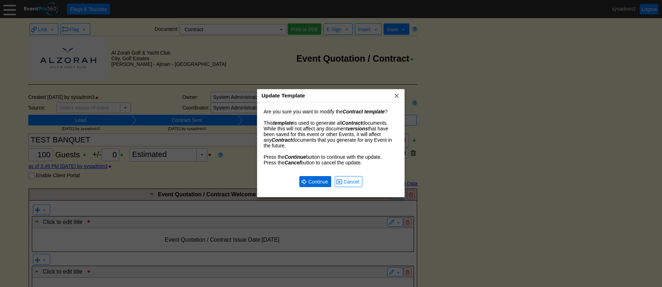
click at [322, 179] on span "Continue" at bounding box center [318, 181] width 23 height 7
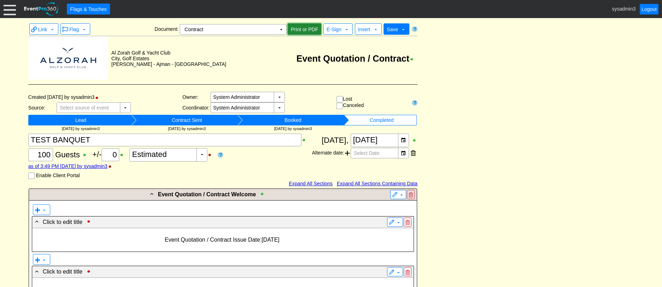
click at [302, 27] on span "Print or PDF" at bounding box center [305, 29] width 30 height 7
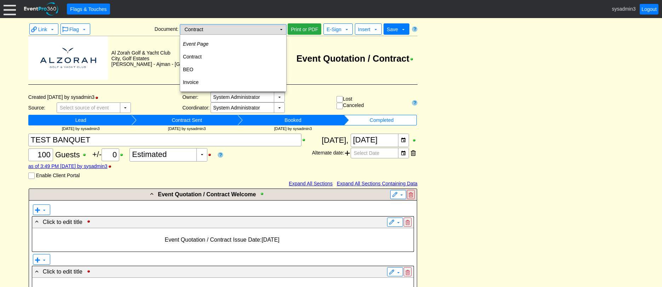
click at [274, 32] on td "Contract Χ" at bounding box center [228, 29] width 96 height 10
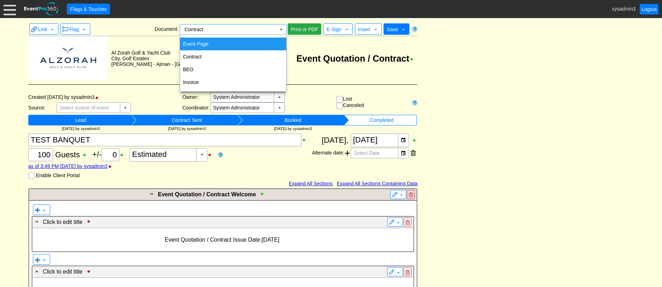
click at [202, 42] on icon "Event Page" at bounding box center [195, 44] width 25 height 6
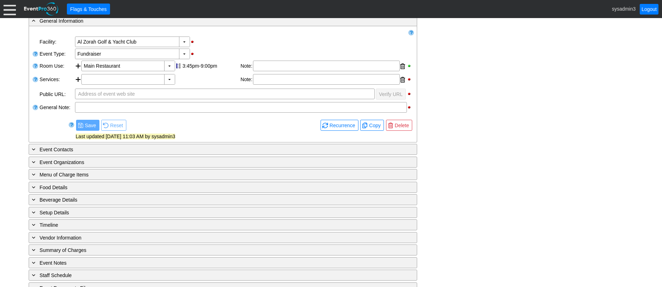
scroll to position [134, 0]
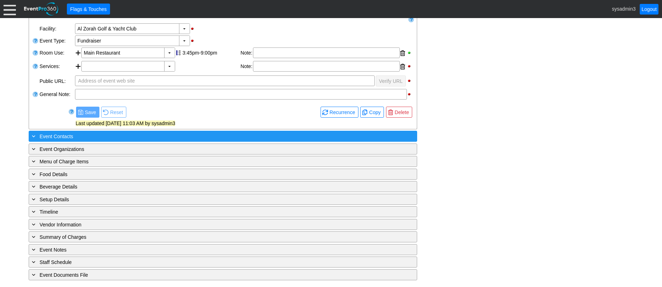
click at [125, 135] on div "+ Event Contacts" at bounding box center [208, 136] width 356 height 8
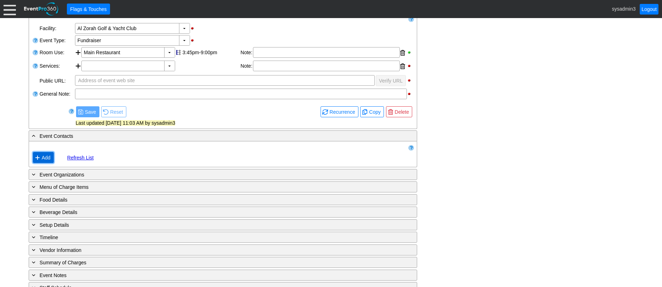
click at [45, 158] on span "Add" at bounding box center [46, 157] width 12 height 7
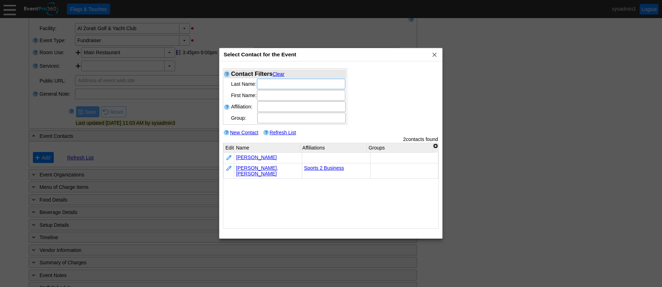
click at [244, 156] on link "[PERSON_NAME]" at bounding box center [256, 157] width 41 height 6
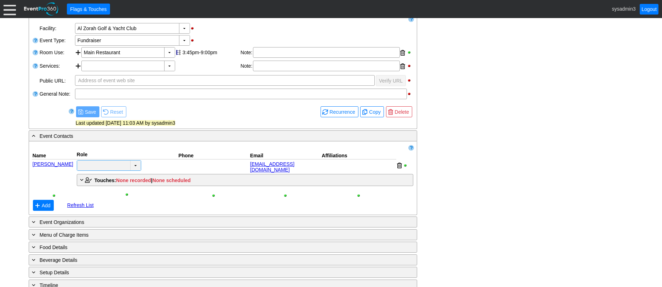
click at [134, 165] on td "▼" at bounding box center [135, 165] width 11 height 10
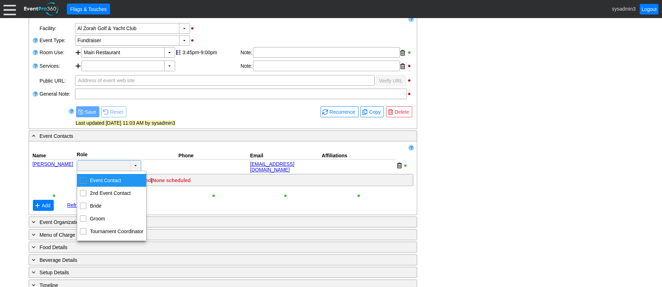
click at [104, 181] on td "Event Contact" at bounding box center [117, 180] width 57 height 13
checkbox input "true"
click at [449, 163] on div "- General Information ▼ Loading.... Remove all highlights Facility: ▼ Χ Al Zora…" at bounding box center [331, 177] width 609 height 352
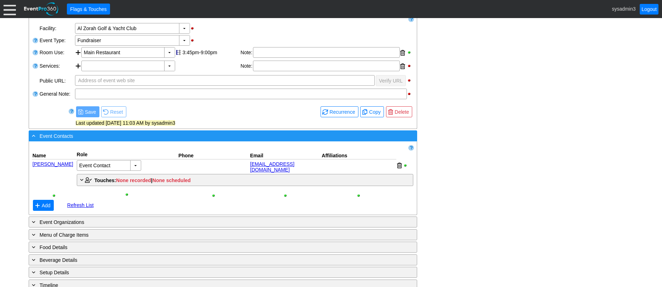
click at [234, 138] on div "- Event Contacts" at bounding box center [208, 136] width 356 height 8
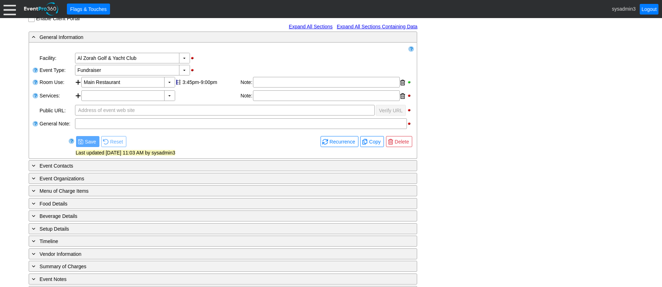
scroll to position [0, 0]
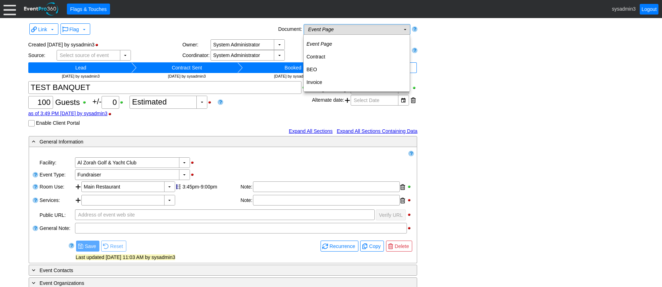
click at [368, 29] on td "Event Page Χ" at bounding box center [352, 29] width 96 height 10
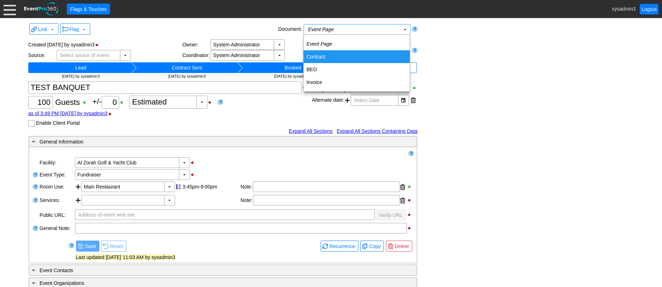
click at [326, 54] on td "Contract" at bounding box center [357, 56] width 106 height 13
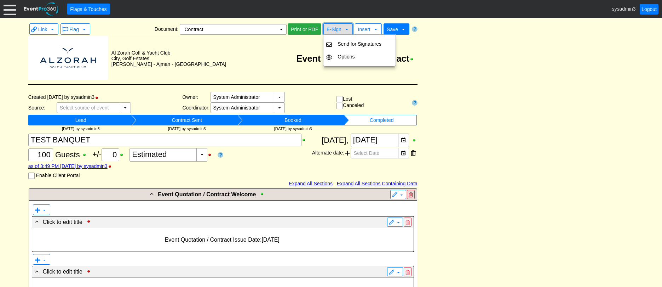
click at [332, 31] on span "E-Sign" at bounding box center [334, 30] width 15 height 6
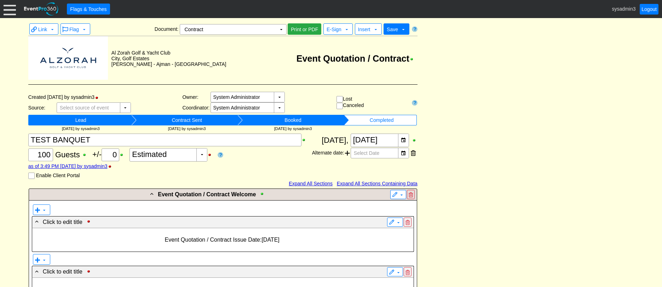
click at [334, 34] on span "E-Sign ▼" at bounding box center [338, 28] width 29 height 11
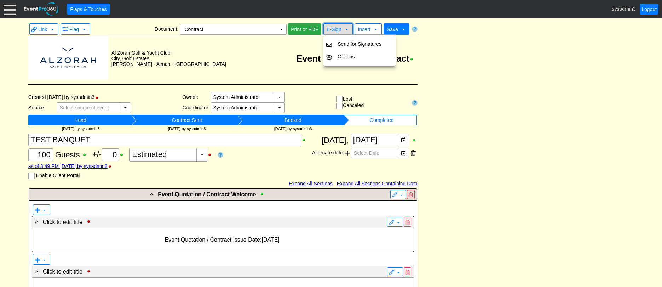
click at [336, 32] on span "E-Sign" at bounding box center [334, 30] width 15 height 6
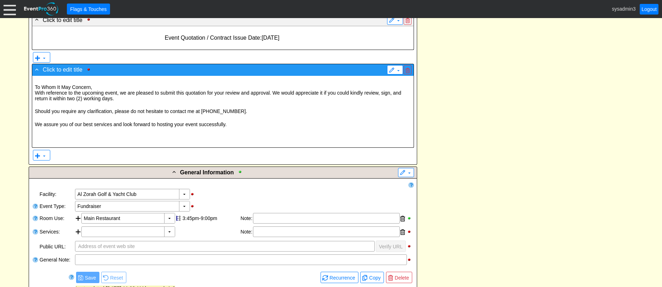
scroll to position [248, 0]
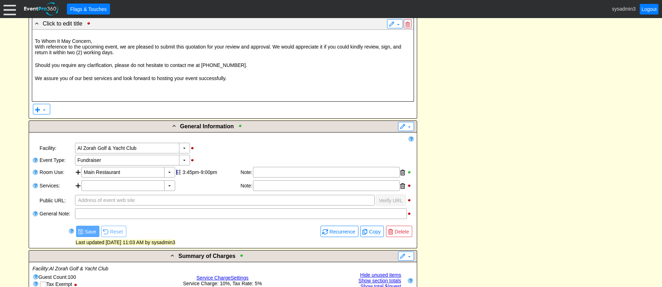
click at [183, 64] on p "Should you require any clarification, please do not hesitate to contact me at […" at bounding box center [223, 65] width 376 height 6
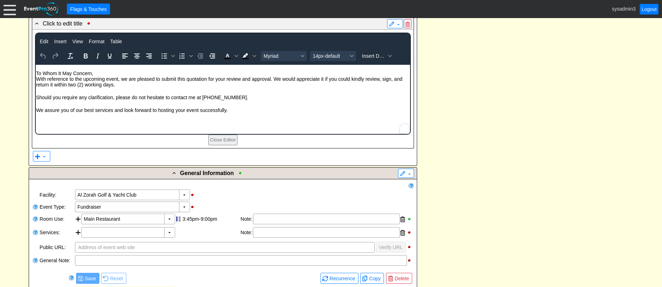
scroll to position [0, 0]
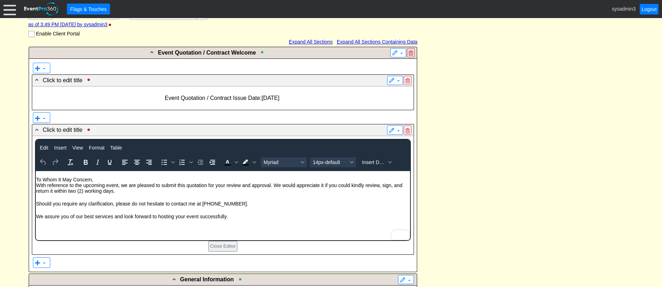
scroll to position [142, 0]
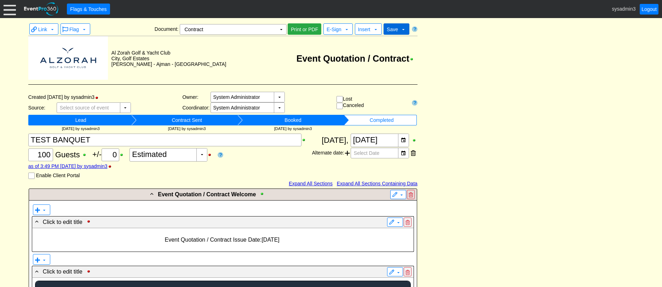
click at [398, 29] on span "Save" at bounding box center [392, 30] width 11 height 6
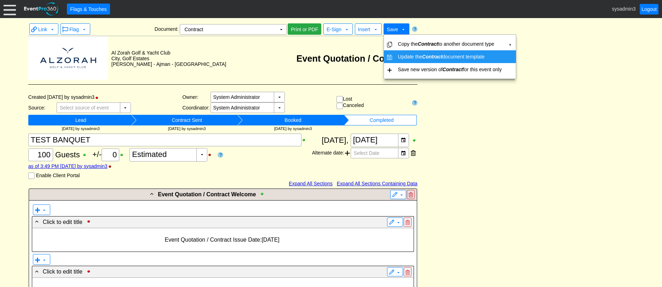
click at [404, 55] on td "Update the Contract document template" at bounding box center [449, 56] width 109 height 13
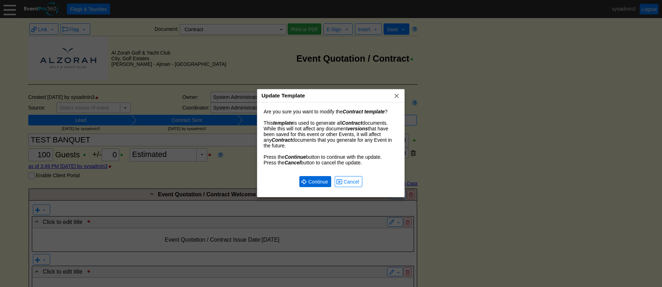
click at [312, 181] on span "Continue" at bounding box center [318, 181] width 23 height 7
